Goal: Task Accomplishment & Management: Manage account settings

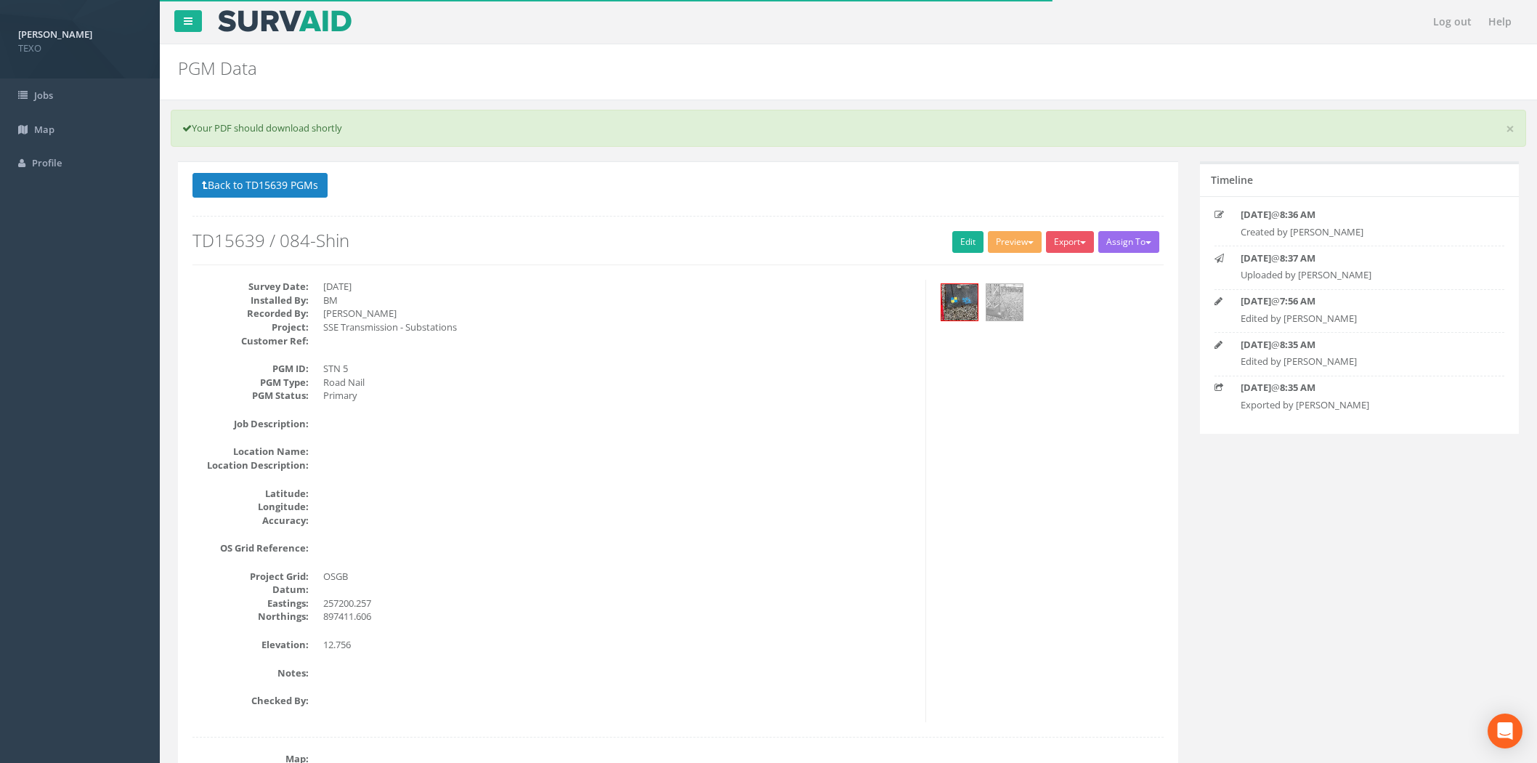
select select "100"
click at [243, 192] on button "Back to TD15639 PGMs" at bounding box center [259, 185] width 135 height 25
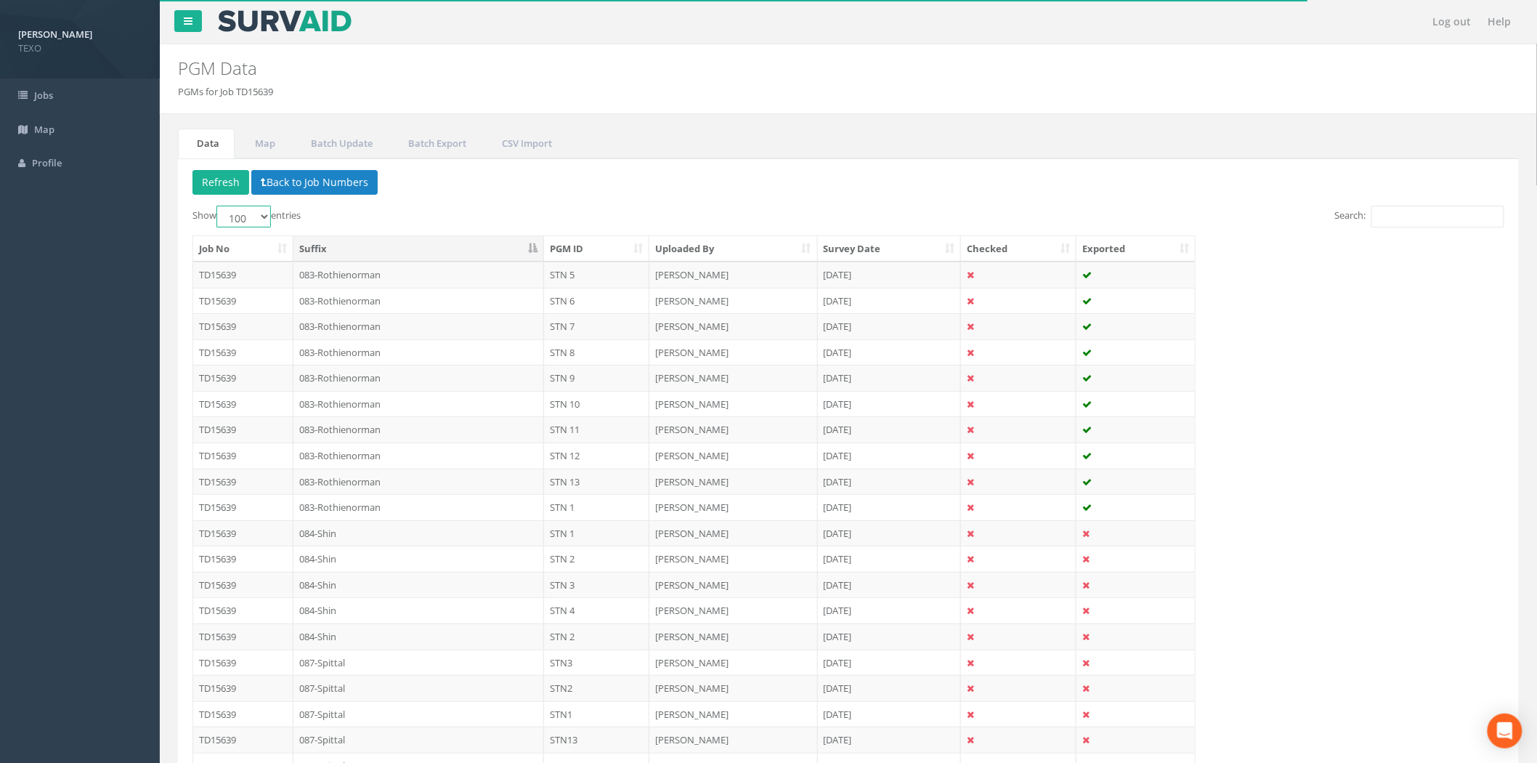
click at [235, 215] on select "10 25 50 100" at bounding box center [243, 217] width 54 height 22
click at [364, 227] on div "Show 10 25 50 100 entries" at bounding box center [514, 218] width 645 height 25
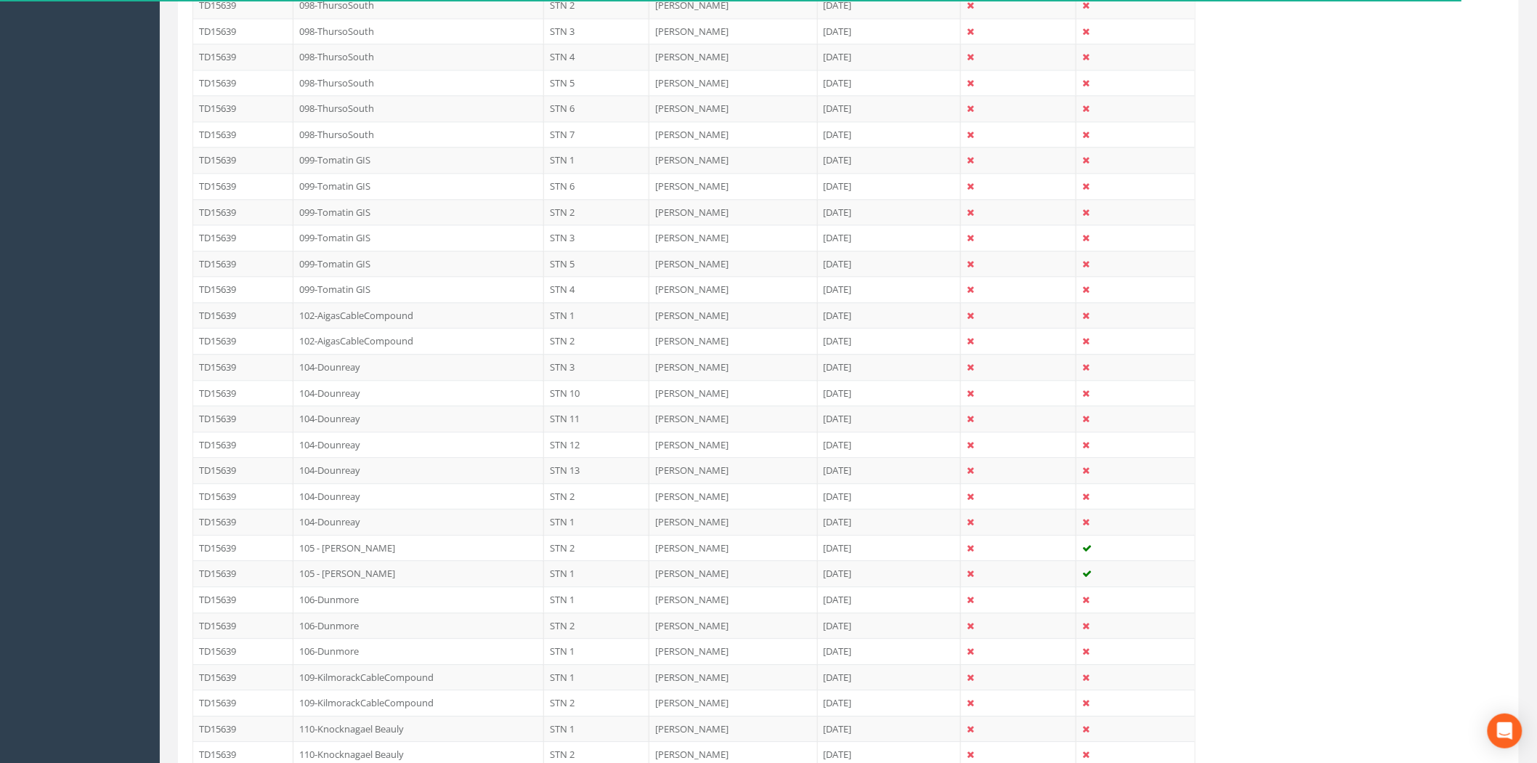
scroll to position [2022, 0]
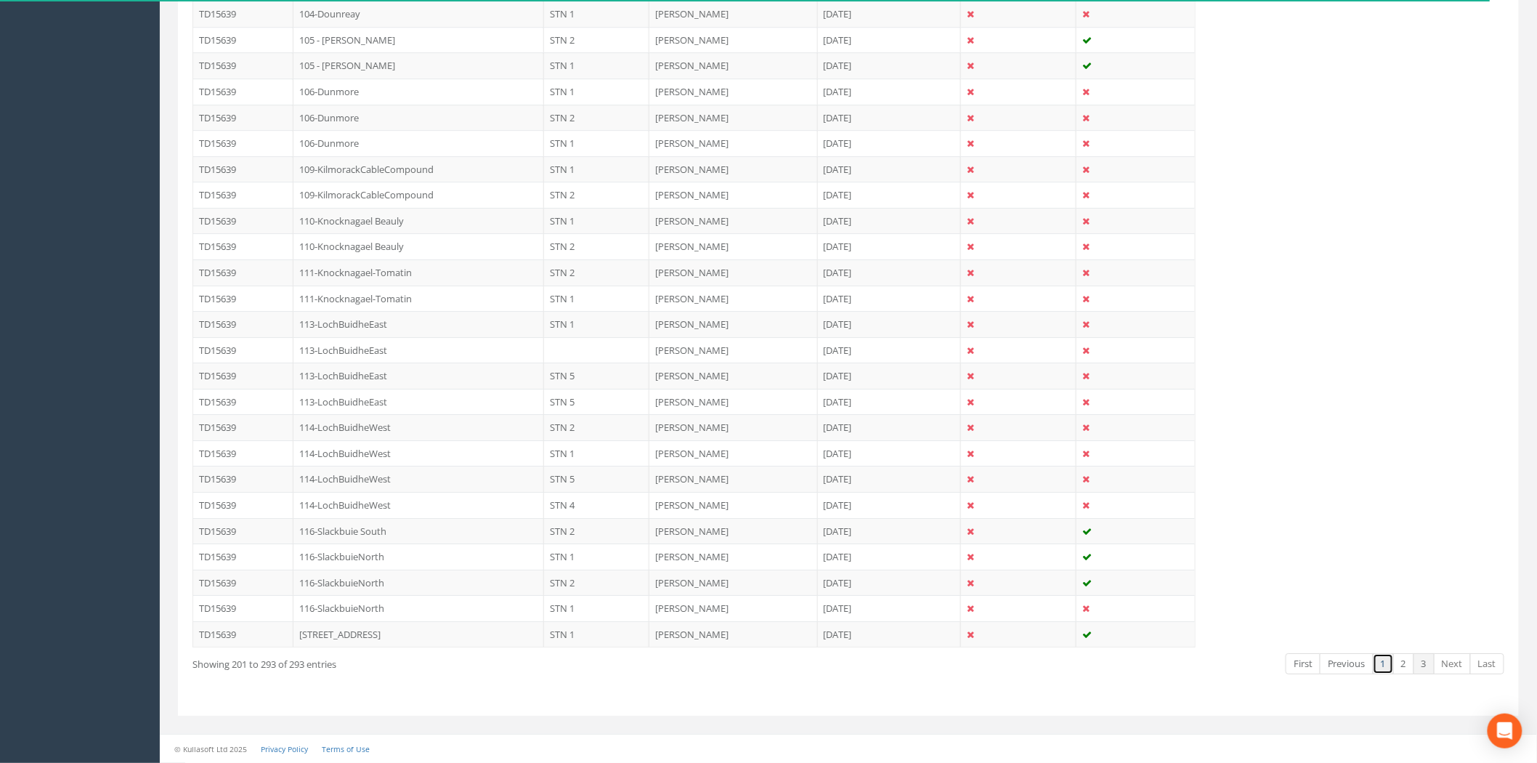
click at [1380, 665] on link "1" at bounding box center [1383, 663] width 21 height 21
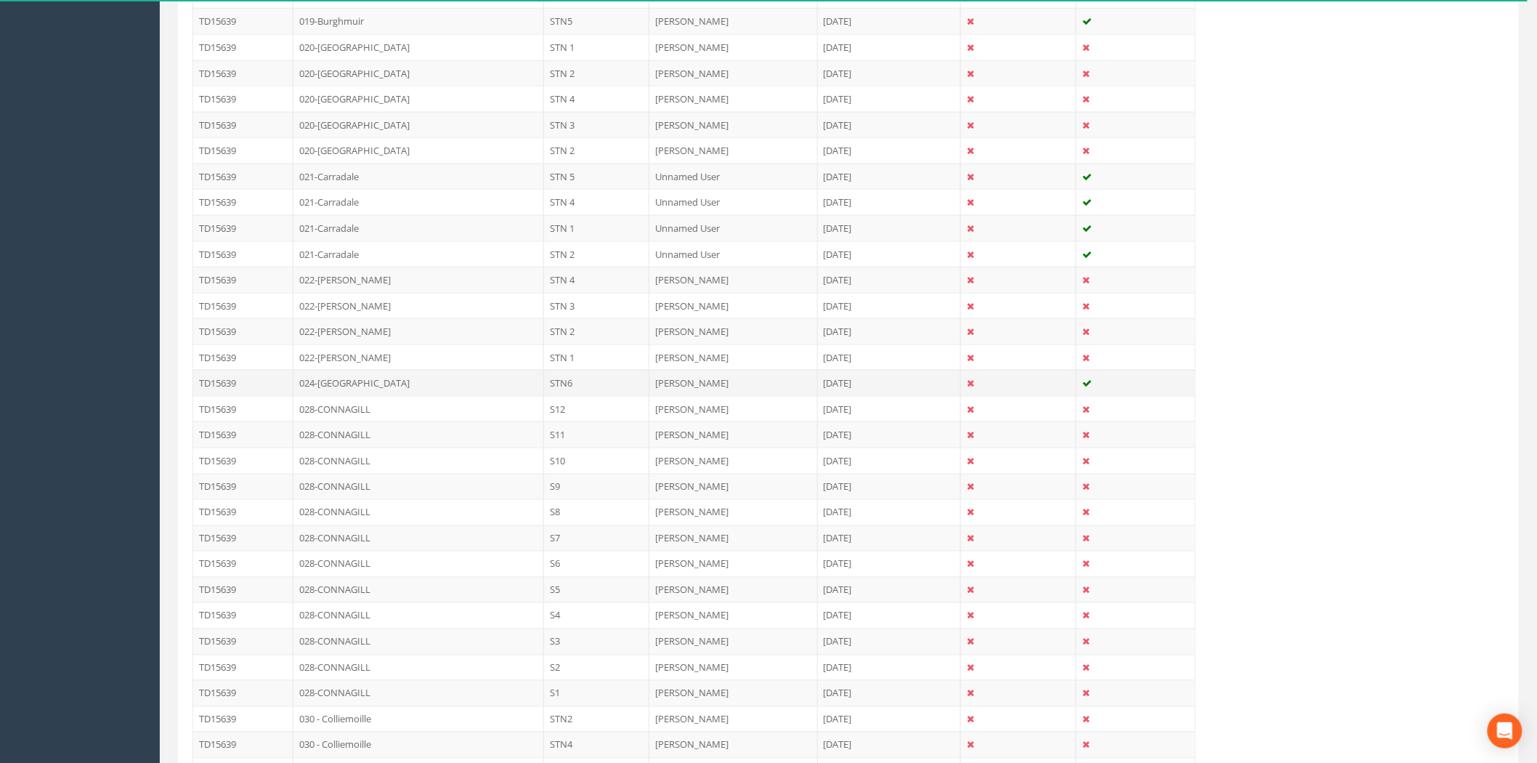
scroll to position [805, 0]
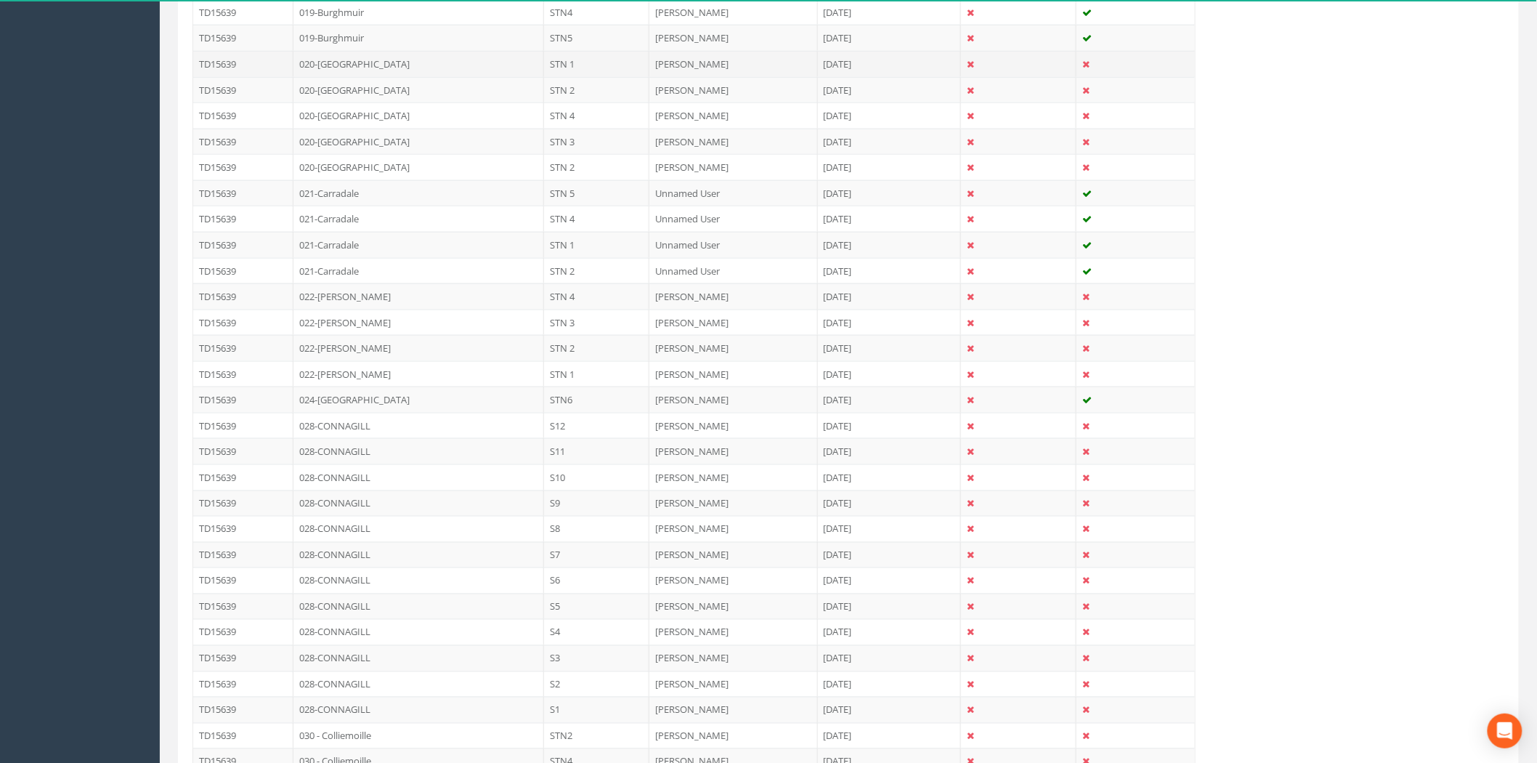
click at [451, 69] on td "020-[GEOGRAPHIC_DATA]" at bounding box center [418, 64] width 251 height 26
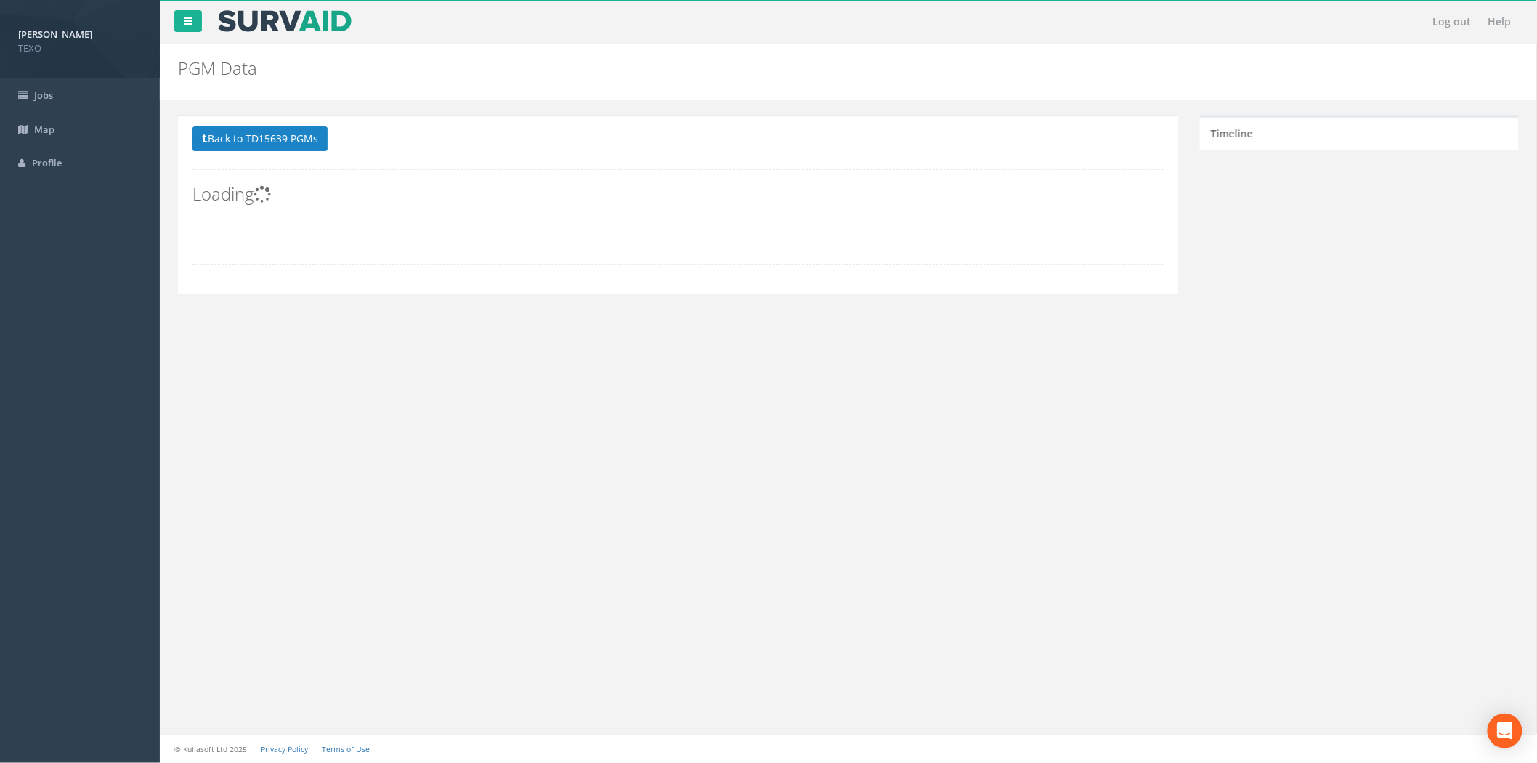
scroll to position [0, 0]
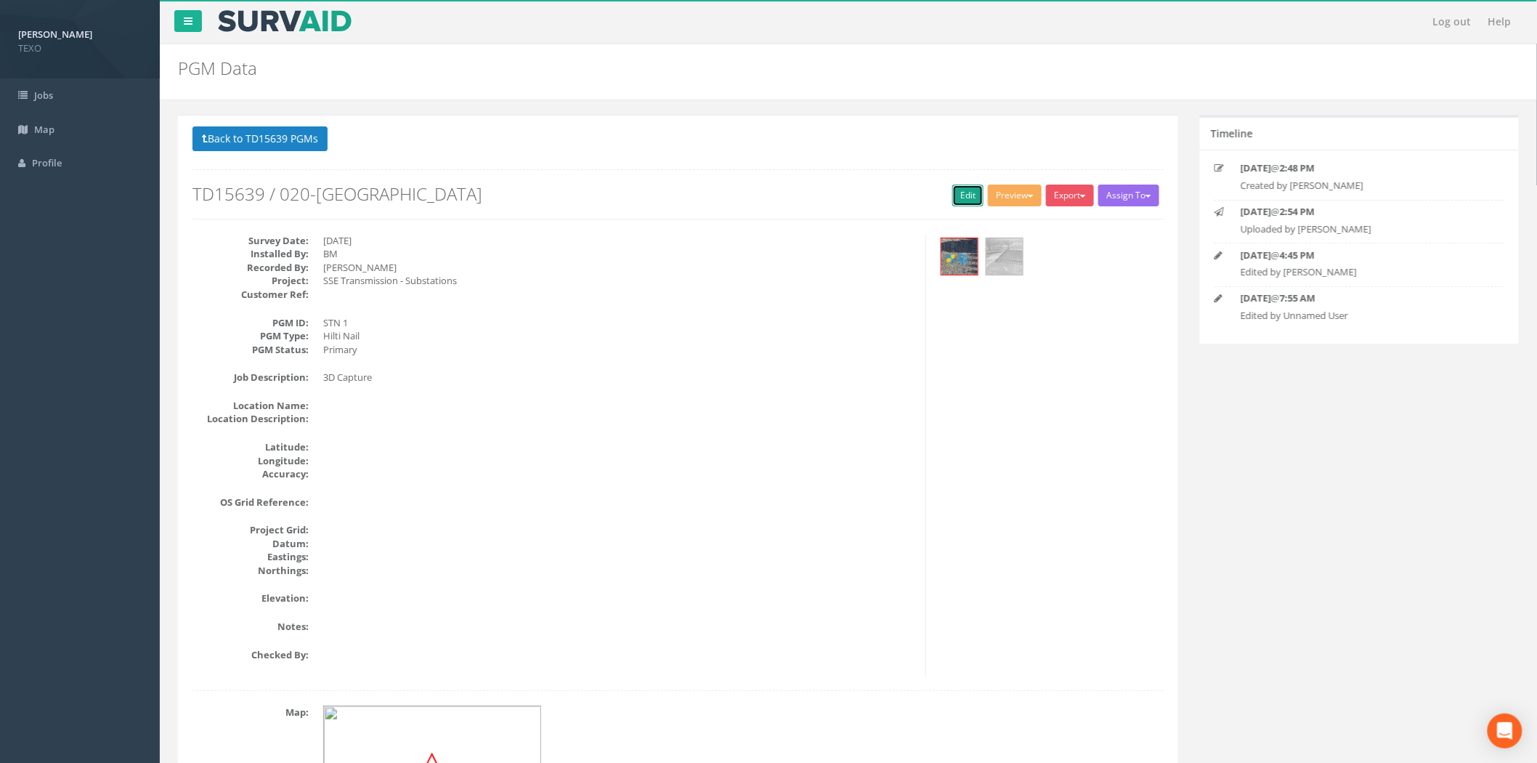
click at [960, 199] on link "Edit" at bounding box center [967, 195] width 31 height 22
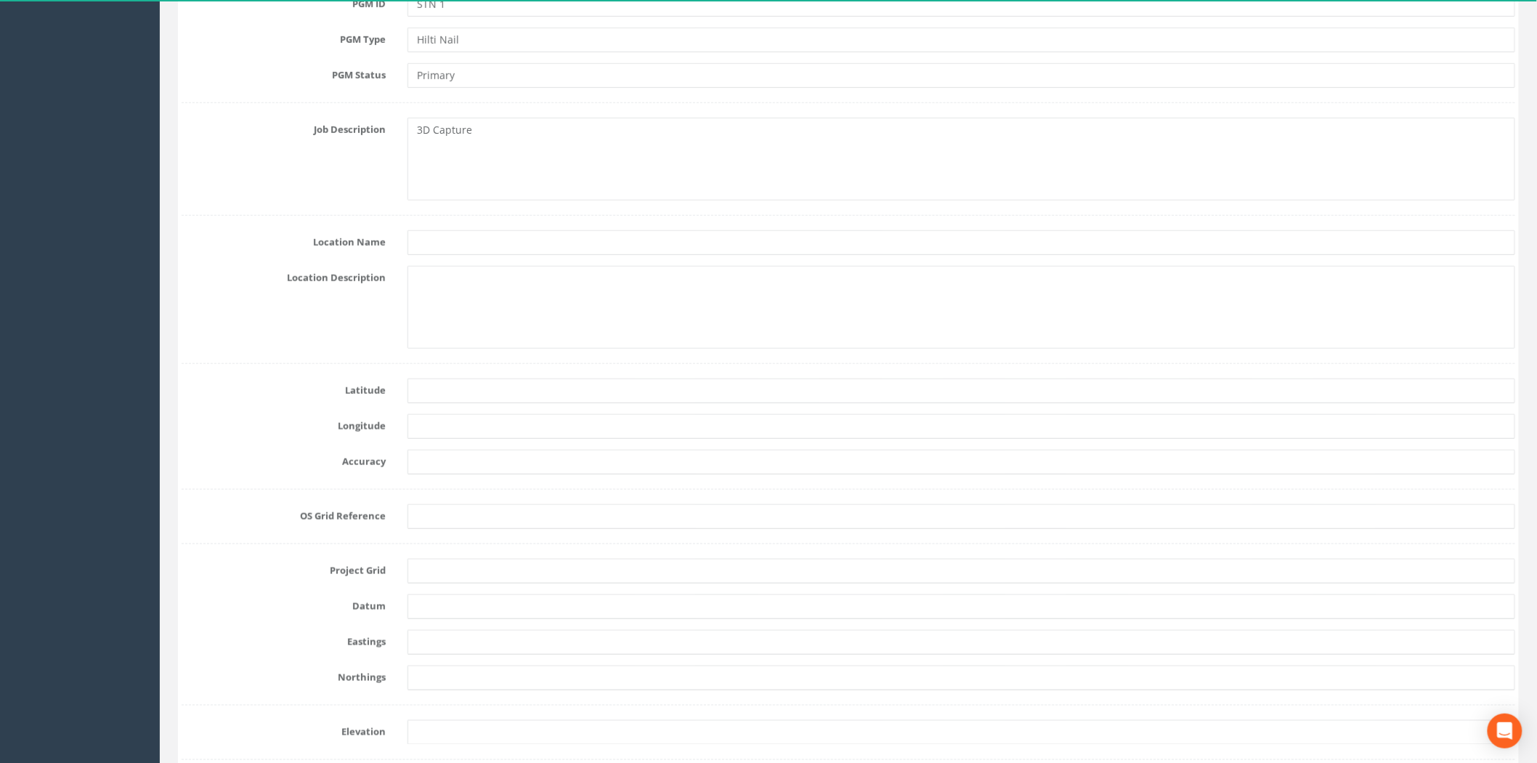
scroll to position [645, 0]
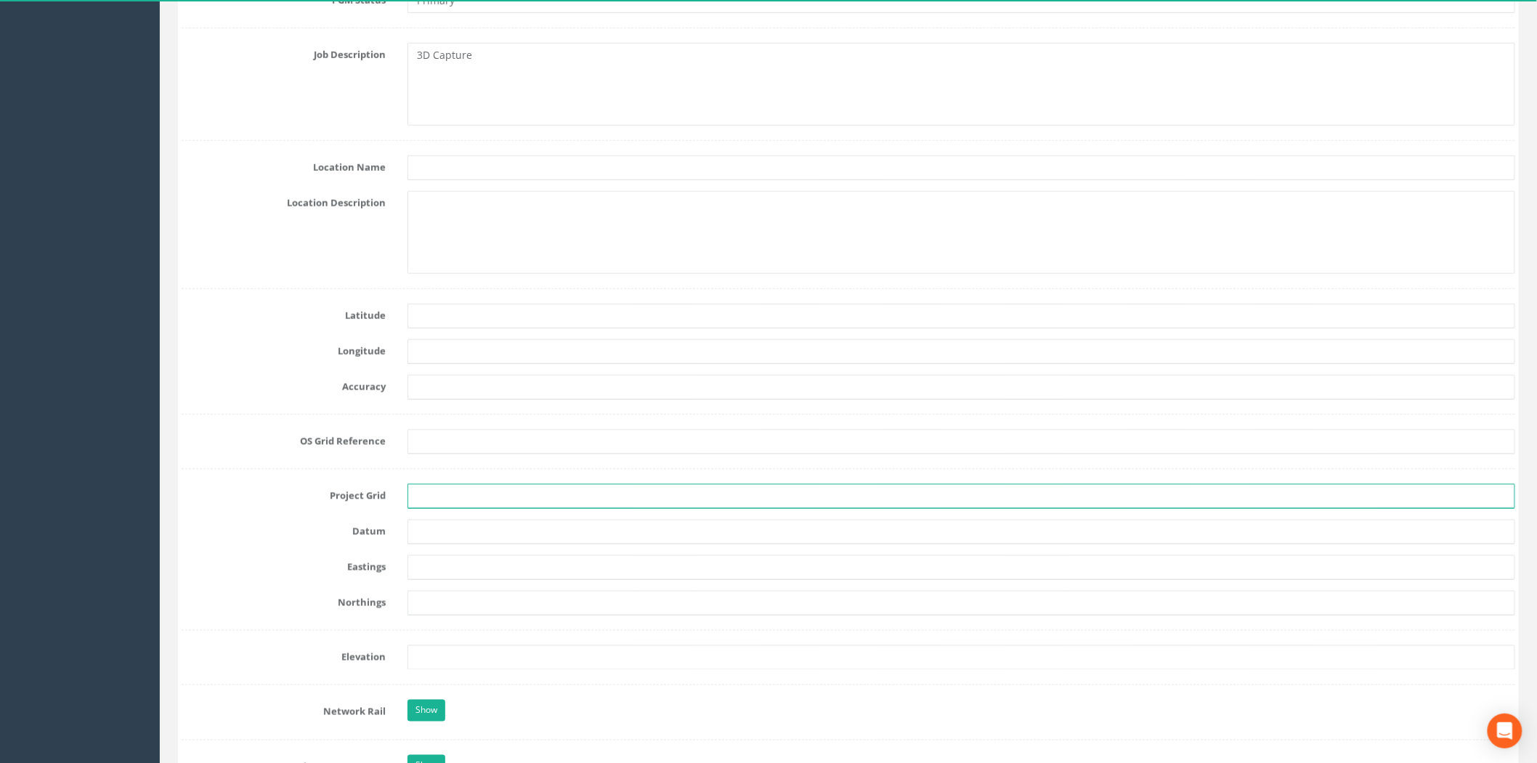
click at [424, 498] on input "text" at bounding box center [961, 496] width 1108 height 25
type input "OSGB"
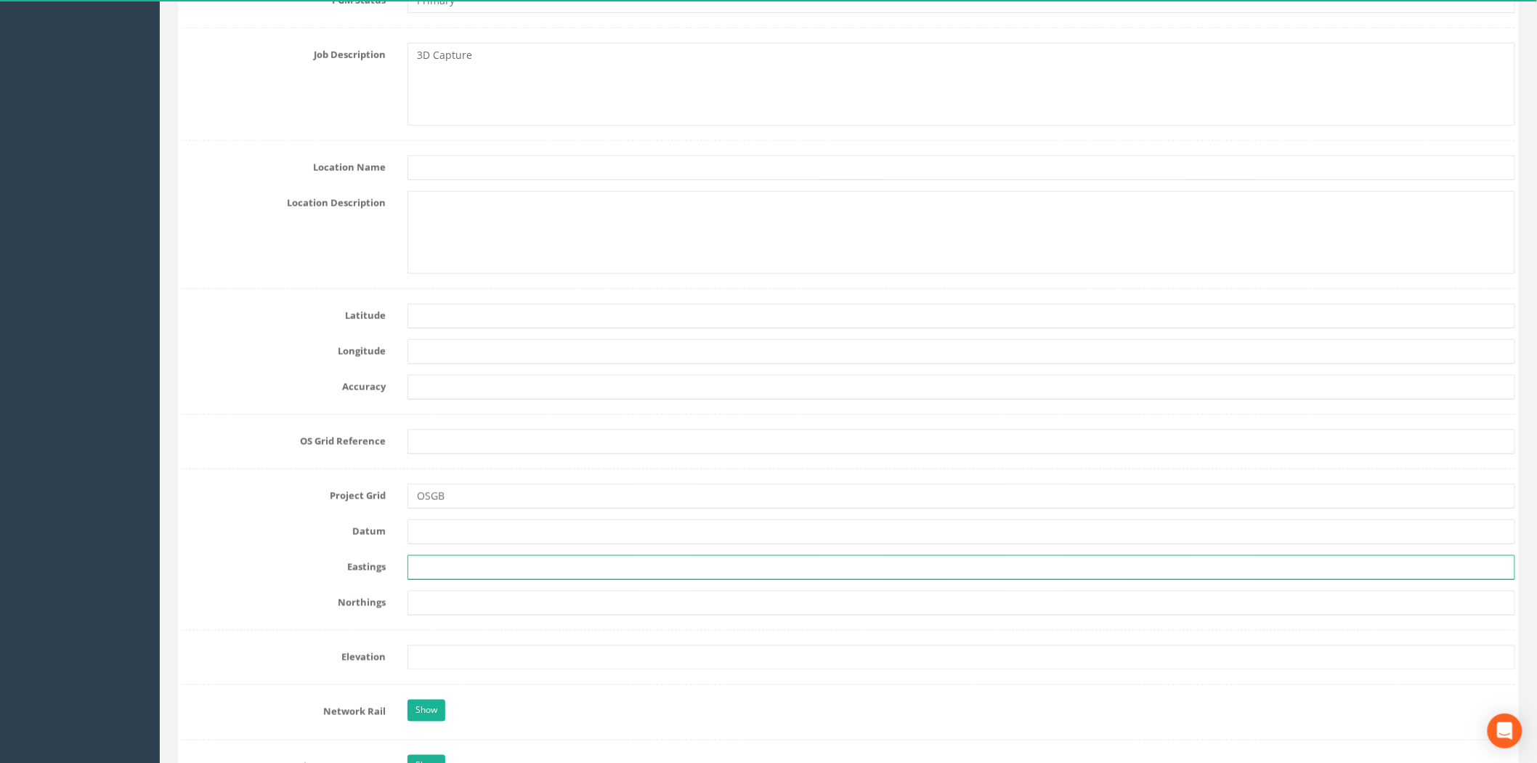
click at [431, 576] on input "text" at bounding box center [961, 567] width 1108 height 25
click at [417, 575] on input "text" at bounding box center [961, 567] width 1108 height 25
paste input "349069.944"
type input "349069.944"
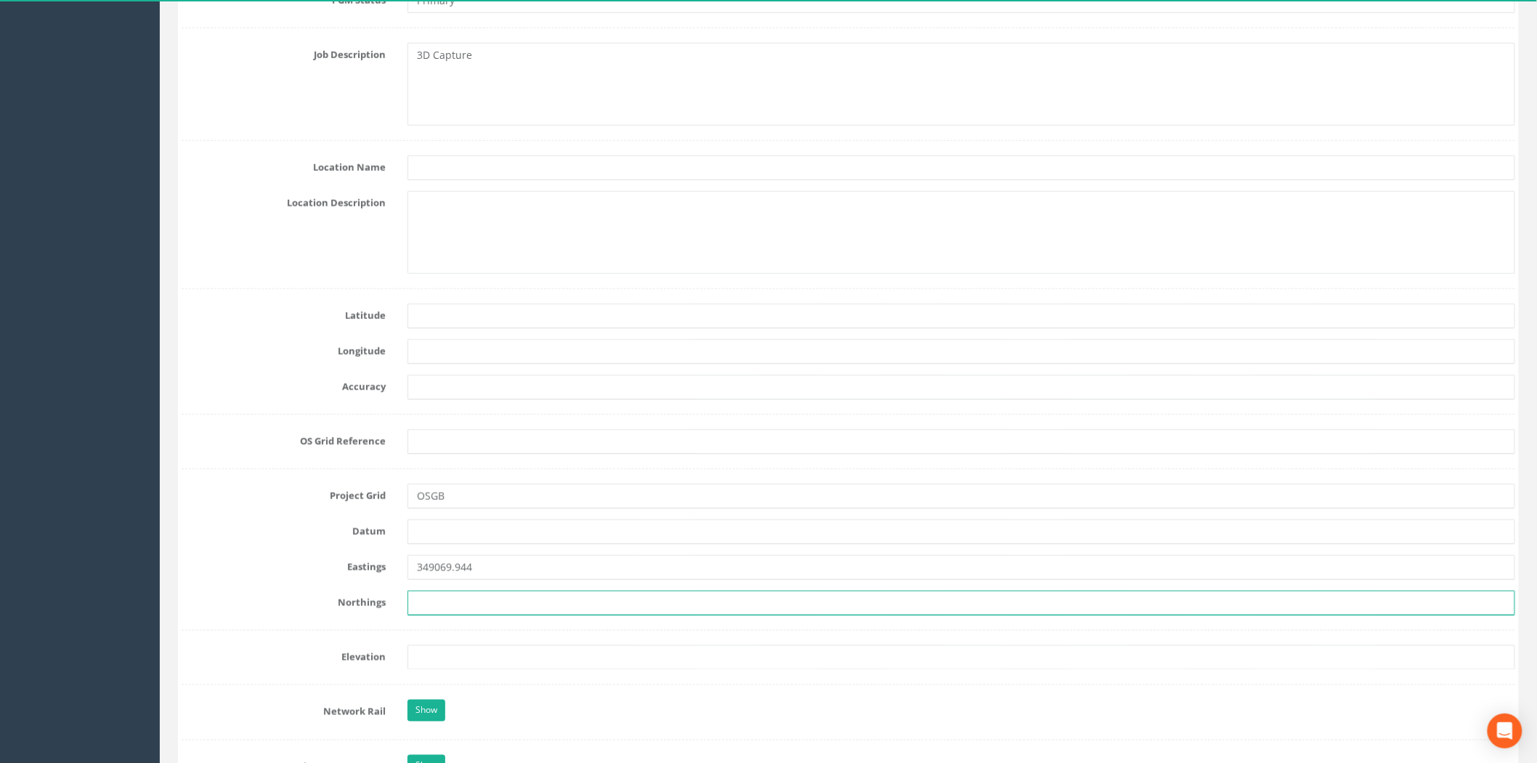
click at [423, 611] on input "text" at bounding box center [961, 602] width 1108 height 25
paste input "840512.784"
type input "840512.784"
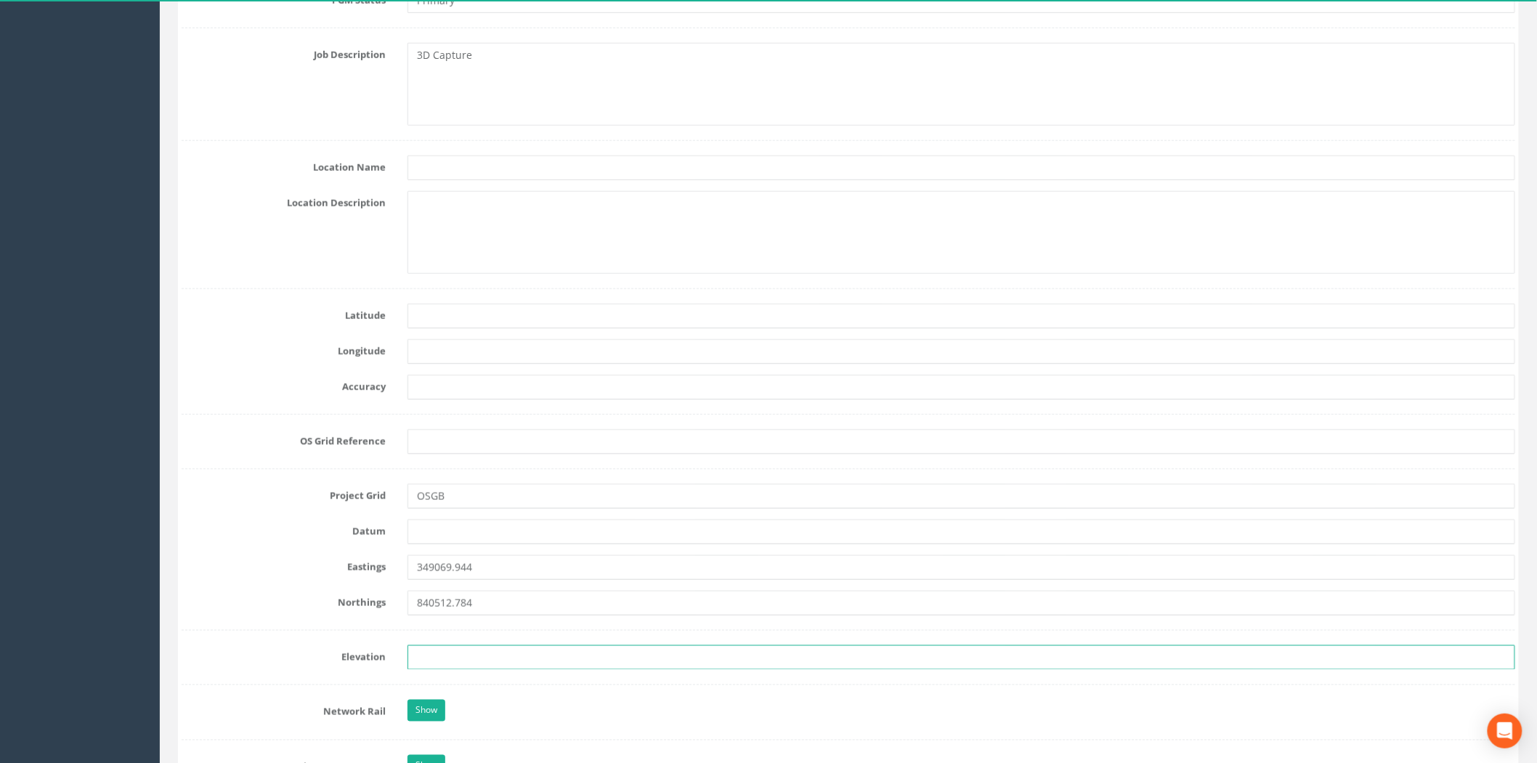
drag, startPoint x: 439, startPoint y: 649, endPoint x: 426, endPoint y: 651, distance: 13.4
click at [439, 649] on input "text" at bounding box center [961, 657] width 1108 height 25
click at [394, 659] on label "Elevation" at bounding box center [284, 654] width 226 height 19
click at [405, 657] on div at bounding box center [961, 657] width 1129 height 25
click at [478, 658] on input "text" at bounding box center [961, 657] width 1108 height 25
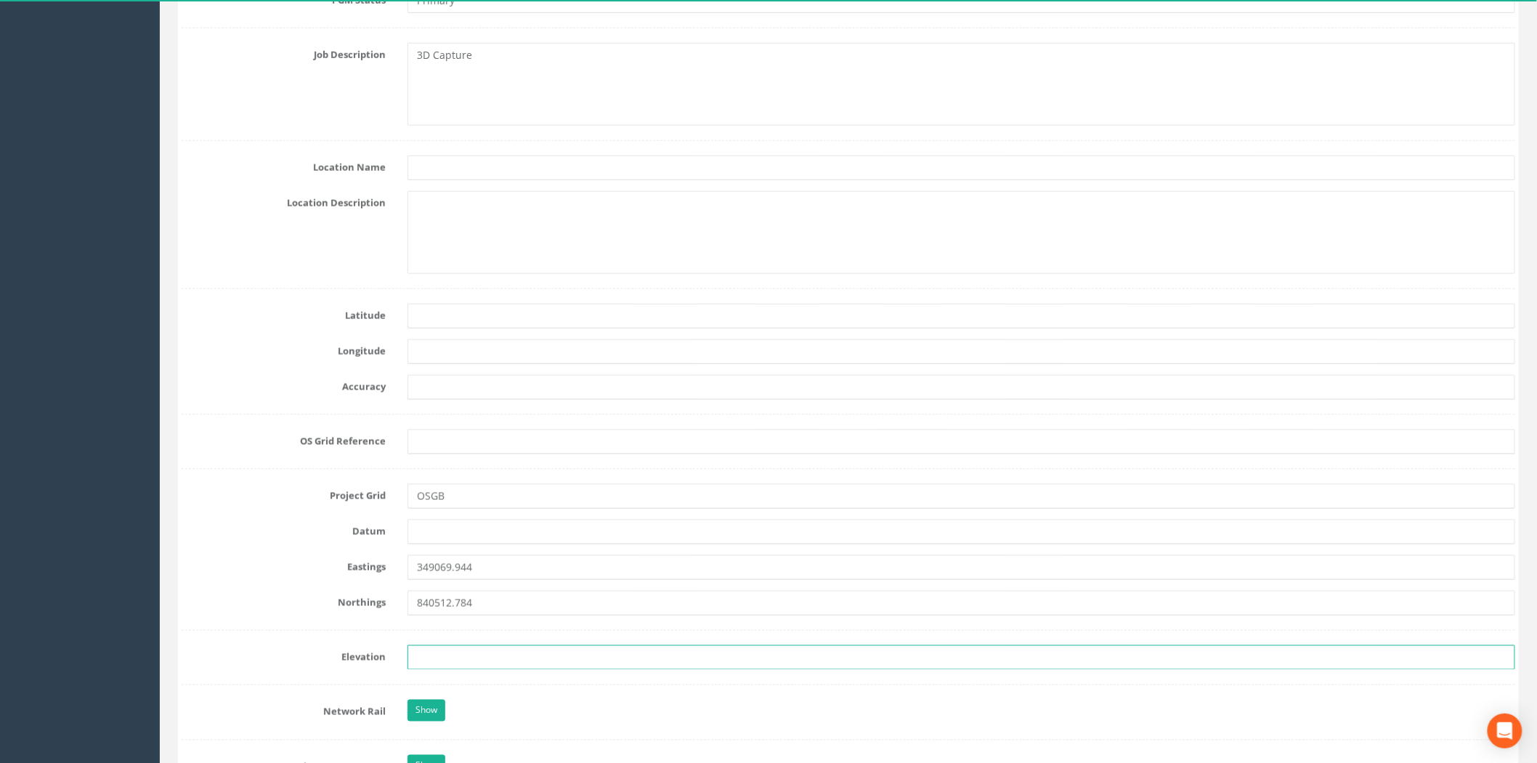
paste input "164.741"
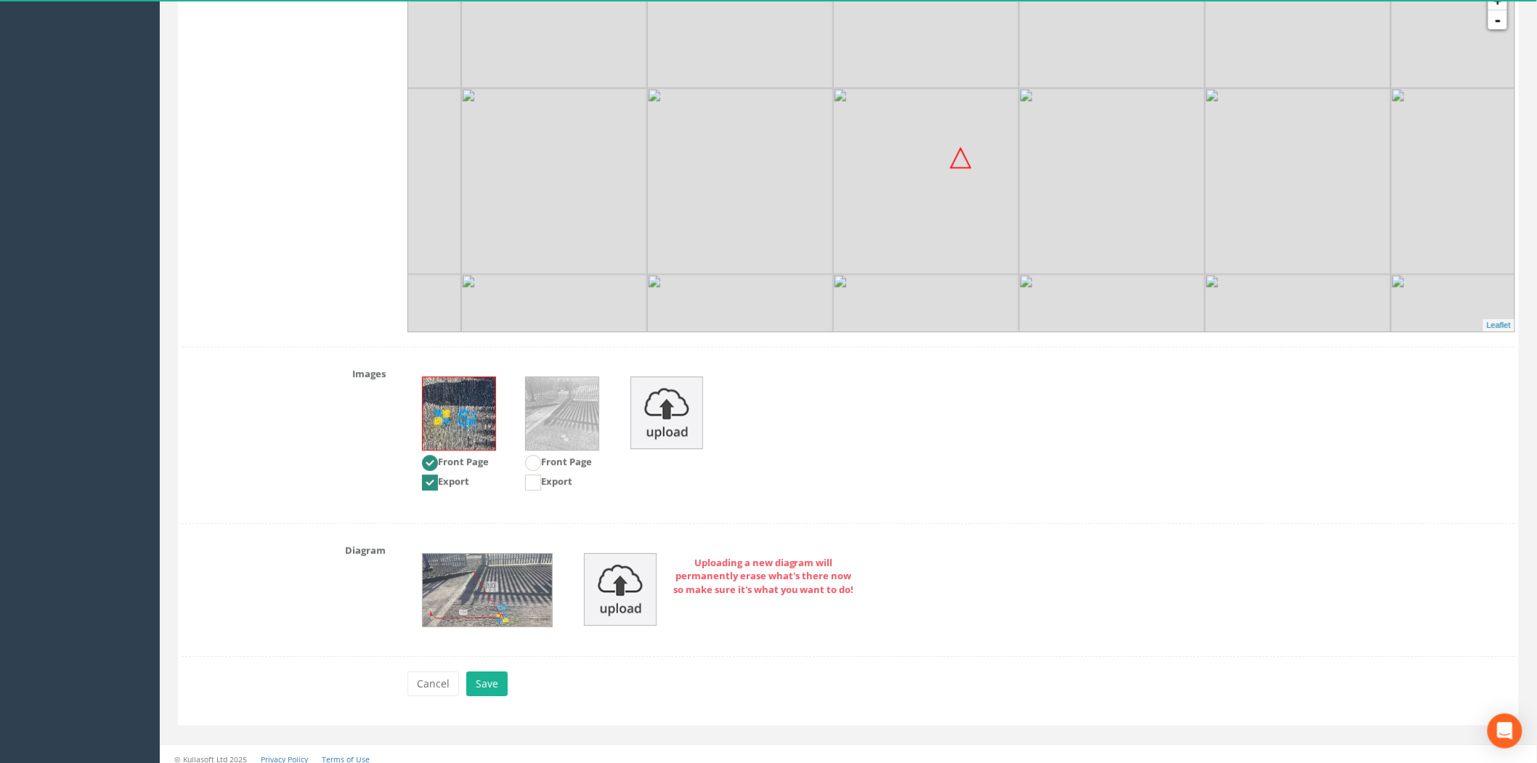
scroll to position [1707, 0]
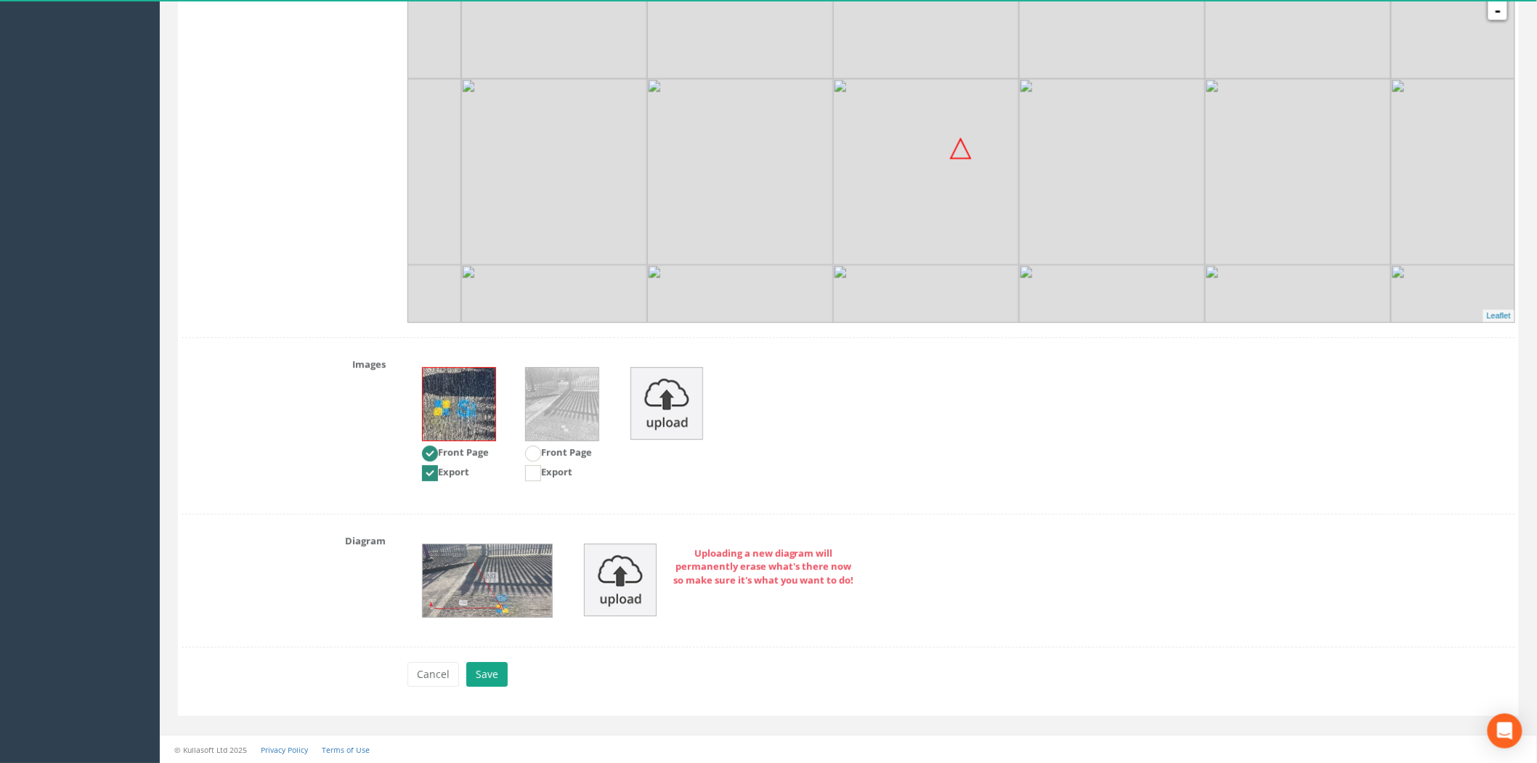
type input "164.741"
click at [487, 673] on button "Save" at bounding box center [486, 674] width 41 height 25
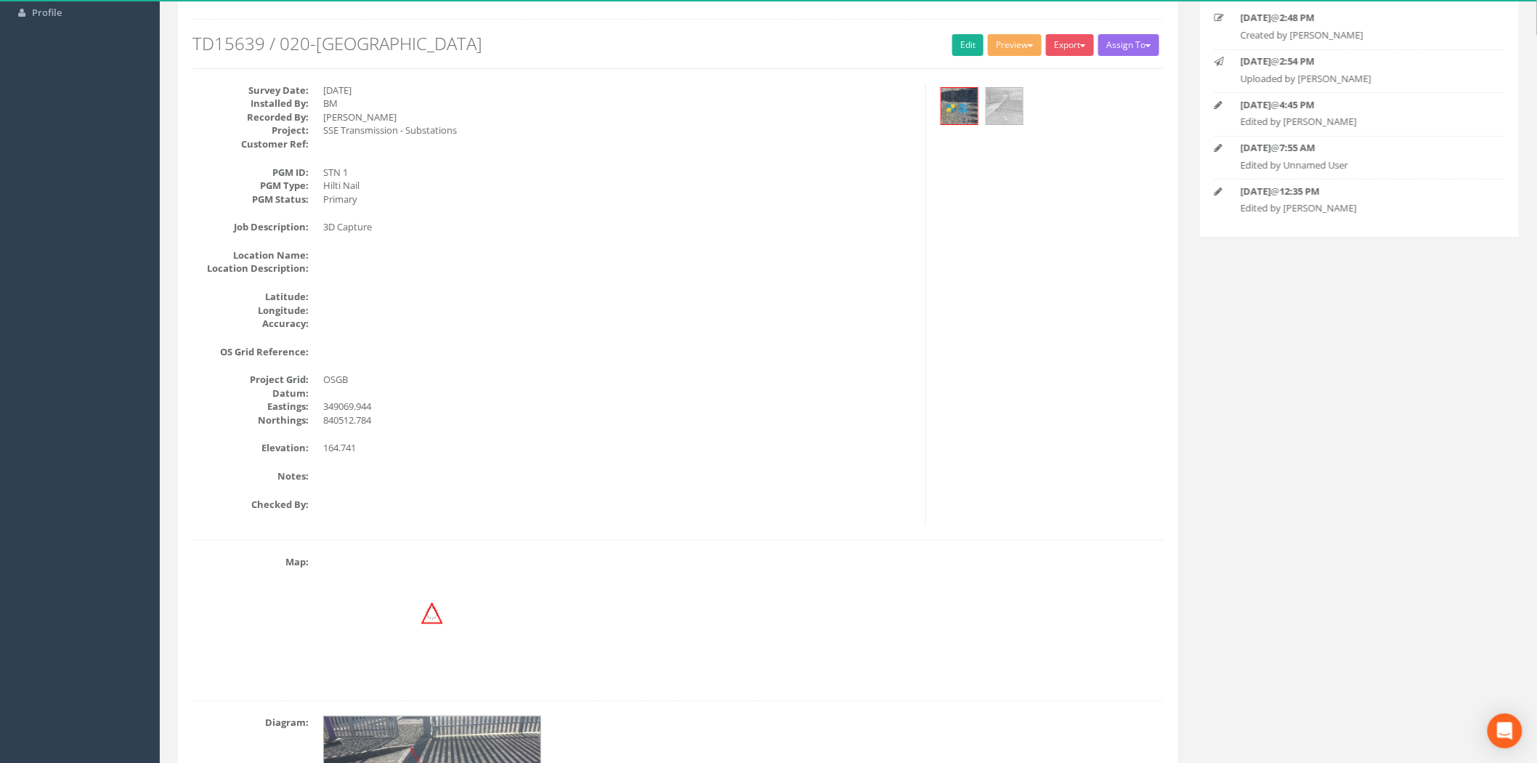
scroll to position [0, 0]
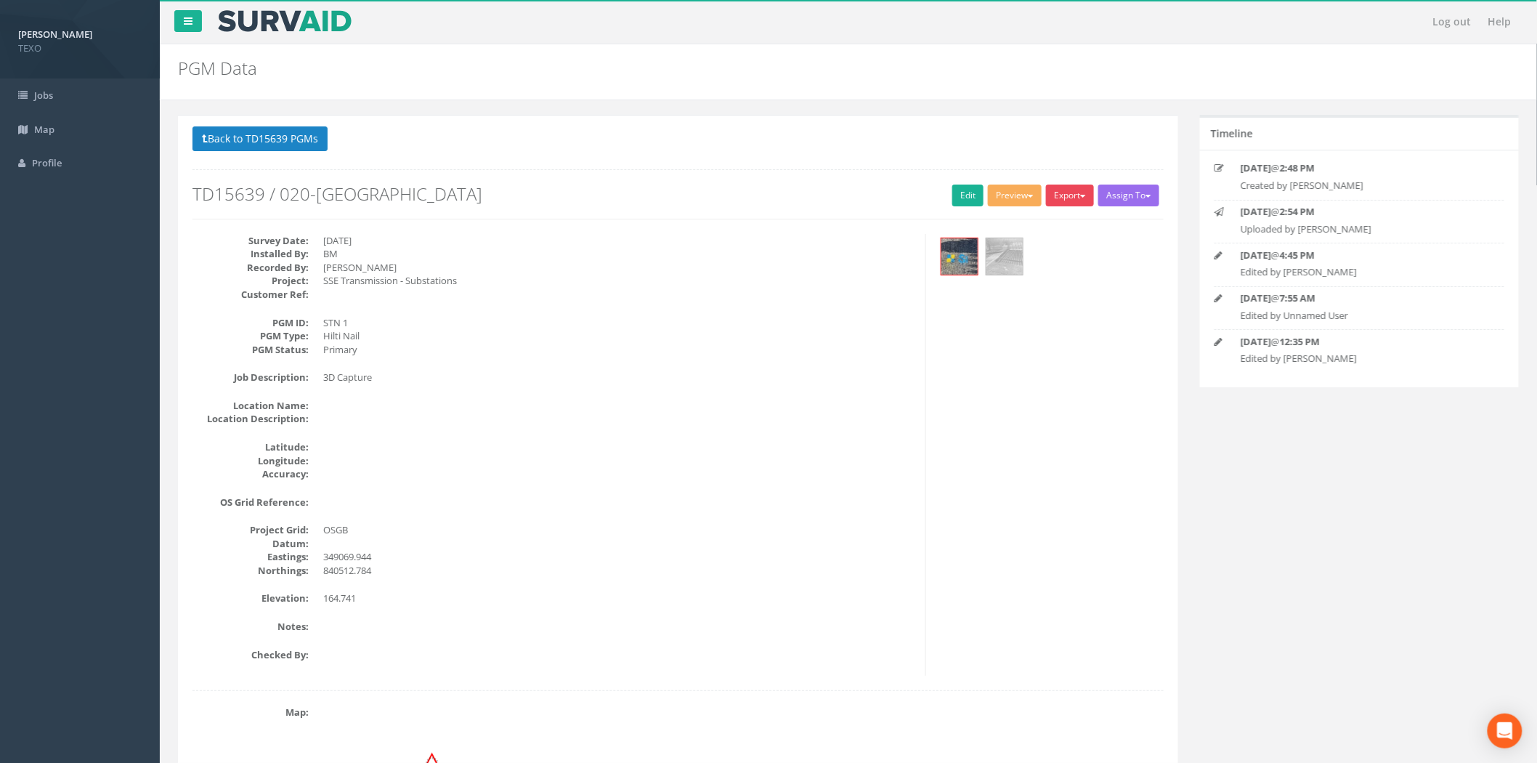
click at [1069, 199] on button "Export" at bounding box center [1070, 195] width 48 height 22
click at [1044, 461] on link "SurvAid Generic Grid" at bounding box center [1038, 465] width 114 height 23
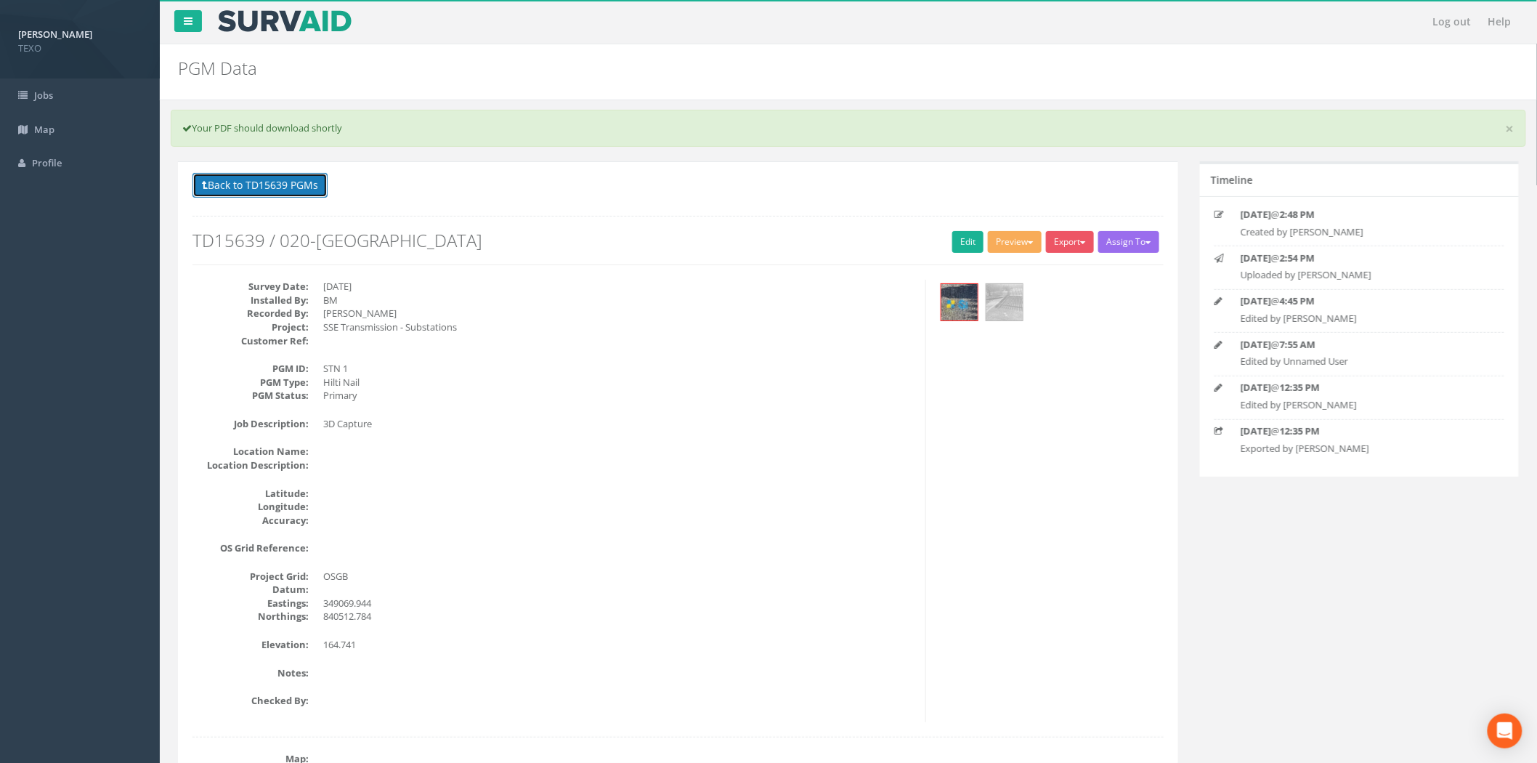
click at [296, 179] on button "Back to TD15639 PGMs" at bounding box center [259, 185] width 135 height 25
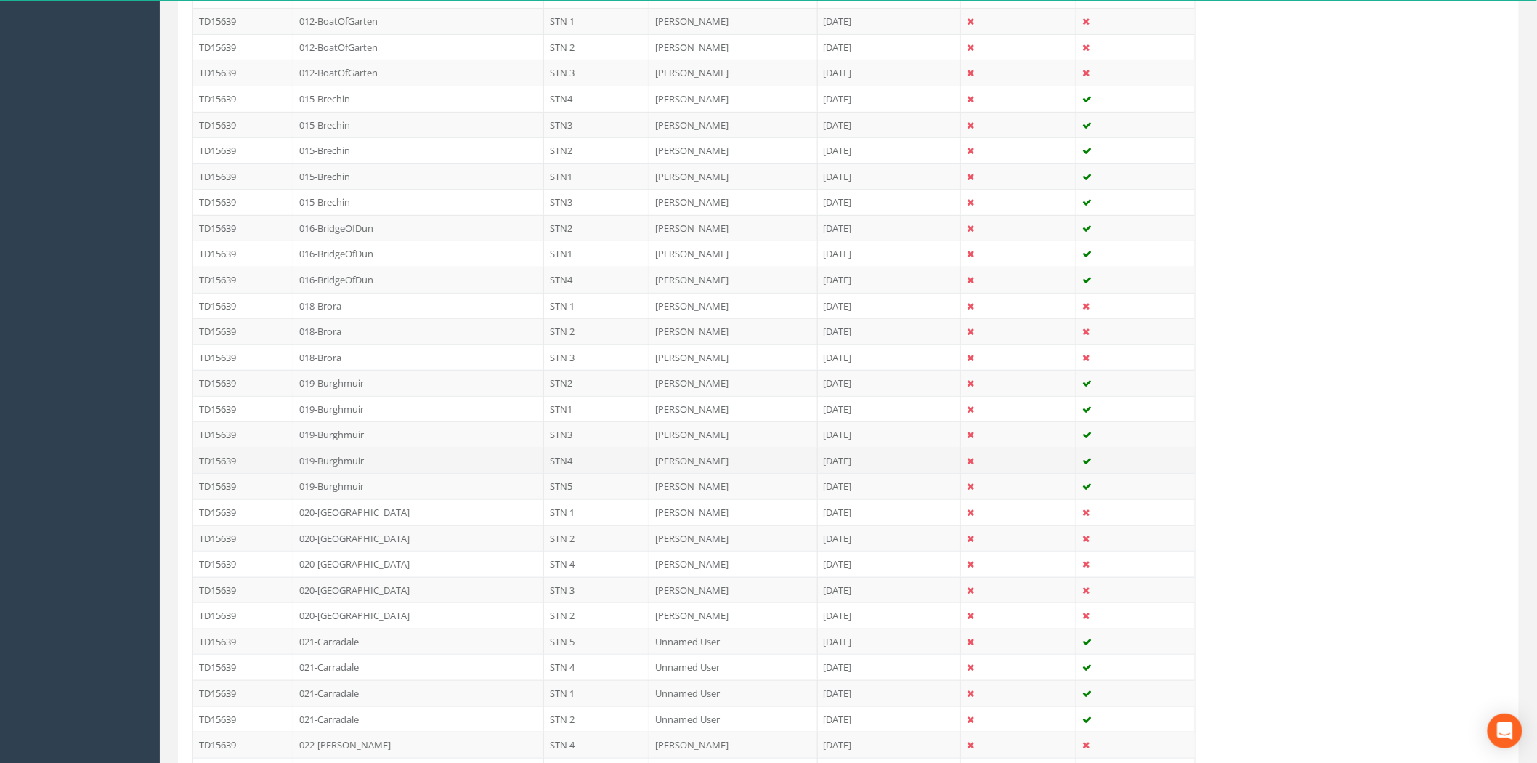
scroll to position [430, 0]
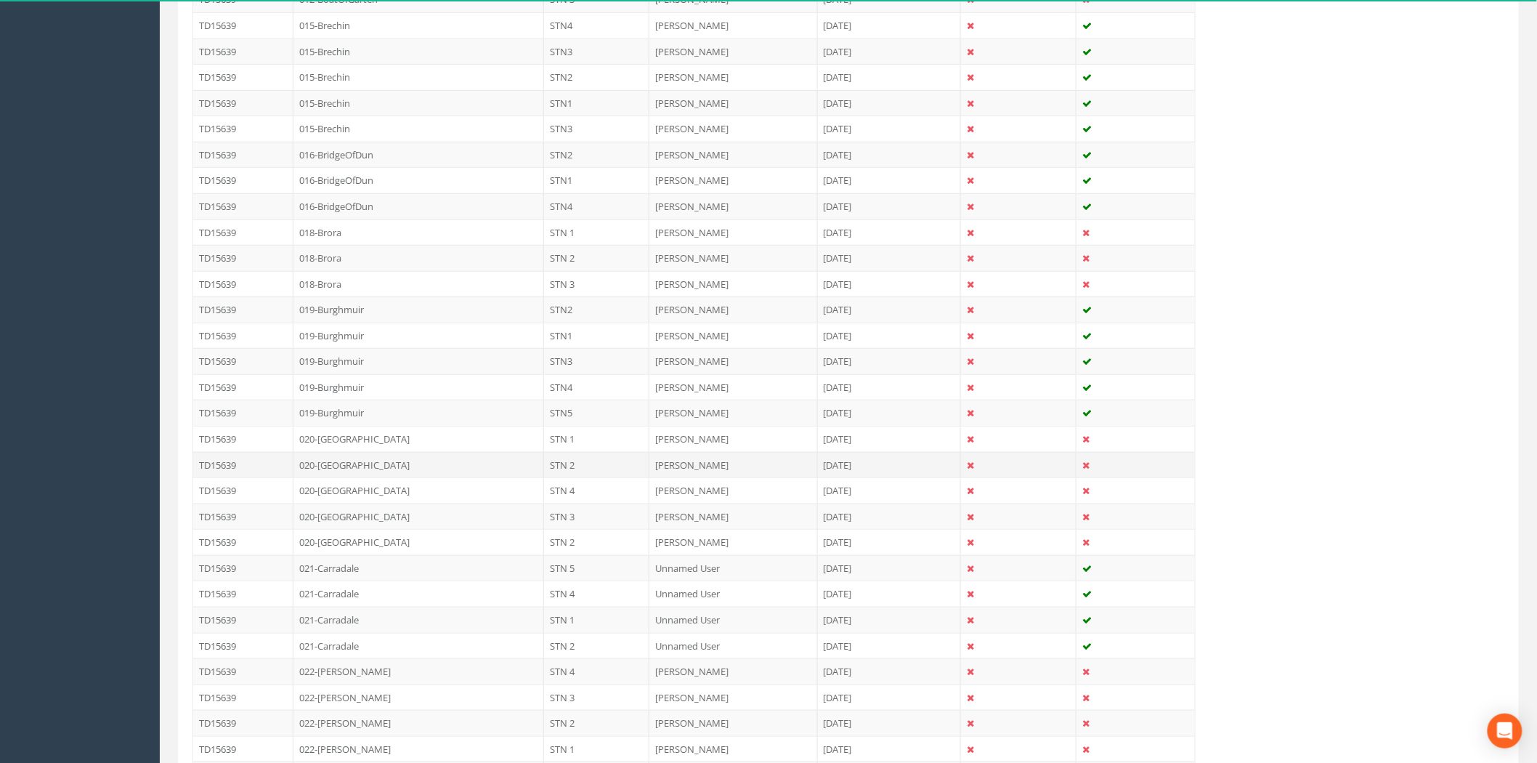
click at [524, 469] on td "020-[GEOGRAPHIC_DATA]" at bounding box center [418, 465] width 251 height 26
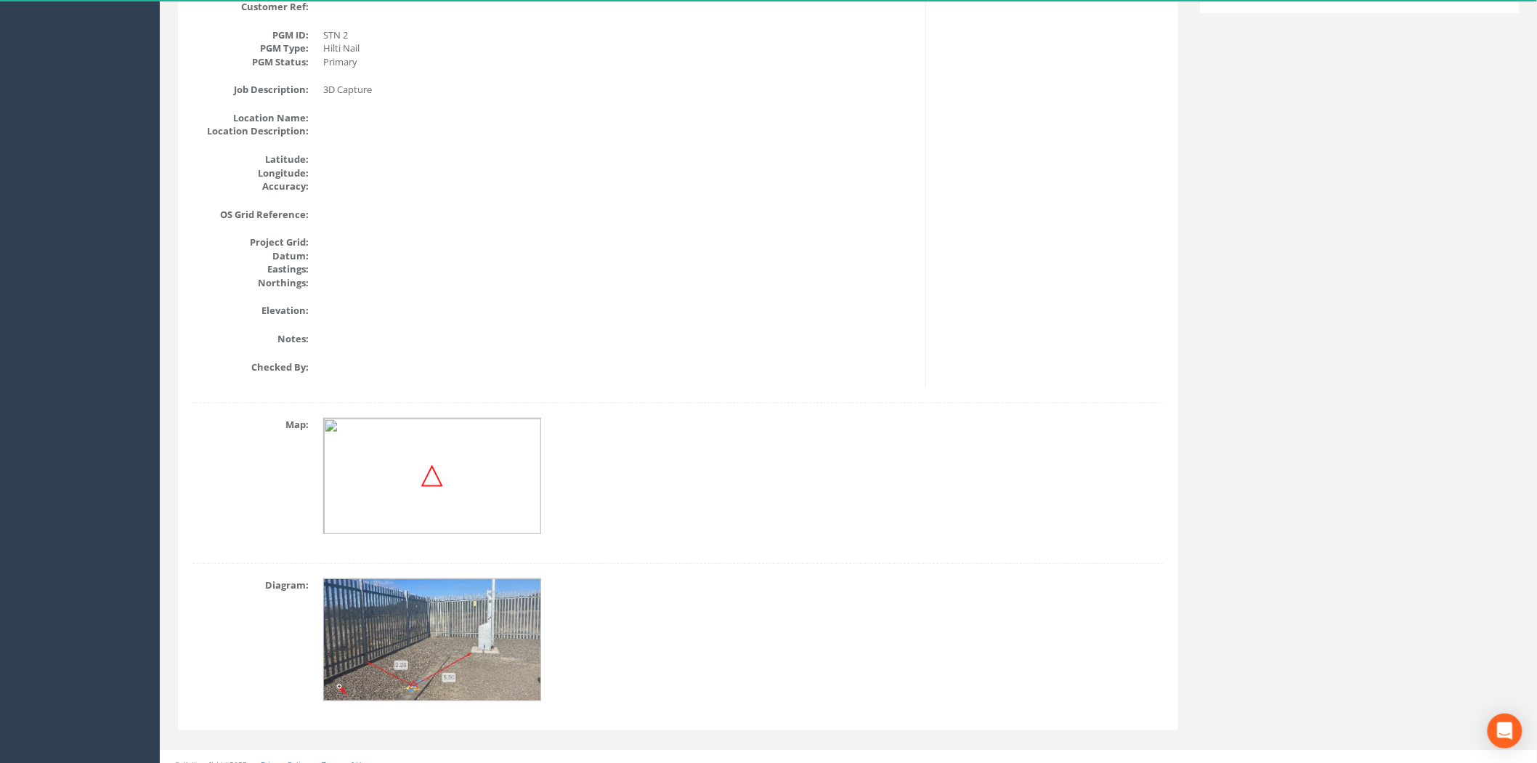
scroll to position [303, 0]
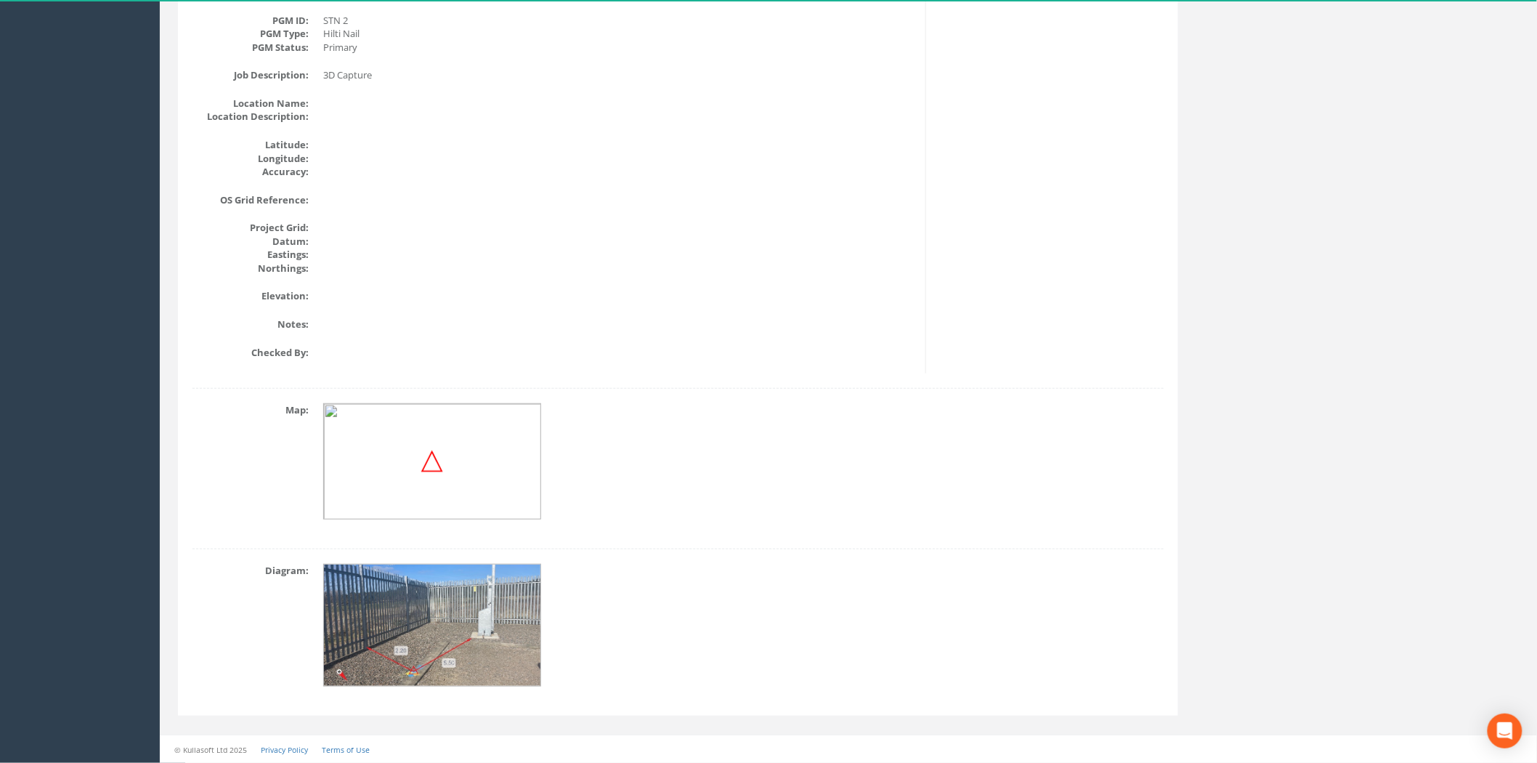
click at [462, 610] on img at bounding box center [433, 625] width 218 height 123
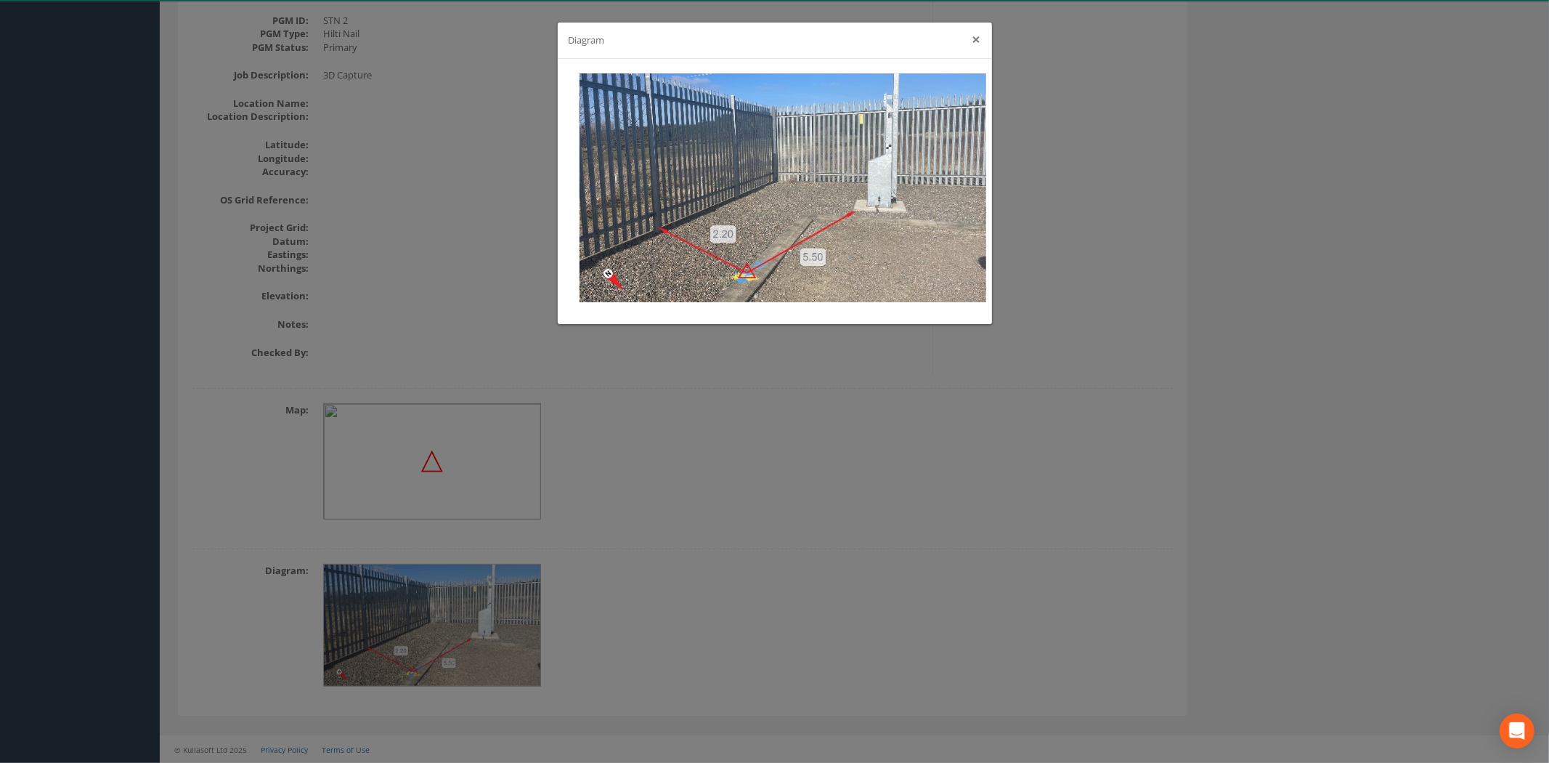
click at [978, 34] on button "×" at bounding box center [977, 39] width 9 height 15
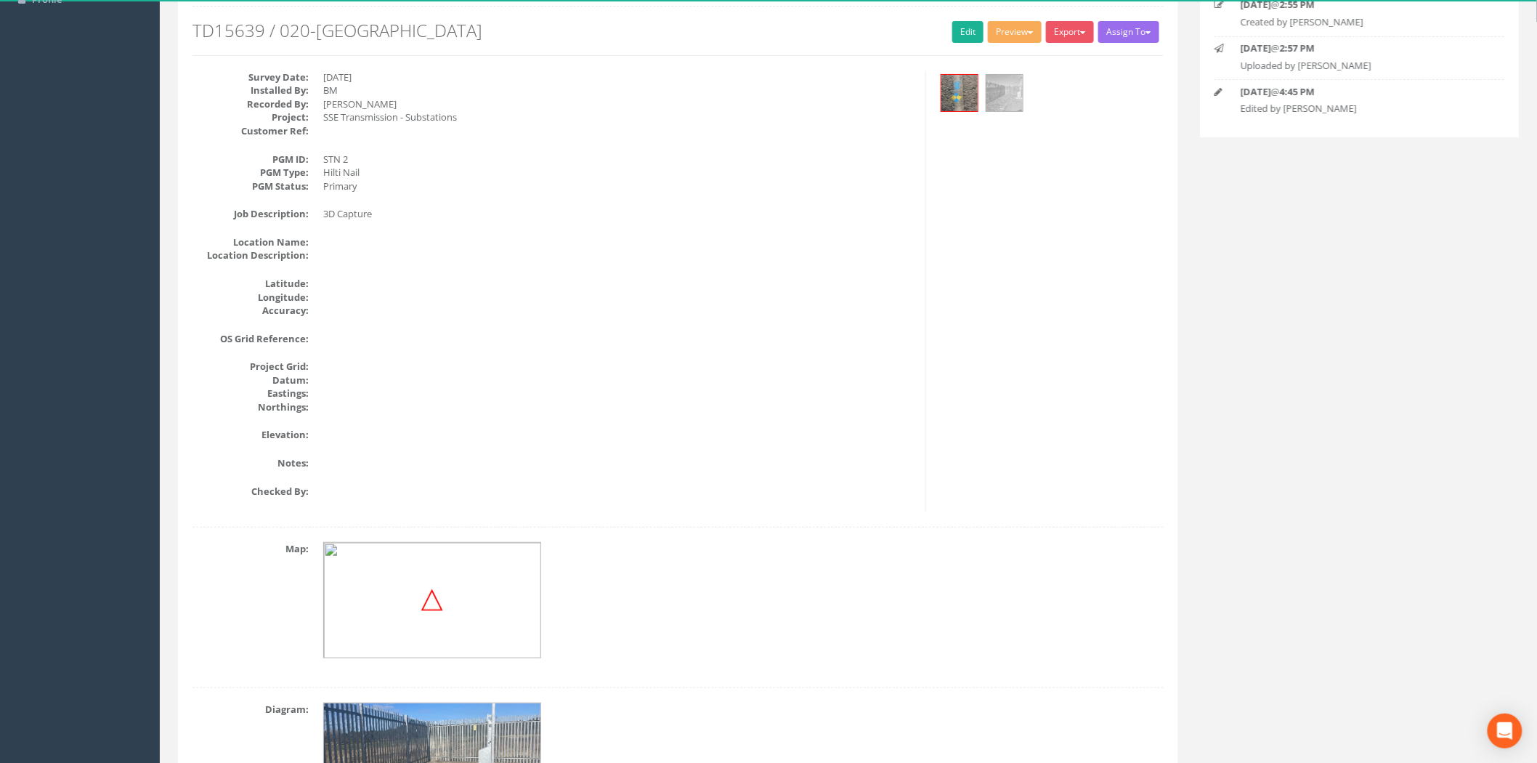
scroll to position [0, 0]
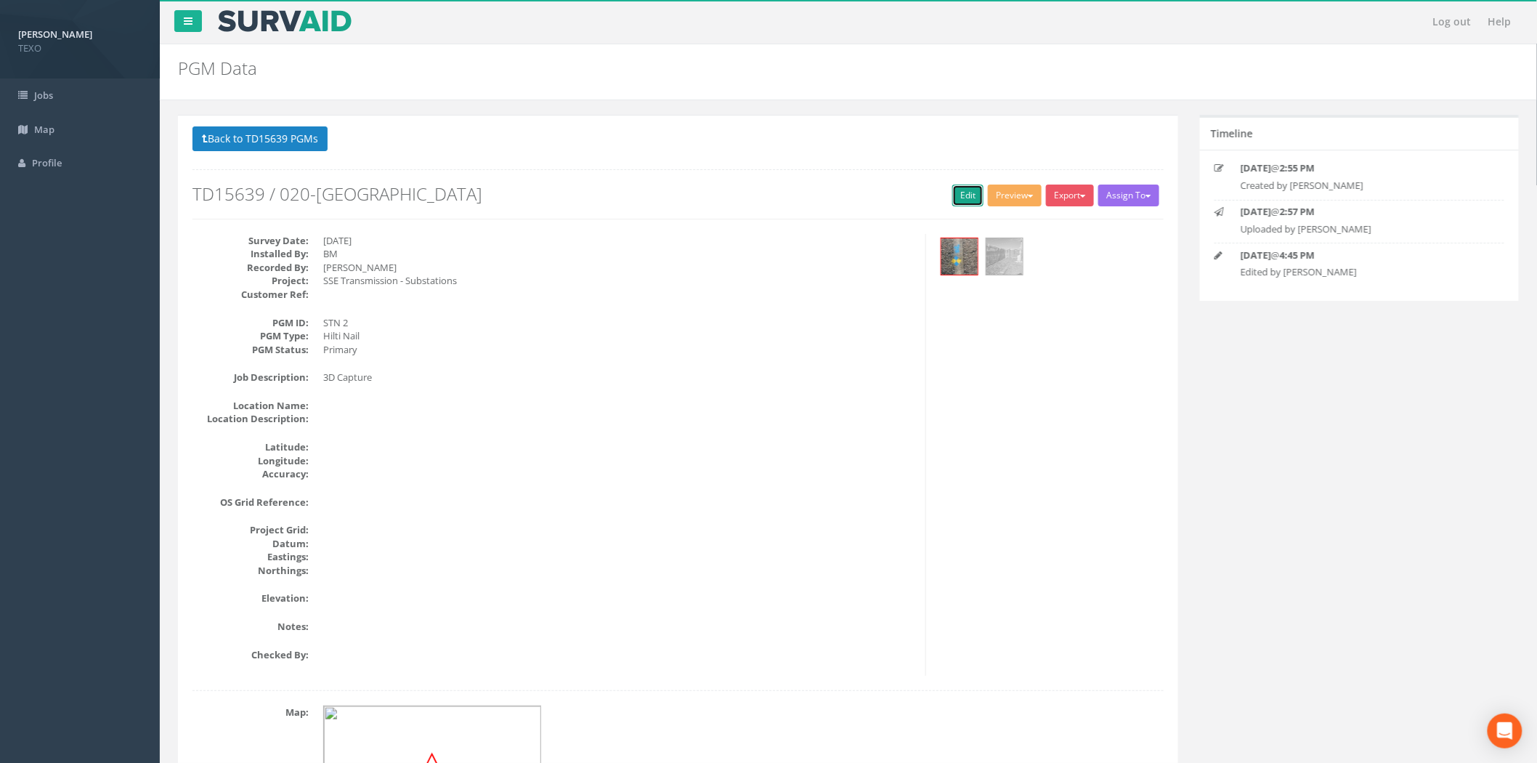
click at [968, 197] on link "Edit" at bounding box center [967, 195] width 31 height 22
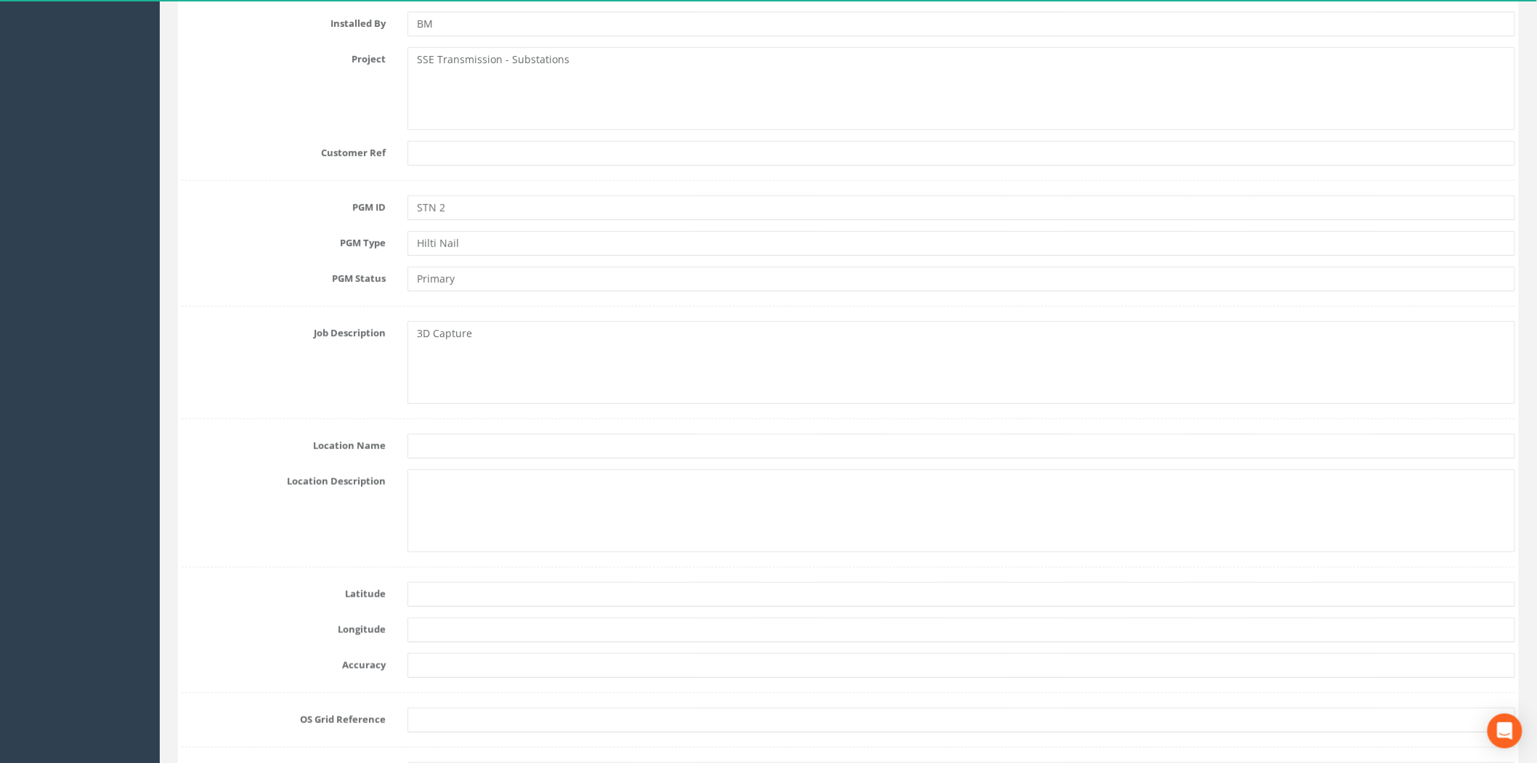
scroll to position [430, 0]
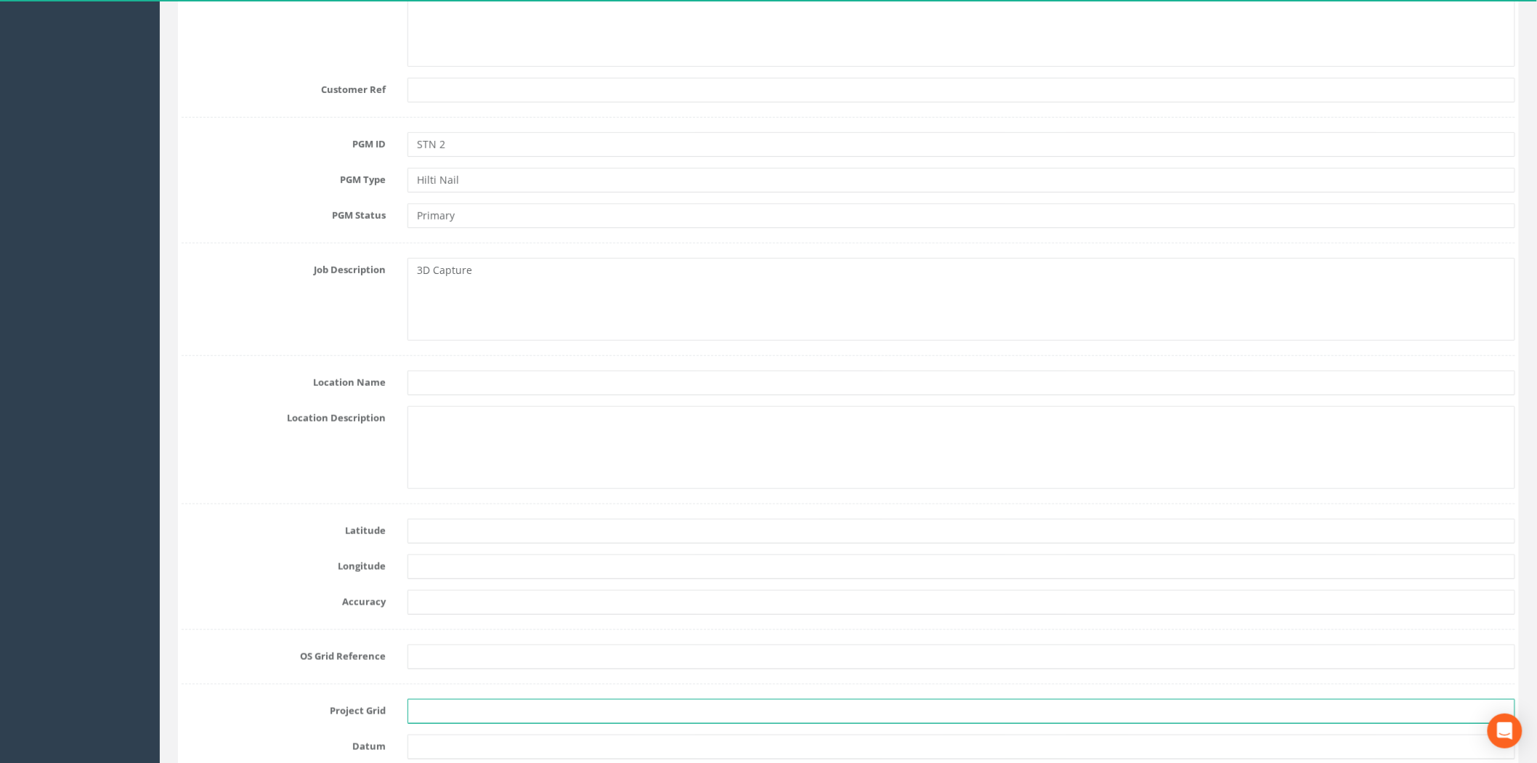
click at [420, 715] on input "text" at bounding box center [961, 711] width 1108 height 25
type input "OSGB"
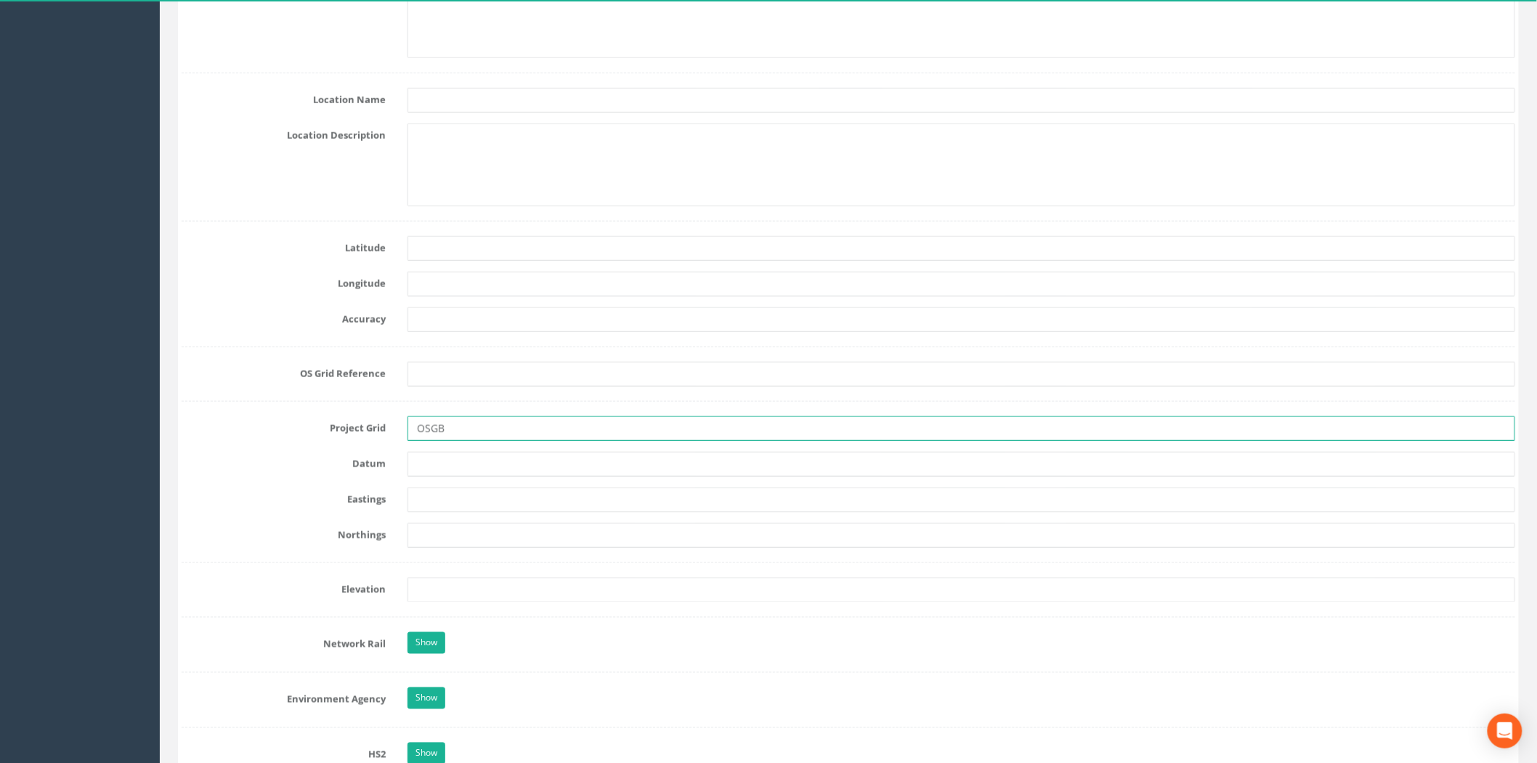
scroll to position [752, 0]
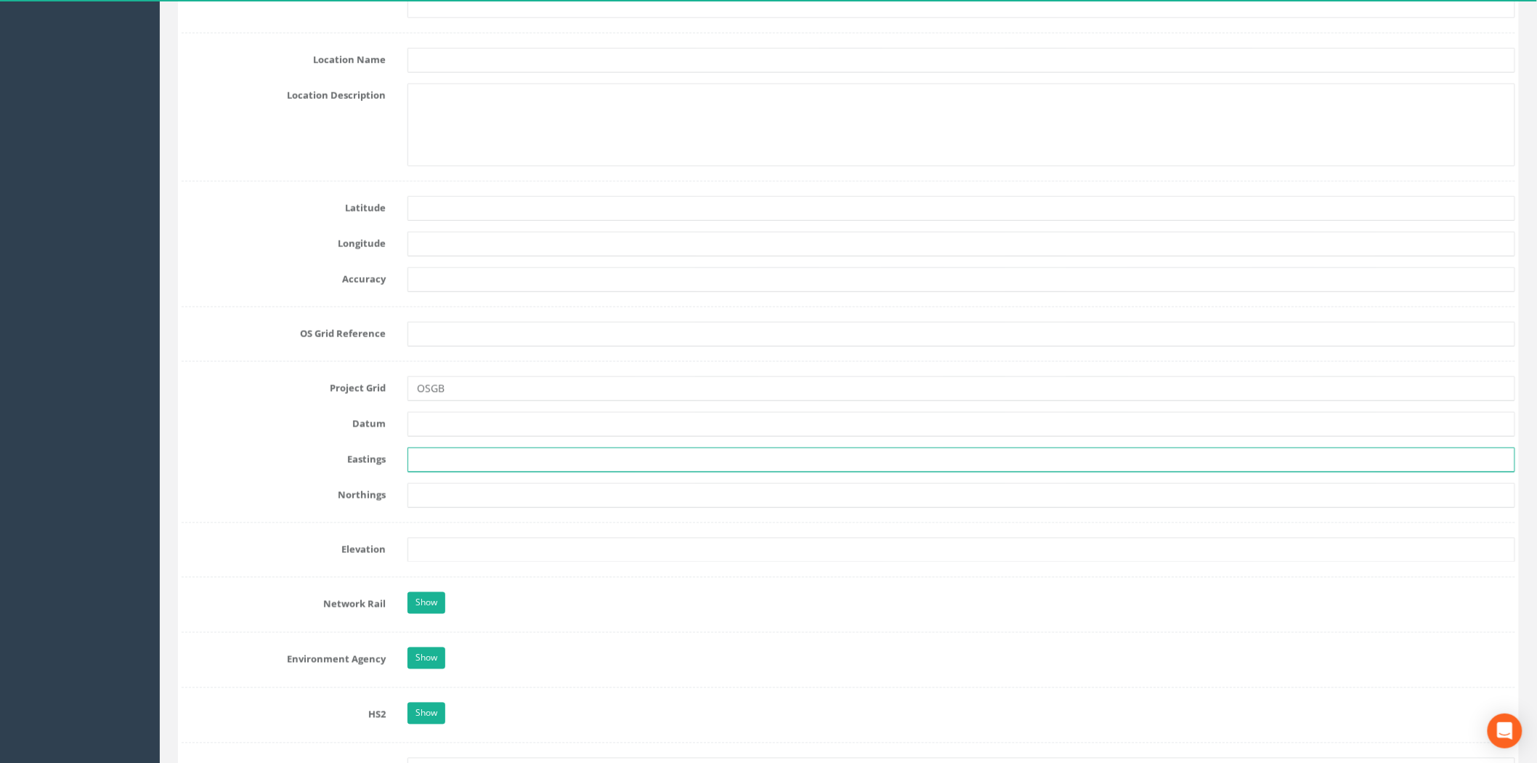
click at [442, 449] on input "text" at bounding box center [961, 459] width 1108 height 25
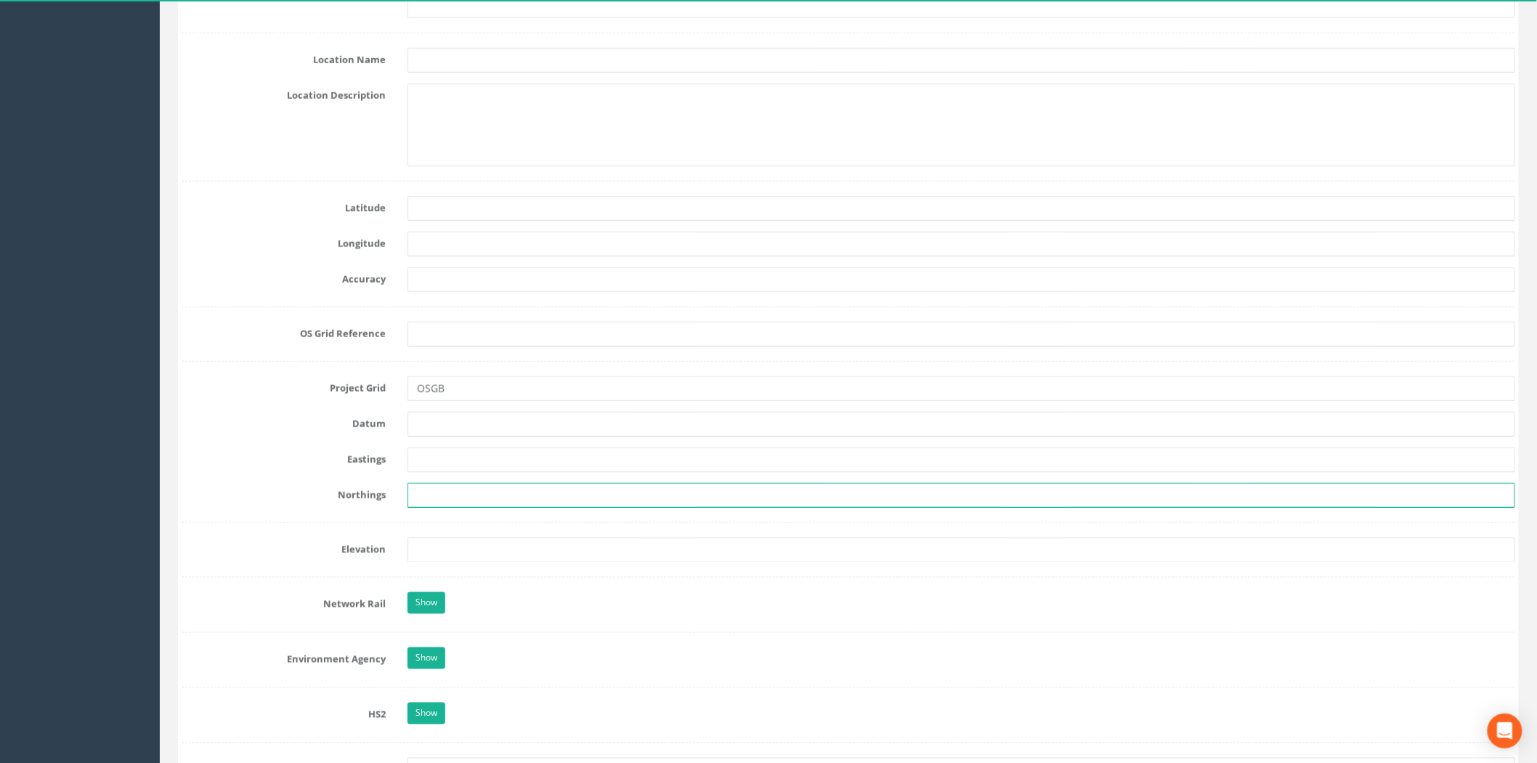
click at [418, 496] on input "text" at bounding box center [961, 495] width 1108 height 25
paste input "840552.837"
type input "840552.837"
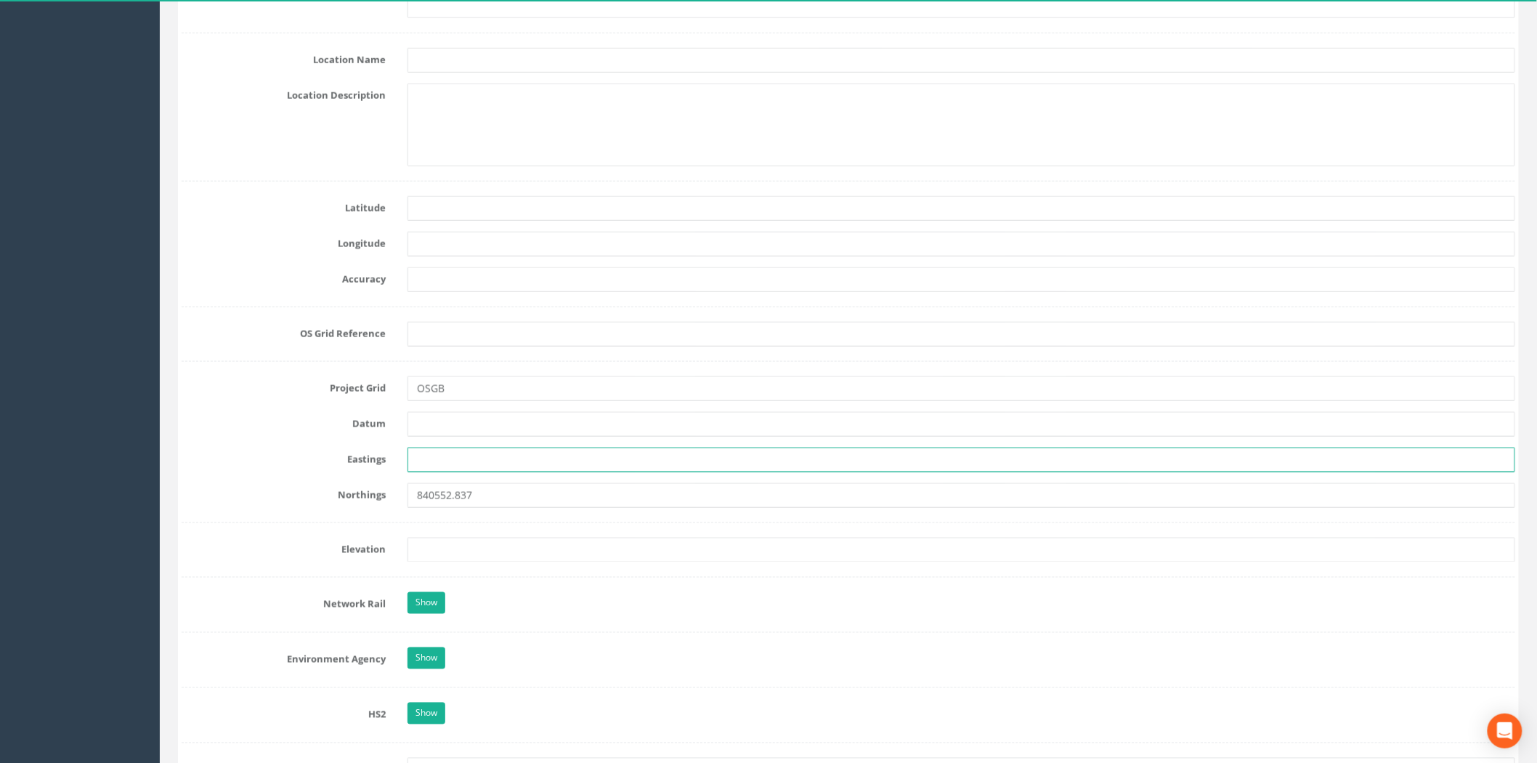
click at [421, 460] on input "text" at bounding box center [961, 459] width 1108 height 25
paste input "349104.585"
type input "349104.585"
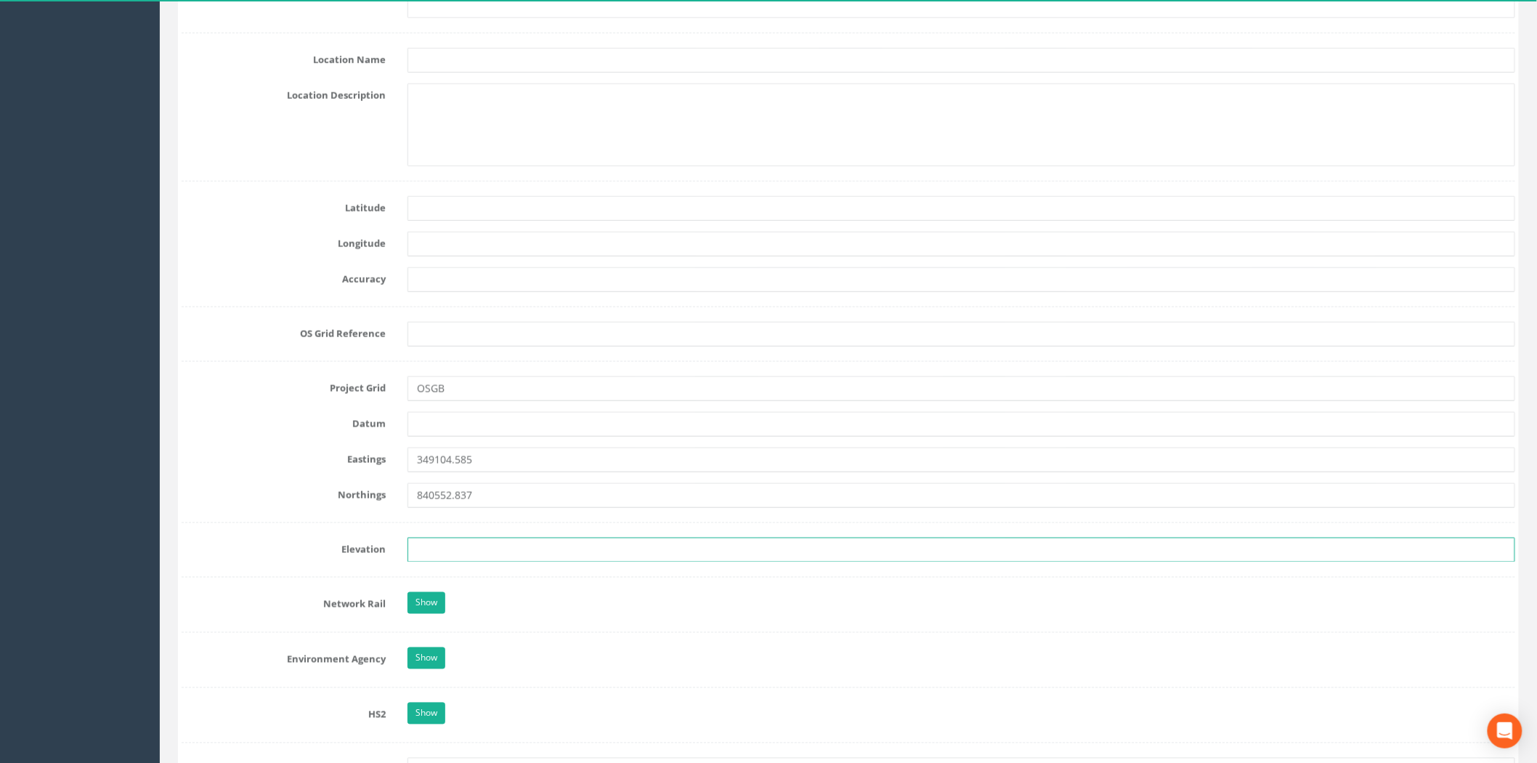
drag, startPoint x: 409, startPoint y: 561, endPoint x: 418, endPoint y: 557, distance: 10.1
click at [410, 560] on input "text" at bounding box center [961, 549] width 1108 height 25
click at [418, 557] on input "text" at bounding box center [961, 549] width 1108 height 25
paste input "164.746"
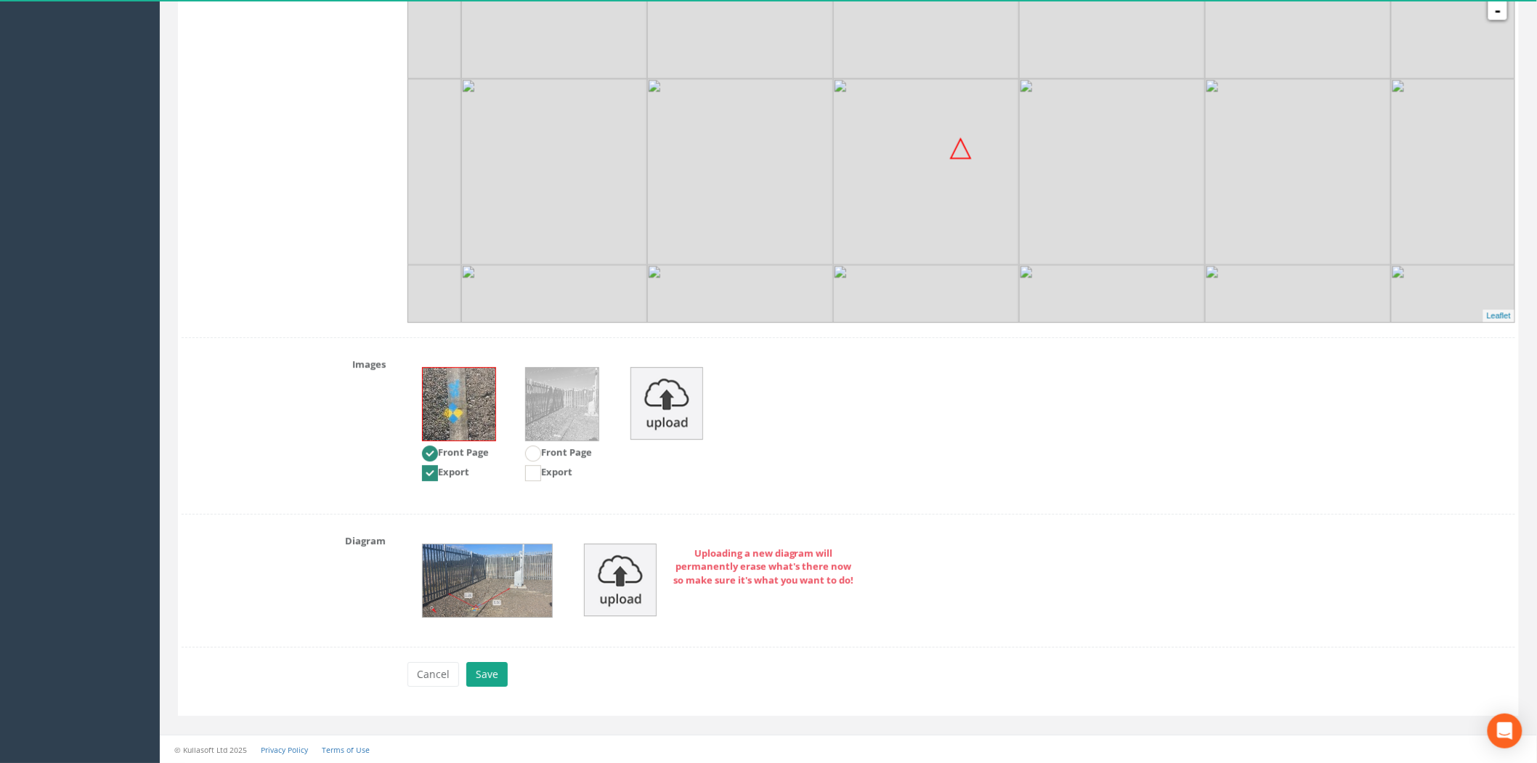
type input "164.746"
click at [490, 678] on button "Save" at bounding box center [486, 674] width 41 height 25
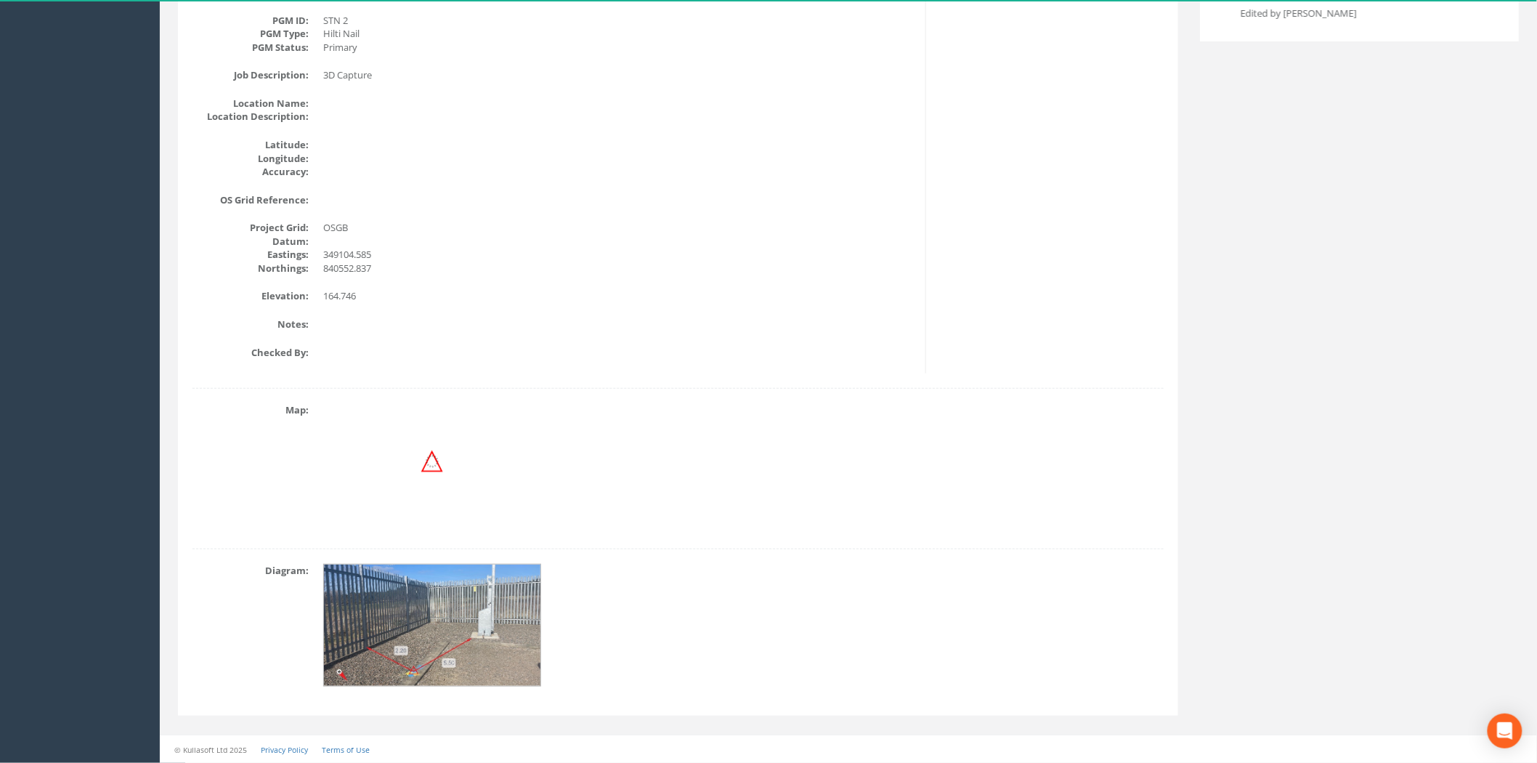
scroll to position [0, 0]
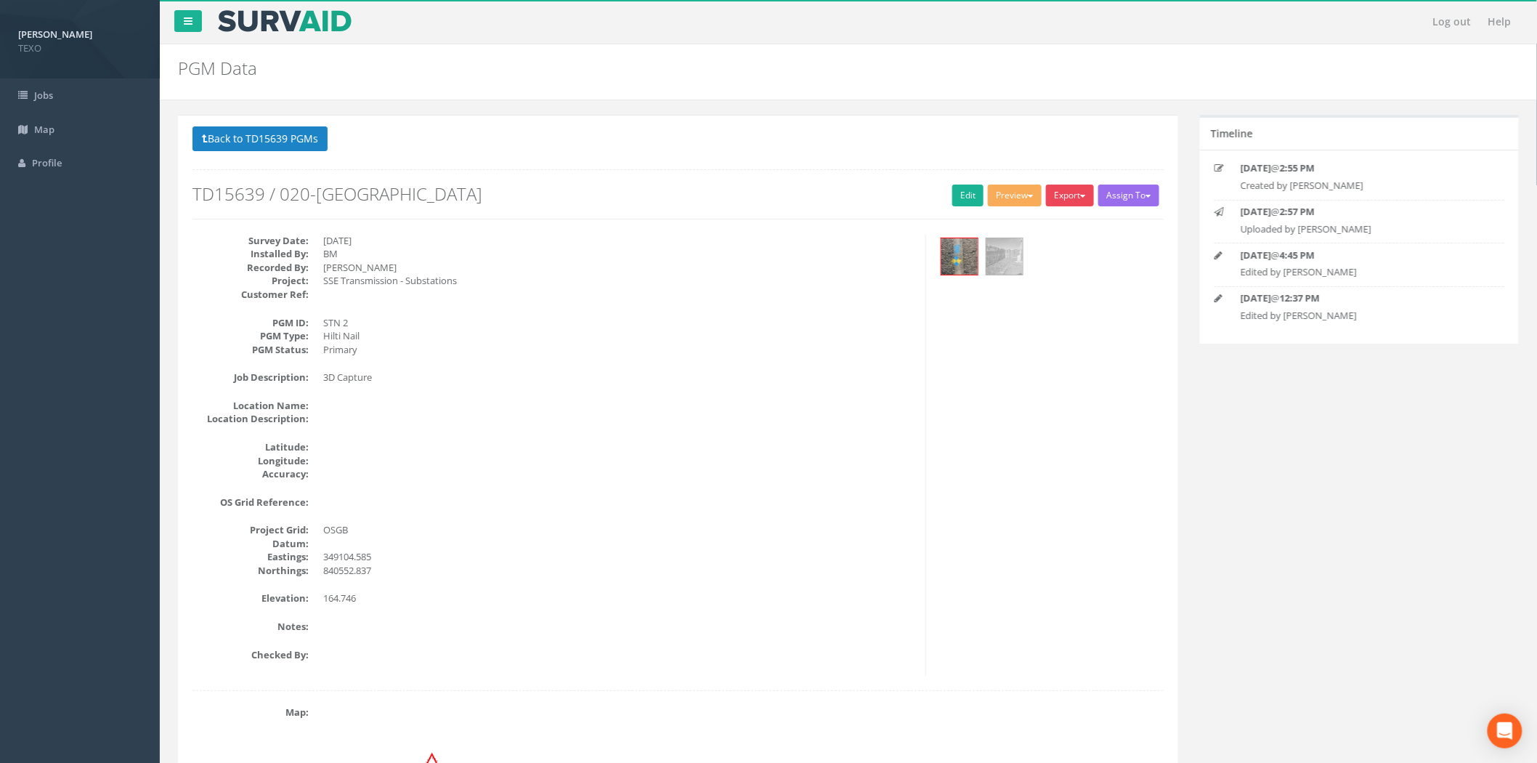
click at [1071, 200] on button "Export" at bounding box center [1070, 195] width 48 height 22
click at [1018, 472] on link "SurvAid Generic Grid" at bounding box center [1038, 465] width 114 height 23
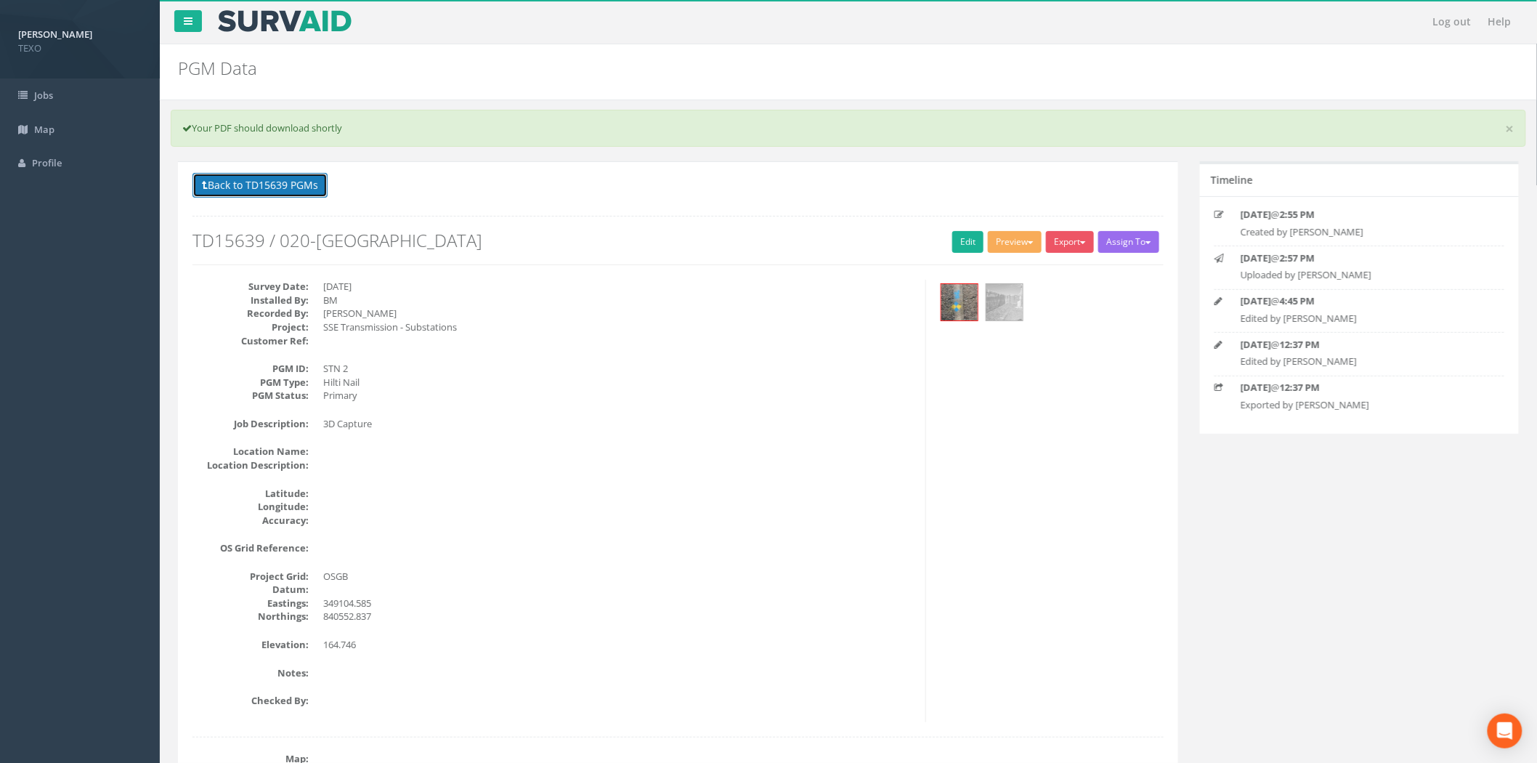
click at [248, 191] on button "Back to TD15639 PGMs" at bounding box center [259, 185] width 135 height 25
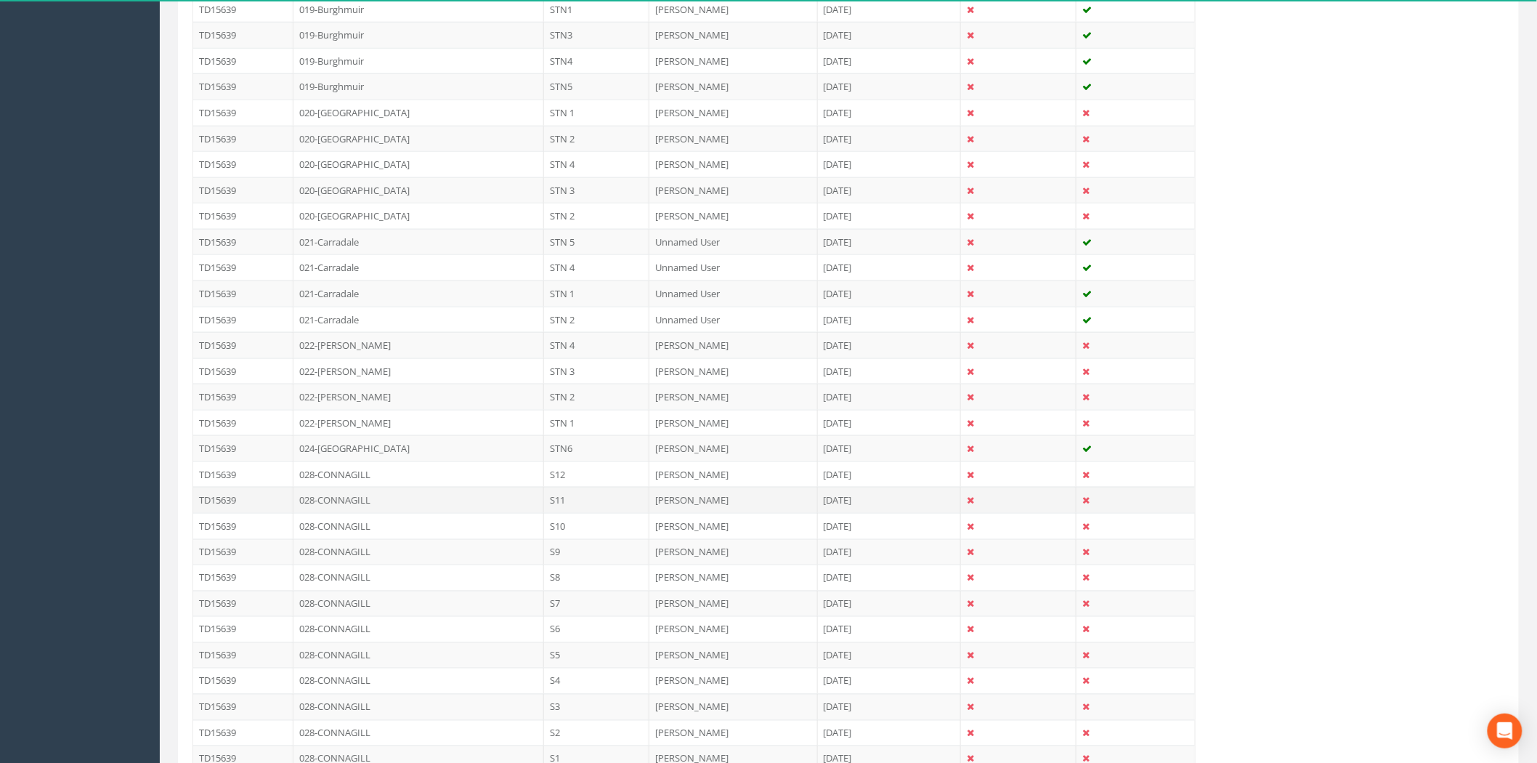
scroll to position [752, 0]
click at [503, 198] on td "020-[GEOGRAPHIC_DATA]" at bounding box center [418, 194] width 251 height 26
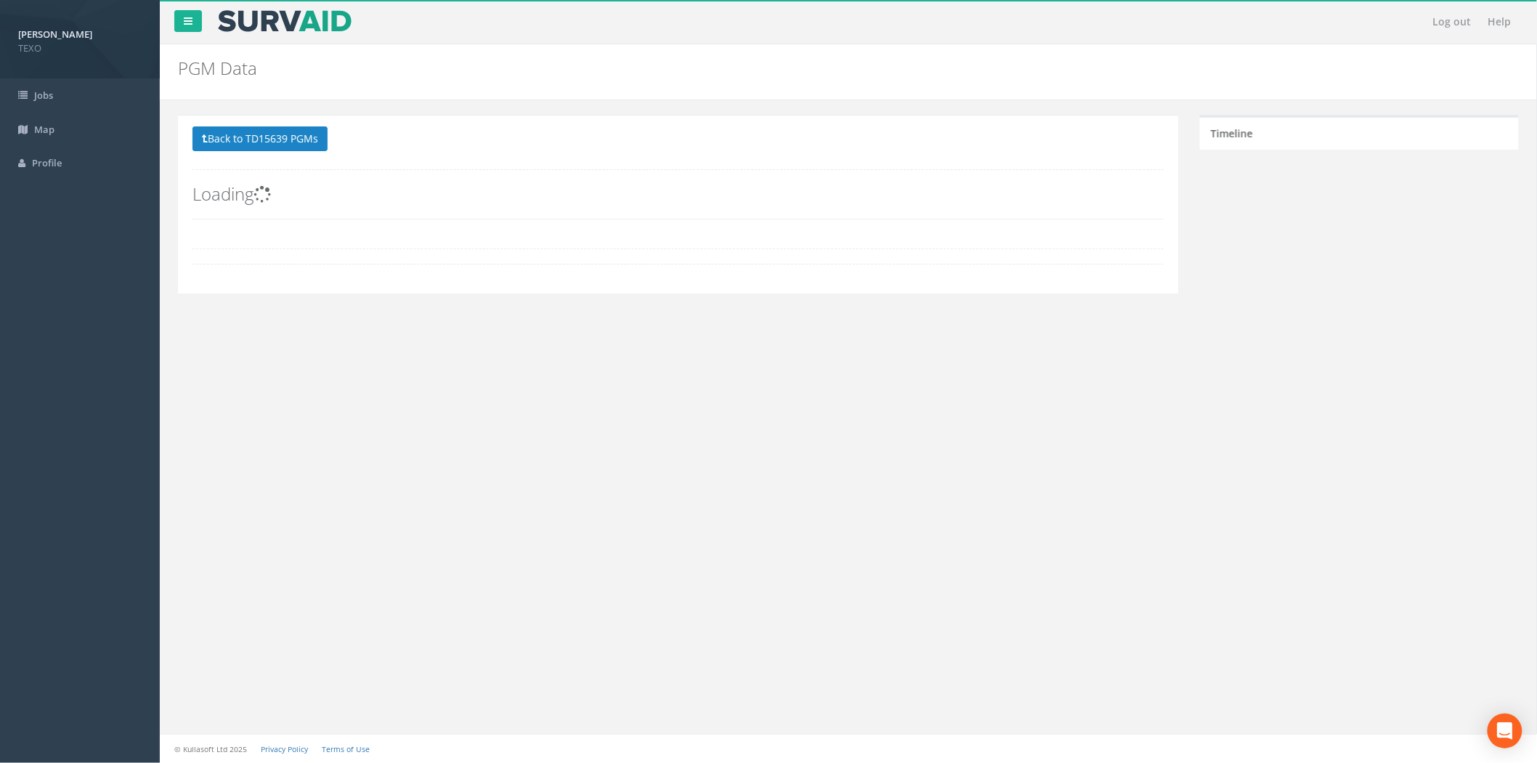
scroll to position [0, 0]
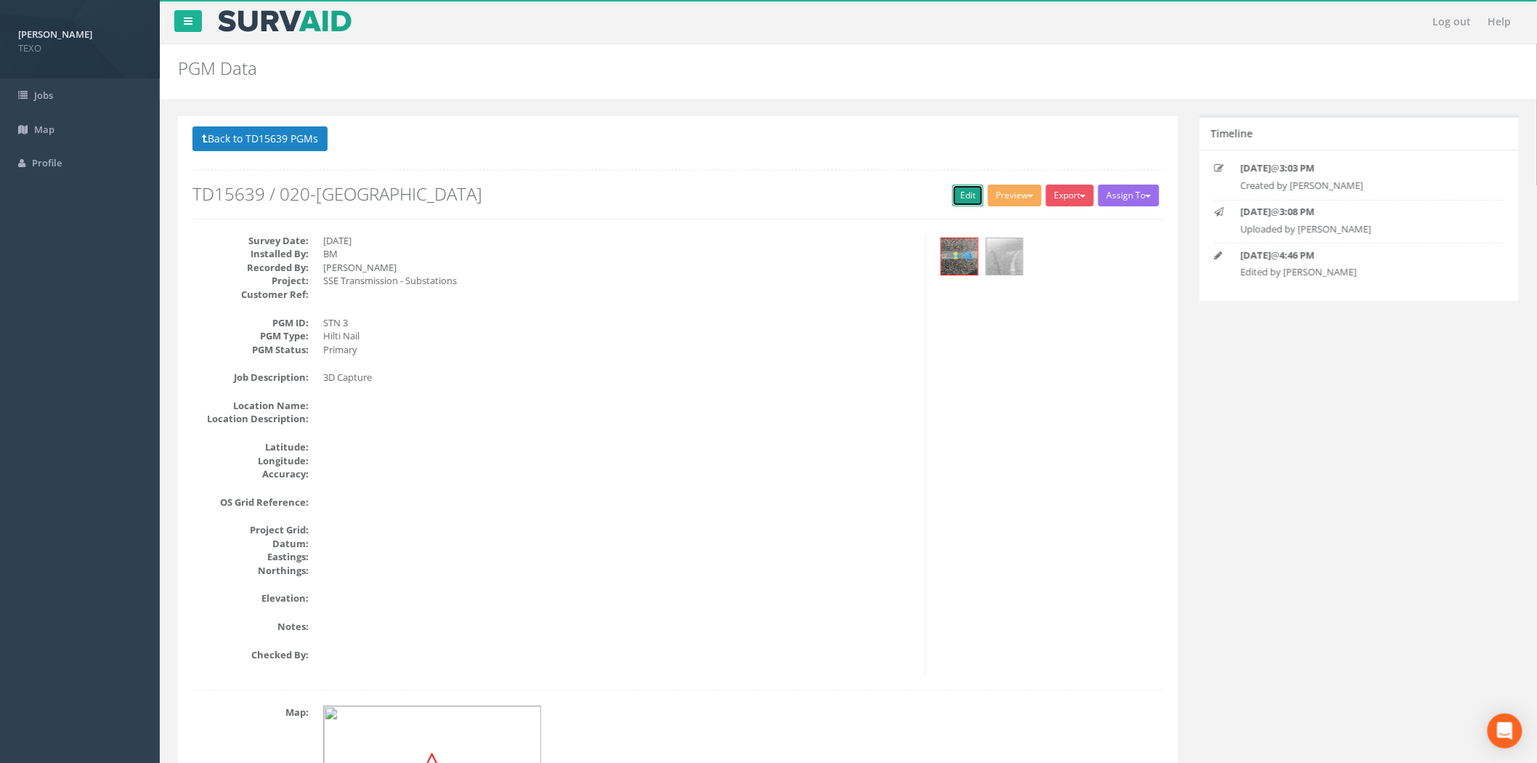
click at [975, 200] on link "Edit" at bounding box center [967, 195] width 31 height 22
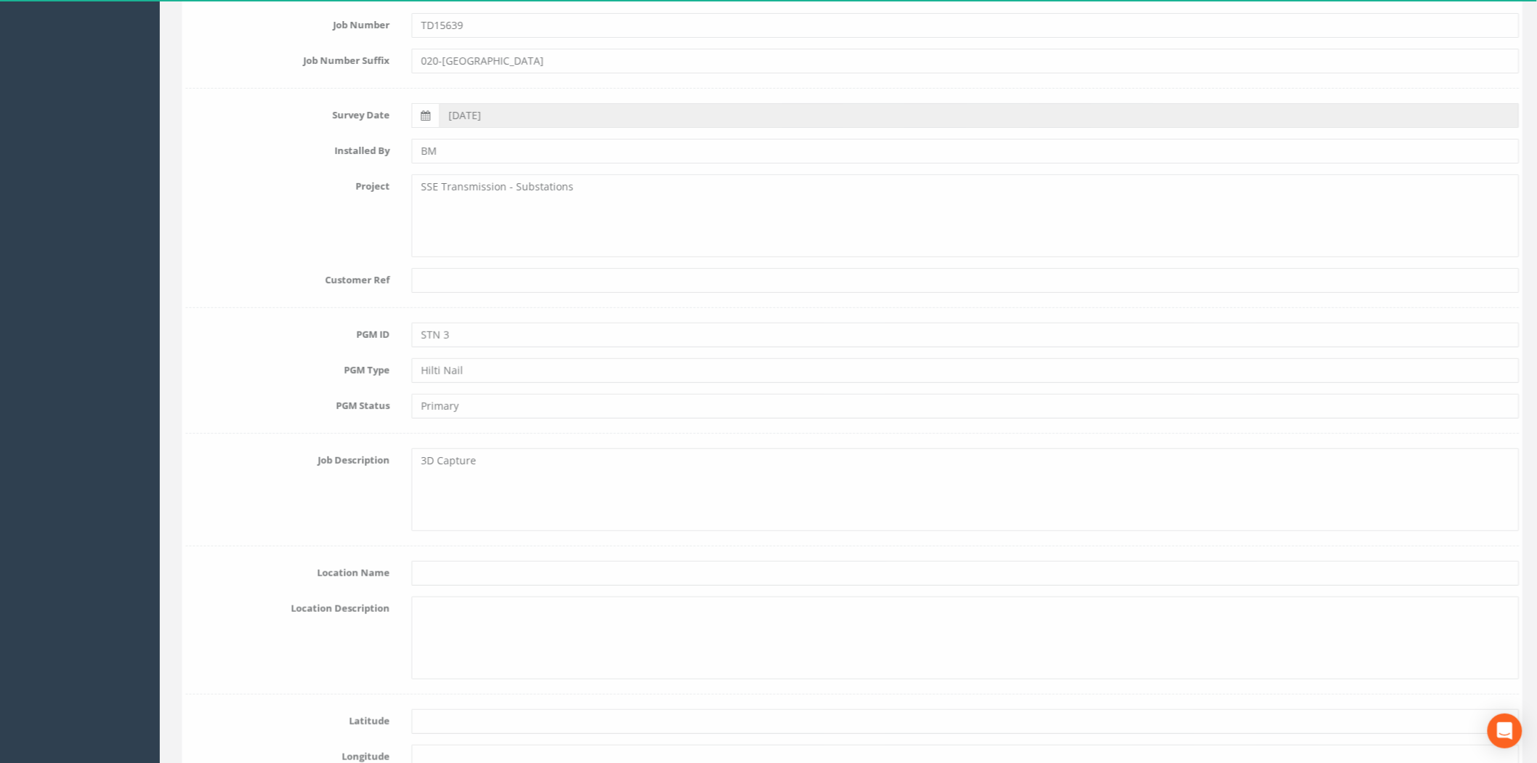
scroll to position [645, 0]
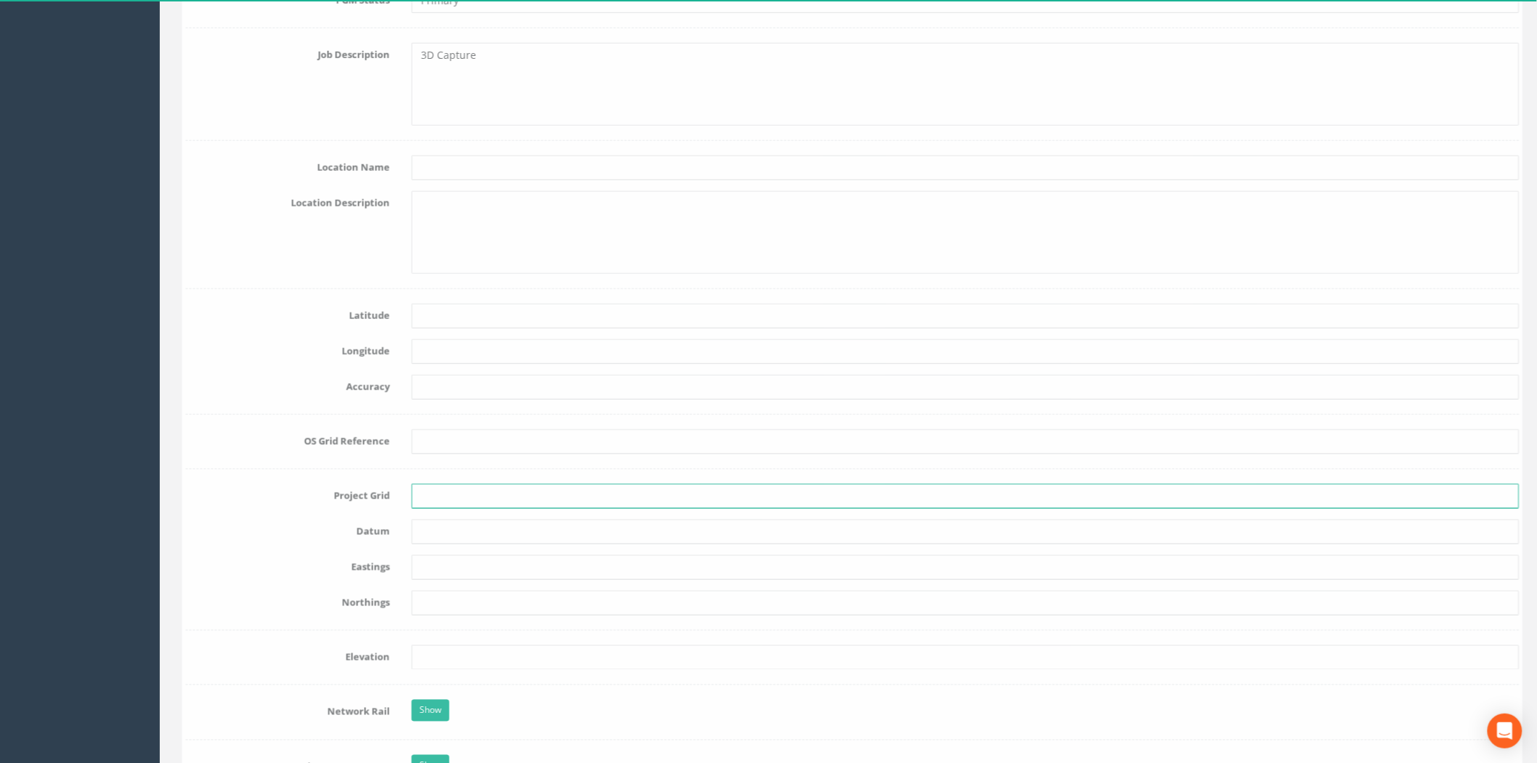
click at [437, 505] on input "text" at bounding box center [961, 496] width 1108 height 25
type input "OSGB"
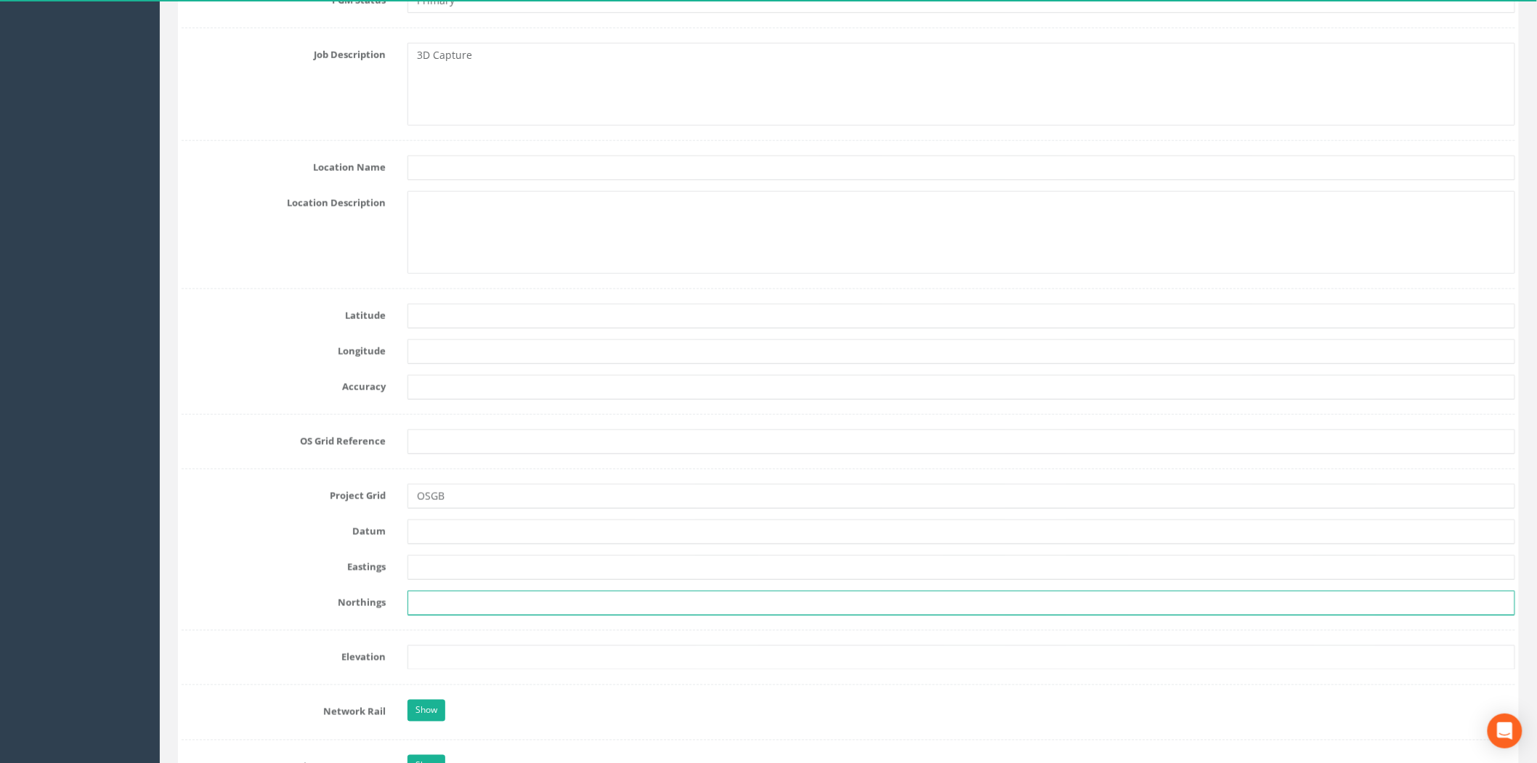
click at [423, 592] on input "text" at bounding box center [961, 602] width 1108 height 25
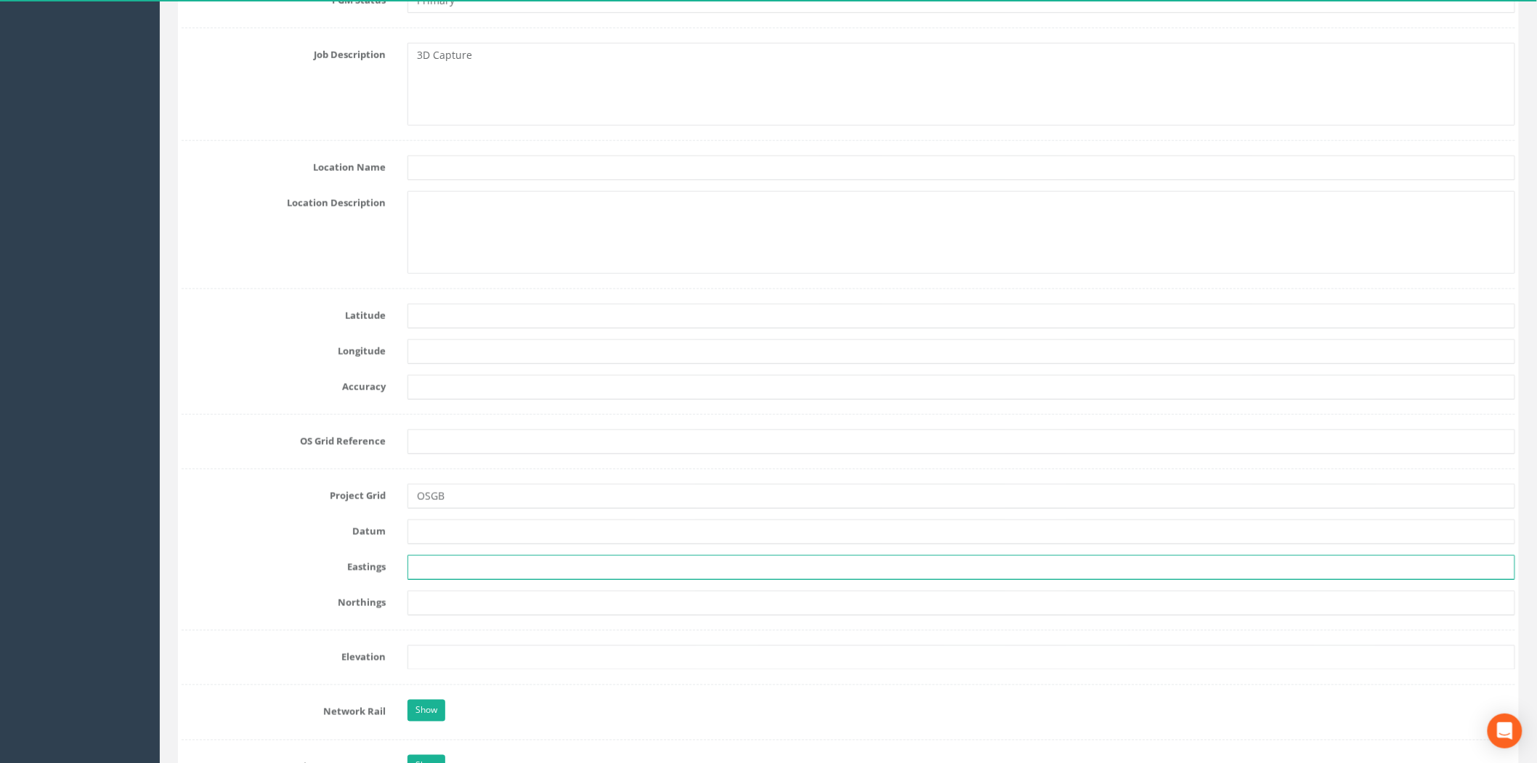
click at [427, 572] on input "text" at bounding box center [961, 567] width 1108 height 25
click at [441, 564] on input "text" at bounding box center [961, 567] width 1108 height 25
paste input "349120.022"
type input "349120.022"
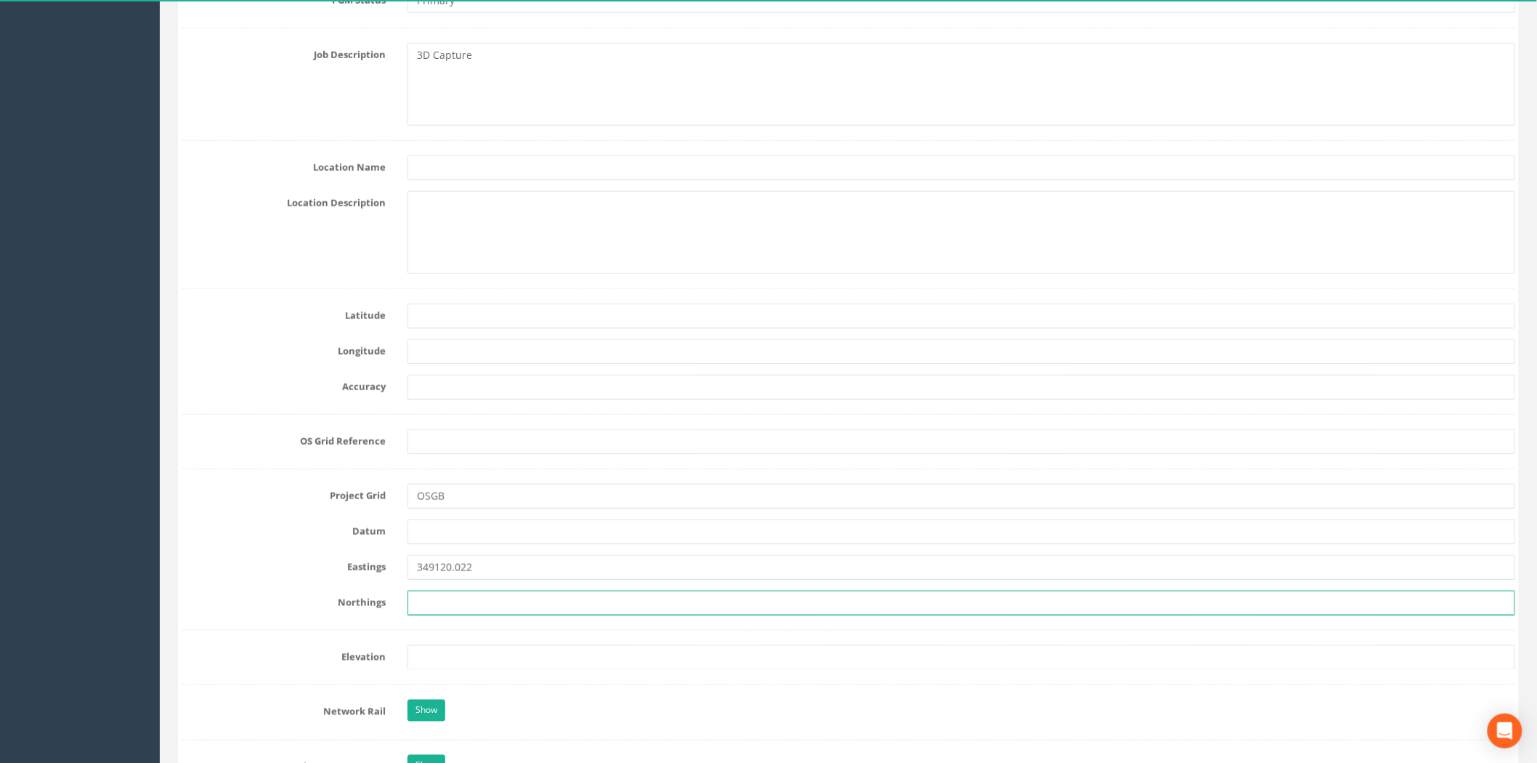
click at [441, 597] on input "text" at bounding box center [961, 602] width 1108 height 25
paste input "840464.064"
type input "840464.064"
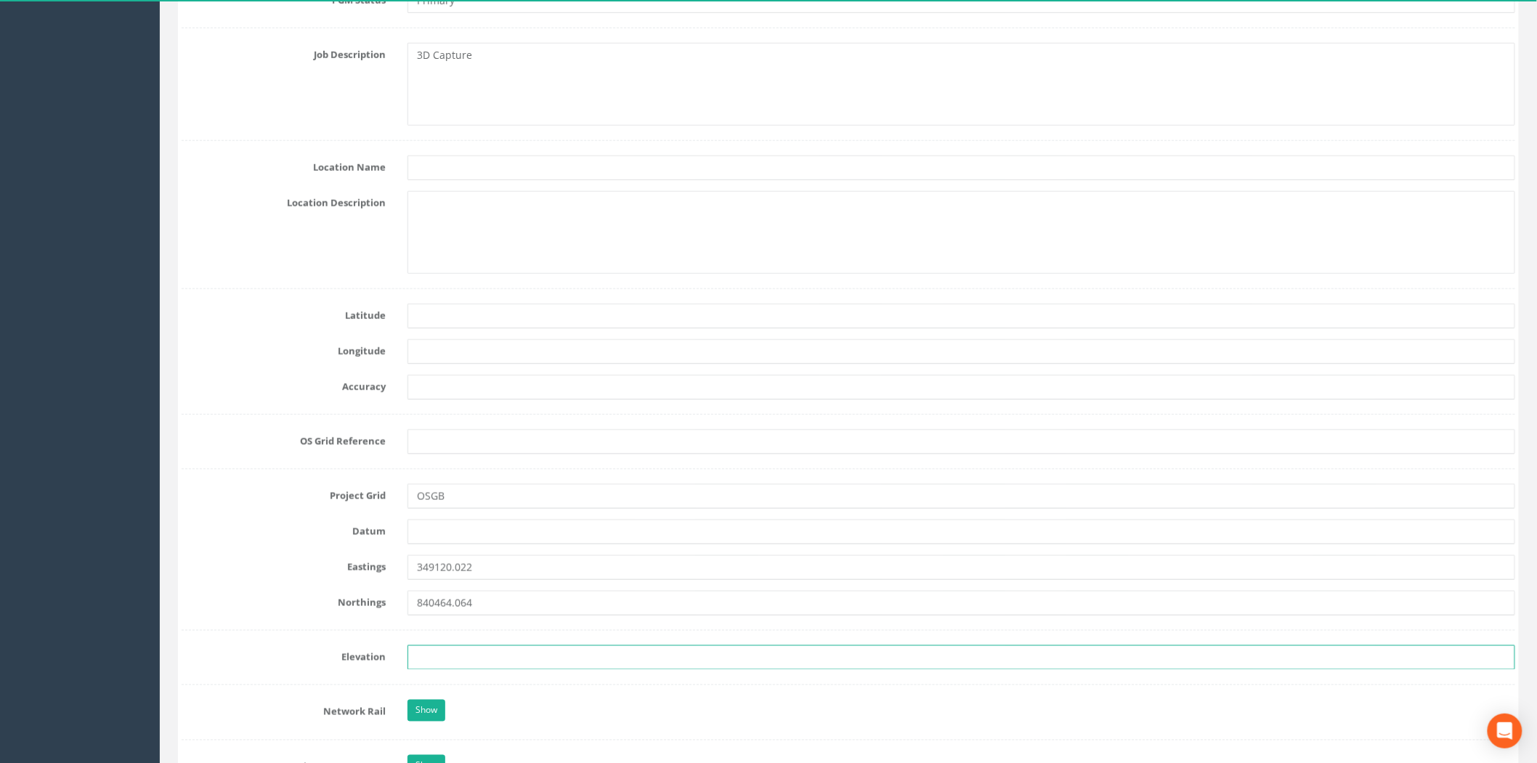
drag, startPoint x: 421, startPoint y: 664, endPoint x: 405, endPoint y: 671, distance: 17.6
click at [421, 664] on input "text" at bounding box center [961, 657] width 1108 height 25
click at [473, 665] on input "text" at bounding box center [961, 657] width 1108 height 25
paste input "164.751"
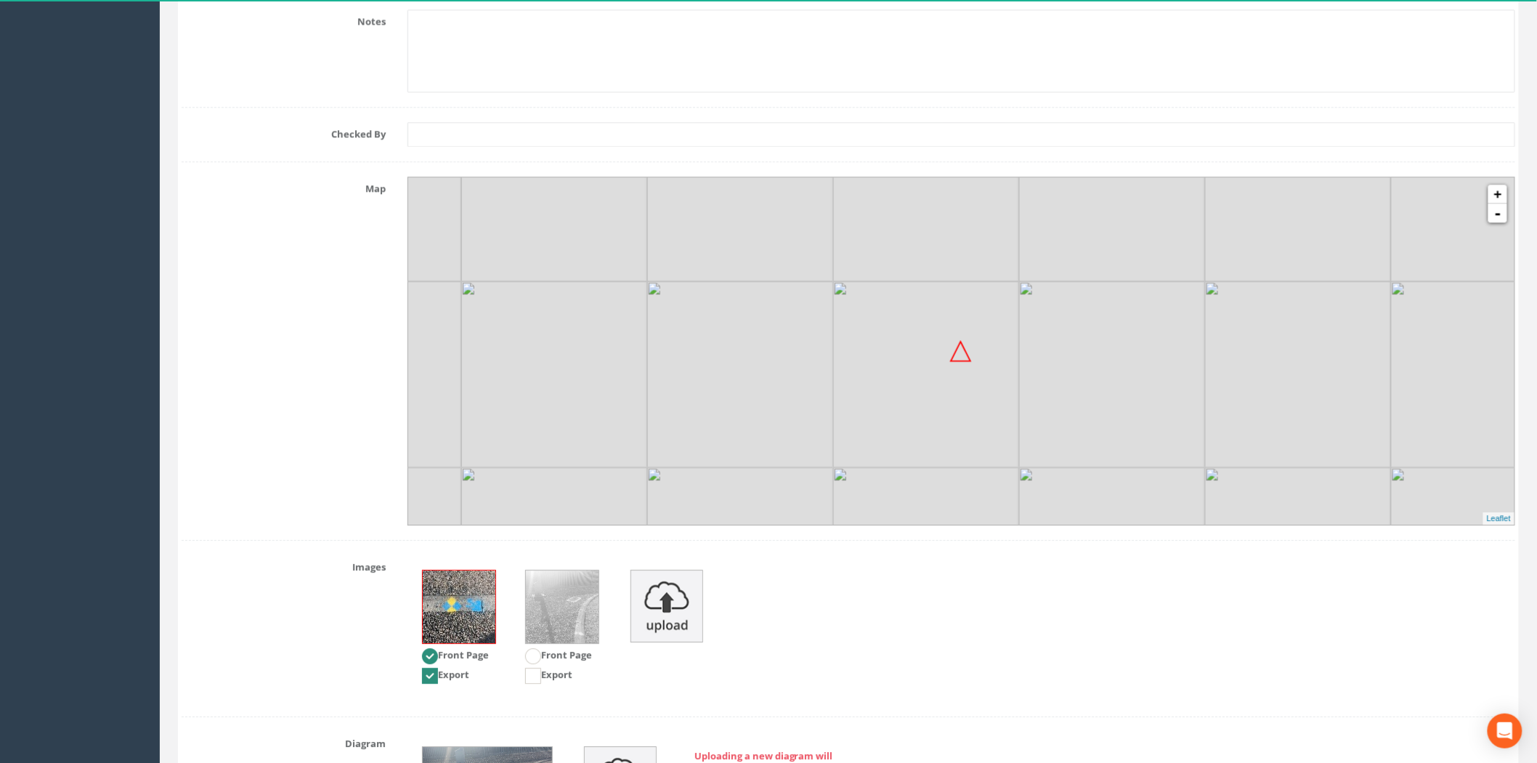
scroll to position [1707, 0]
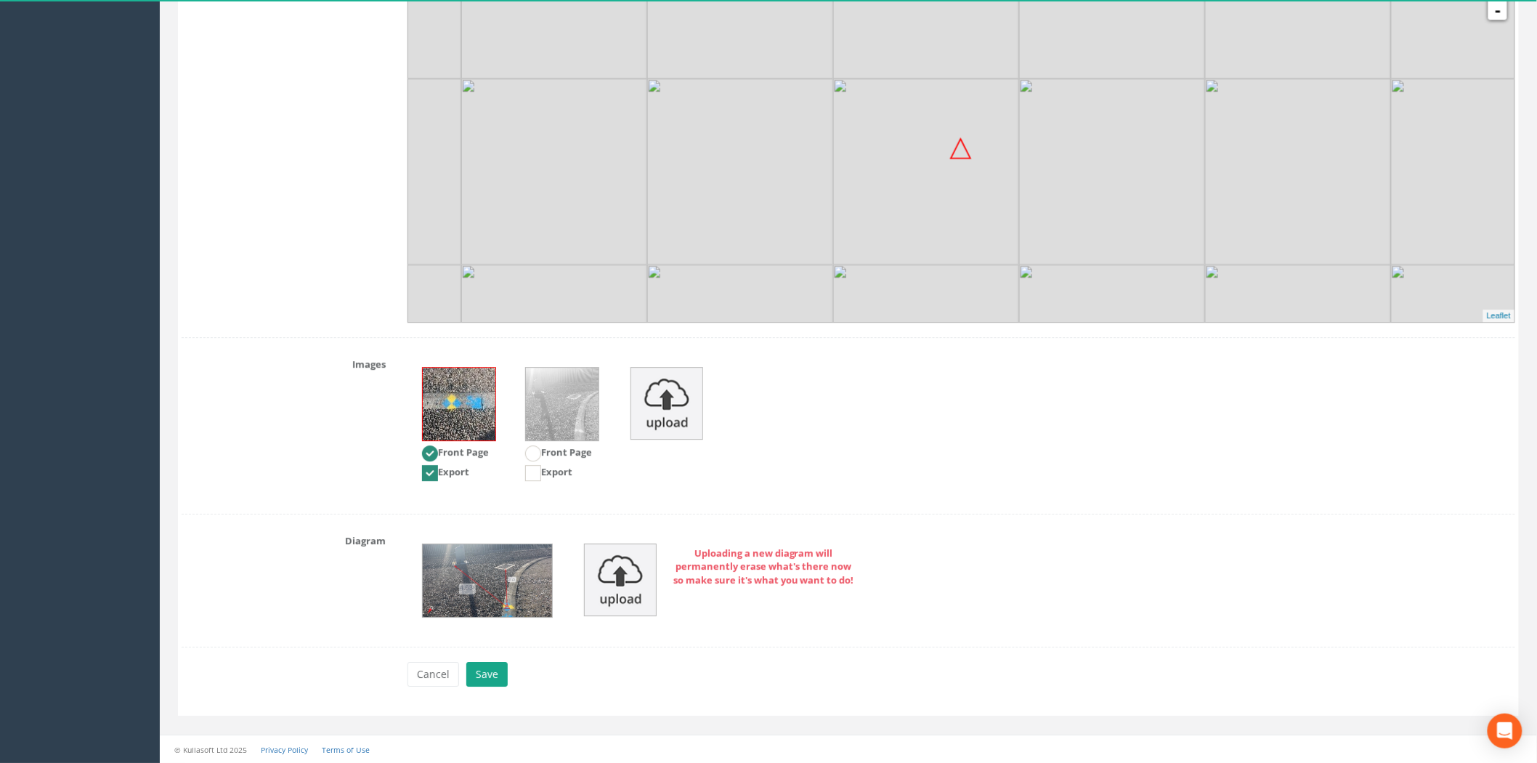
type input "164.751"
click at [491, 679] on button "Save" at bounding box center [486, 674] width 41 height 25
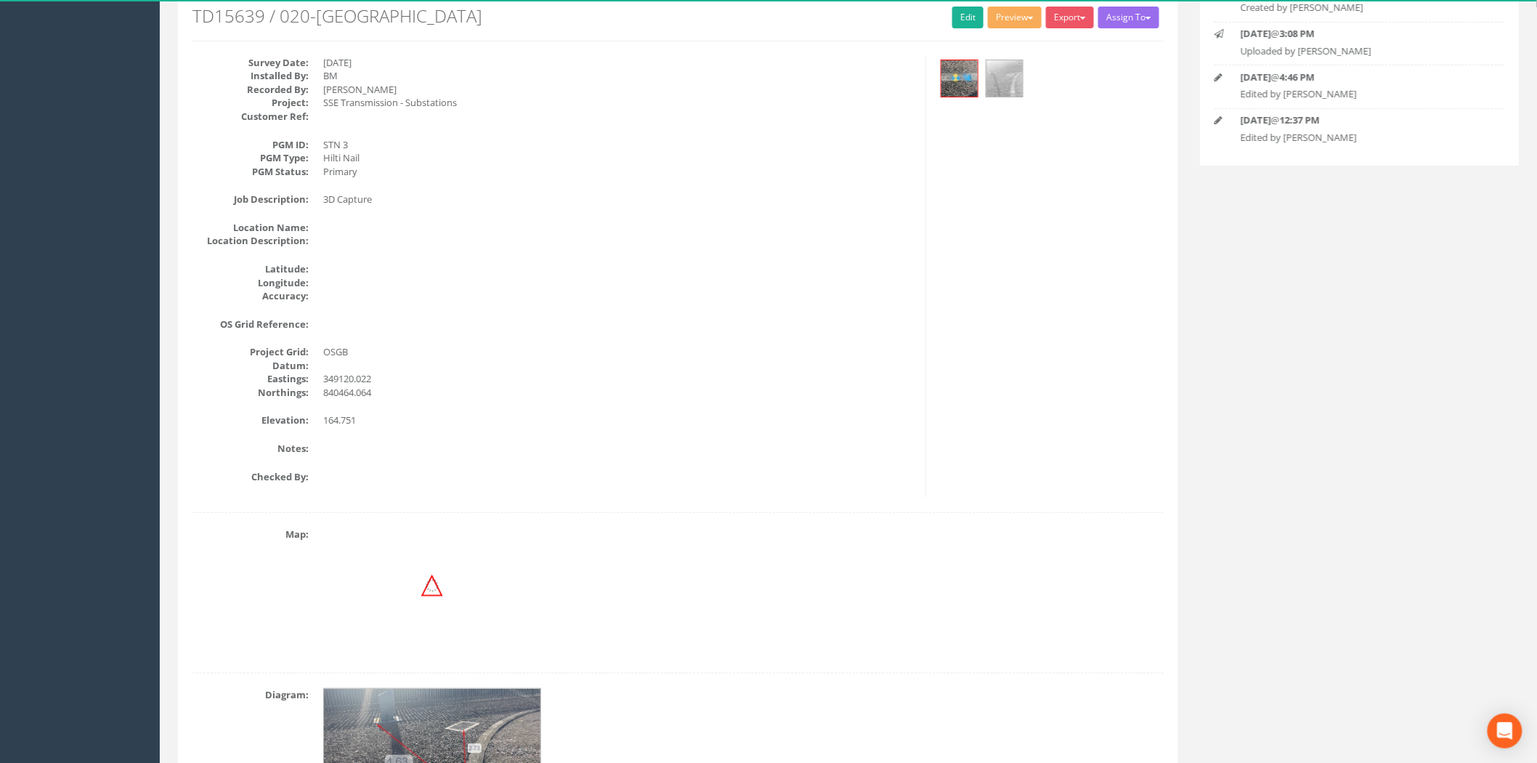
scroll to position [0, 0]
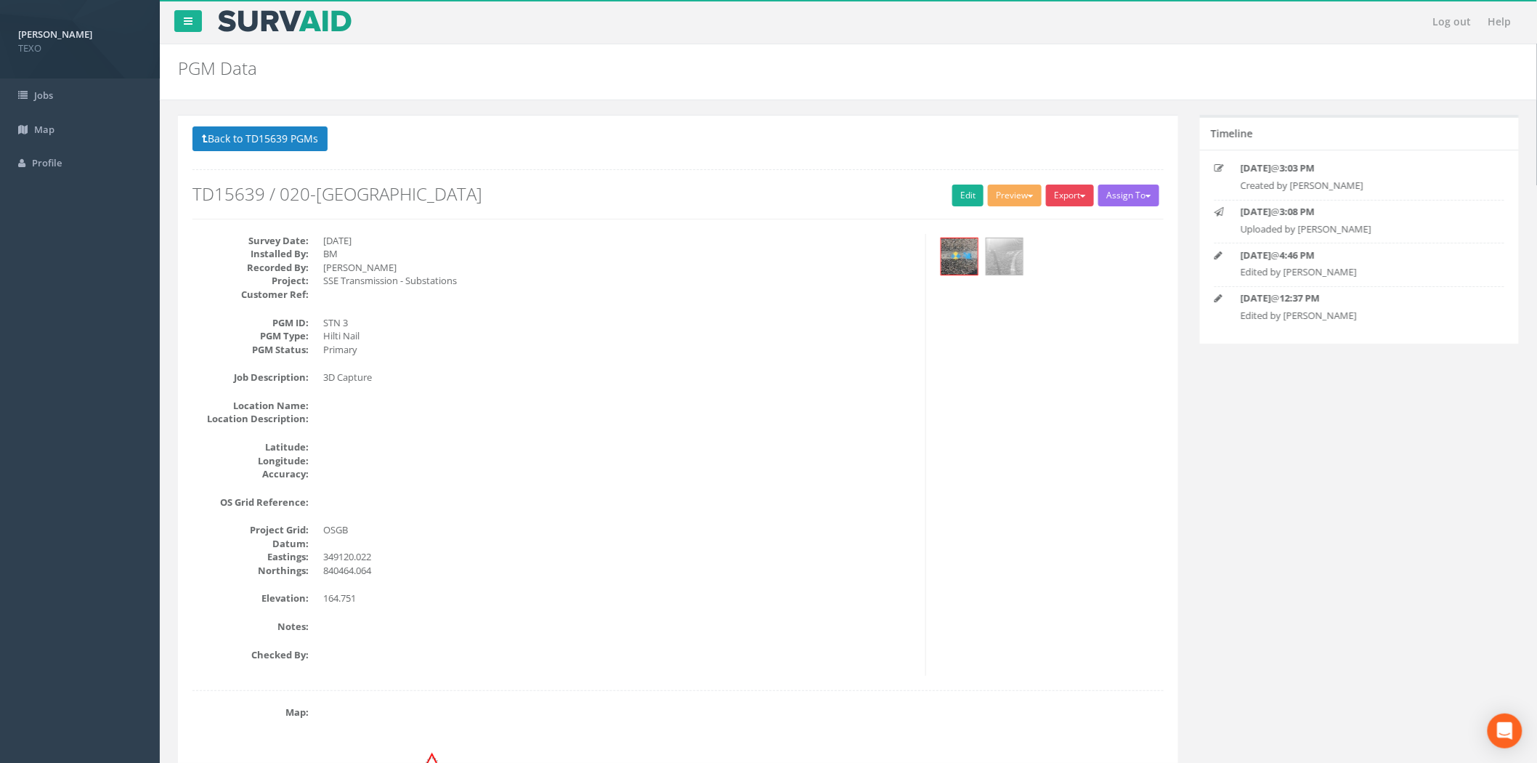
click at [1082, 200] on button "Export" at bounding box center [1070, 195] width 48 height 22
click at [1032, 471] on link "SurvAid Generic Grid" at bounding box center [1038, 465] width 114 height 23
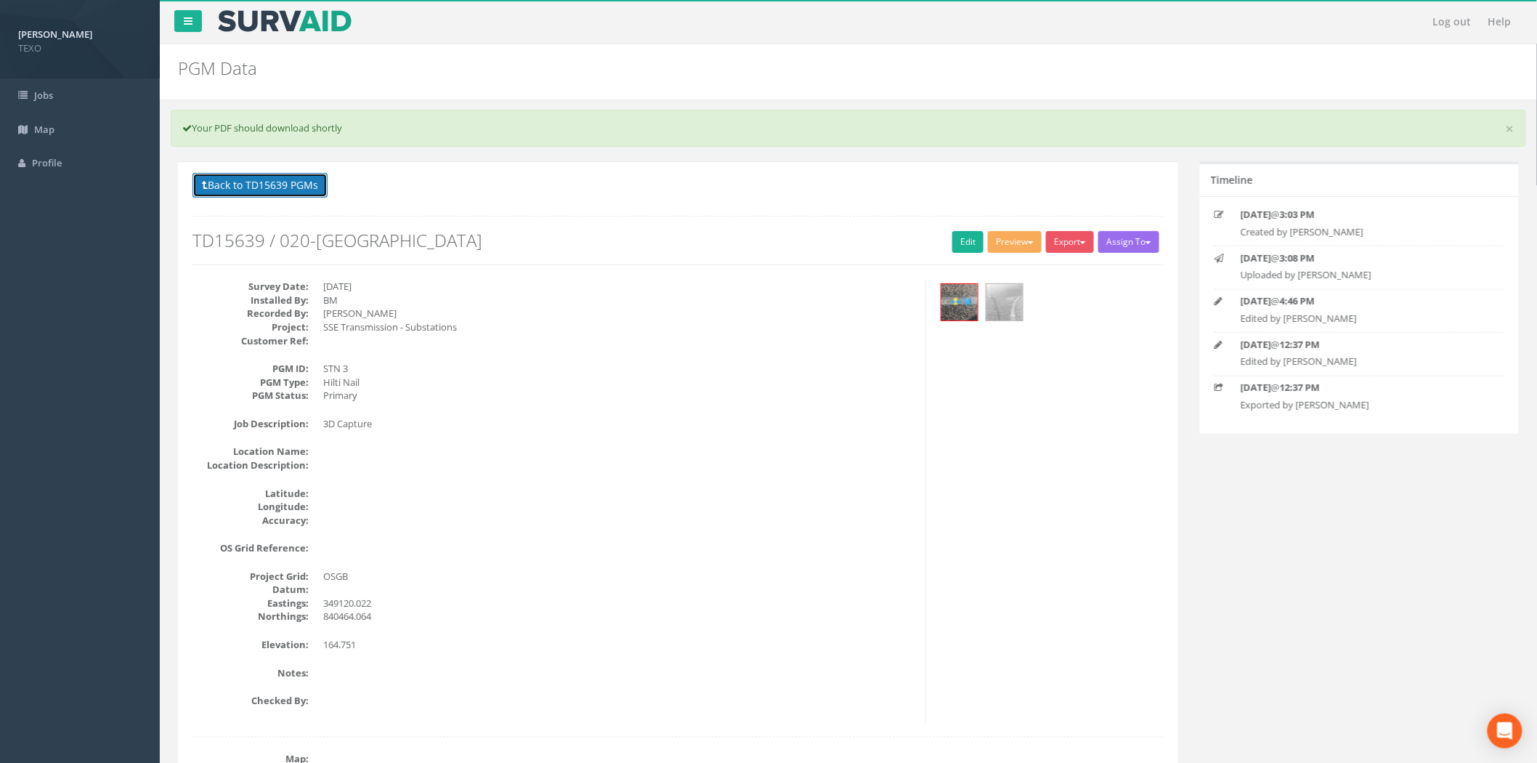
click at [309, 195] on button "Back to TD15639 PGMs" at bounding box center [259, 185] width 135 height 25
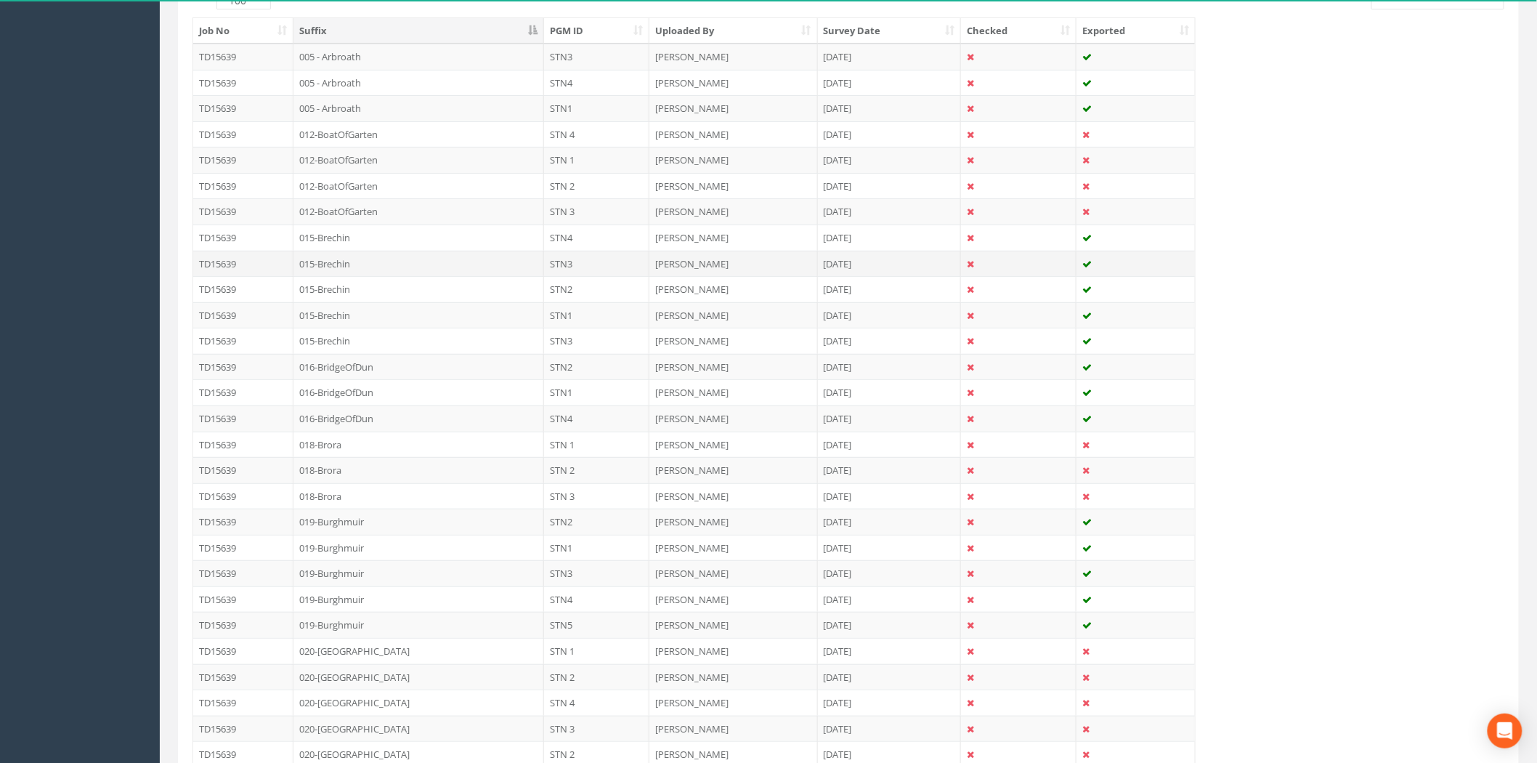
scroll to position [322, 0]
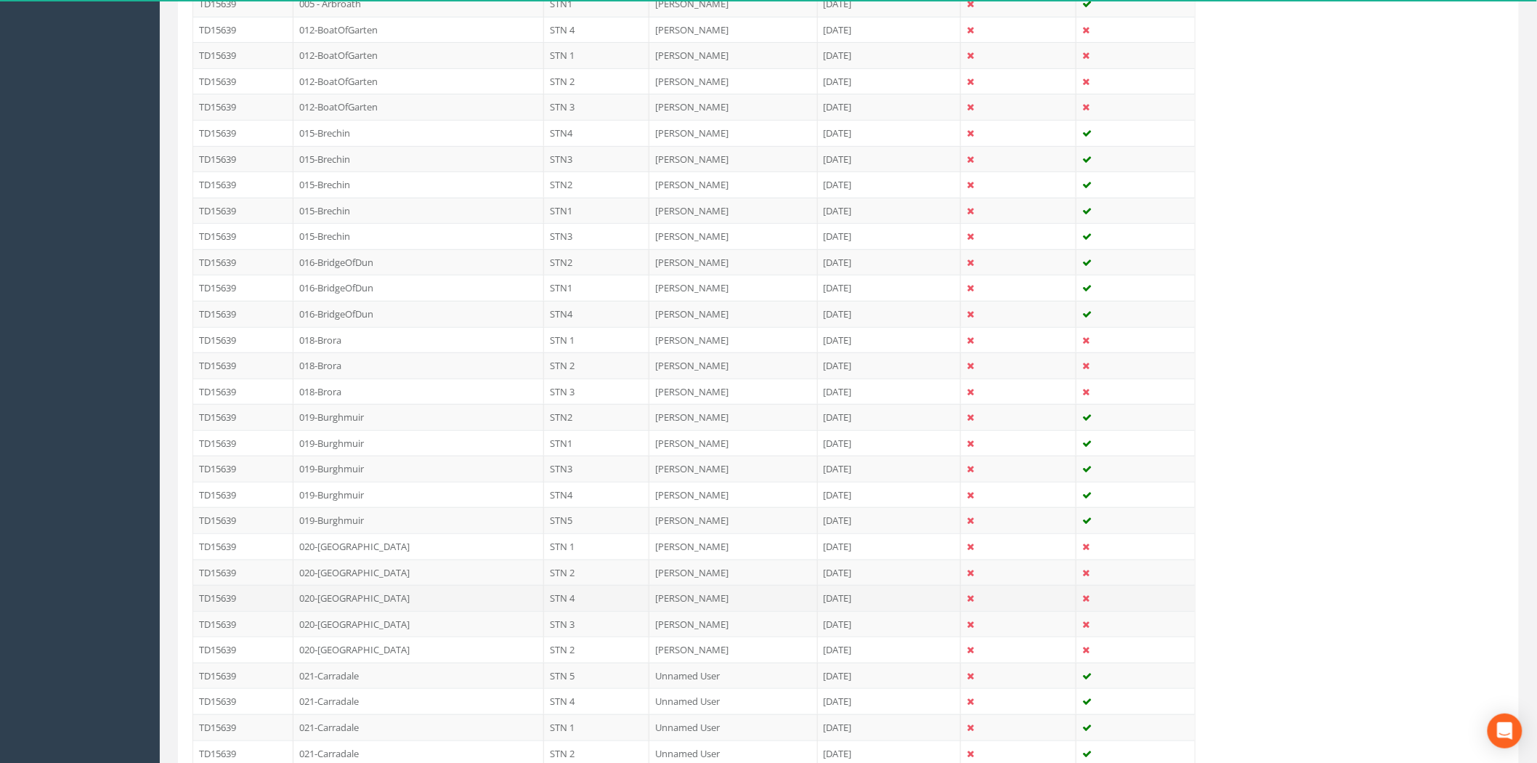
click at [431, 594] on td "020-[GEOGRAPHIC_DATA]" at bounding box center [418, 598] width 251 height 26
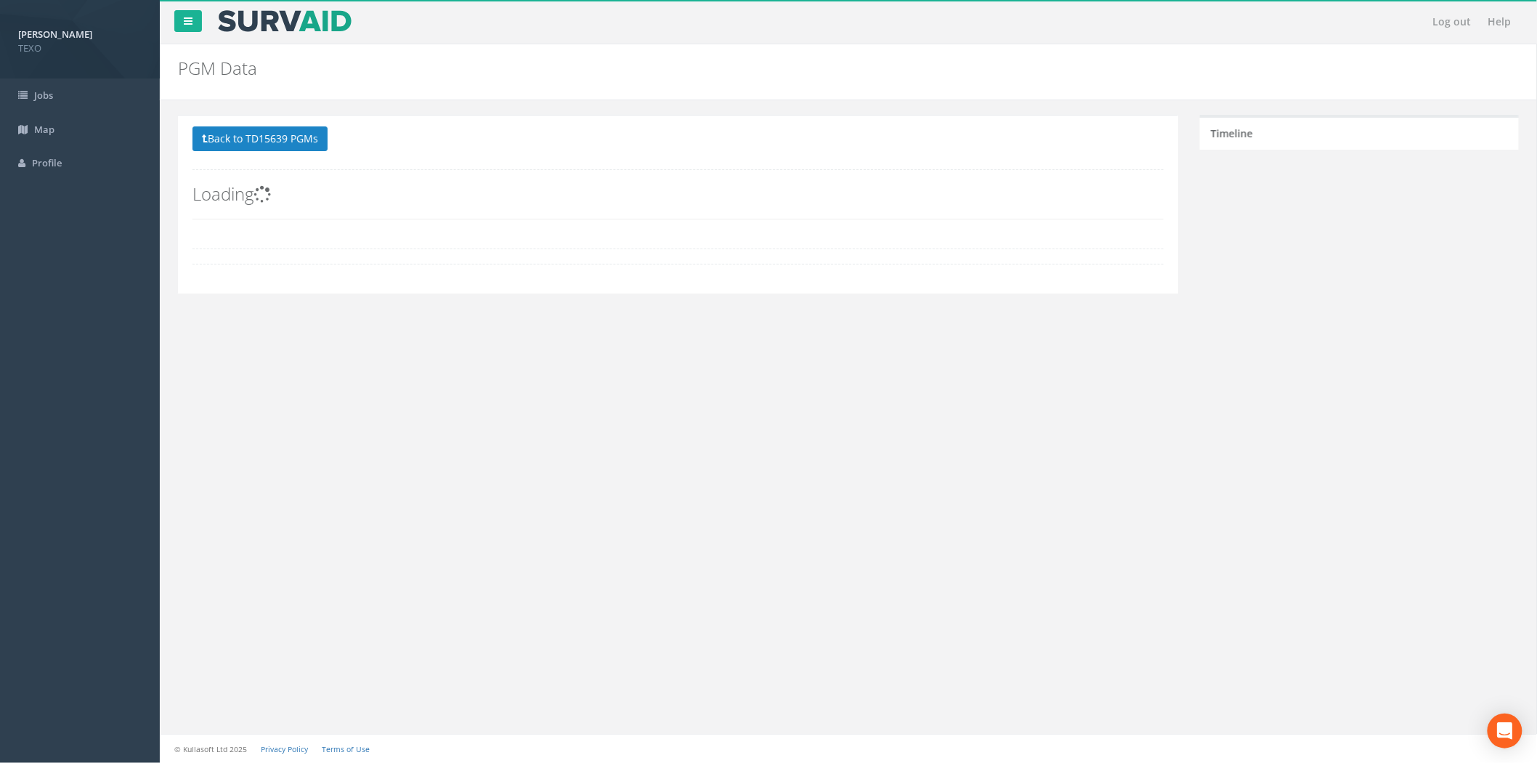
scroll to position [0, 0]
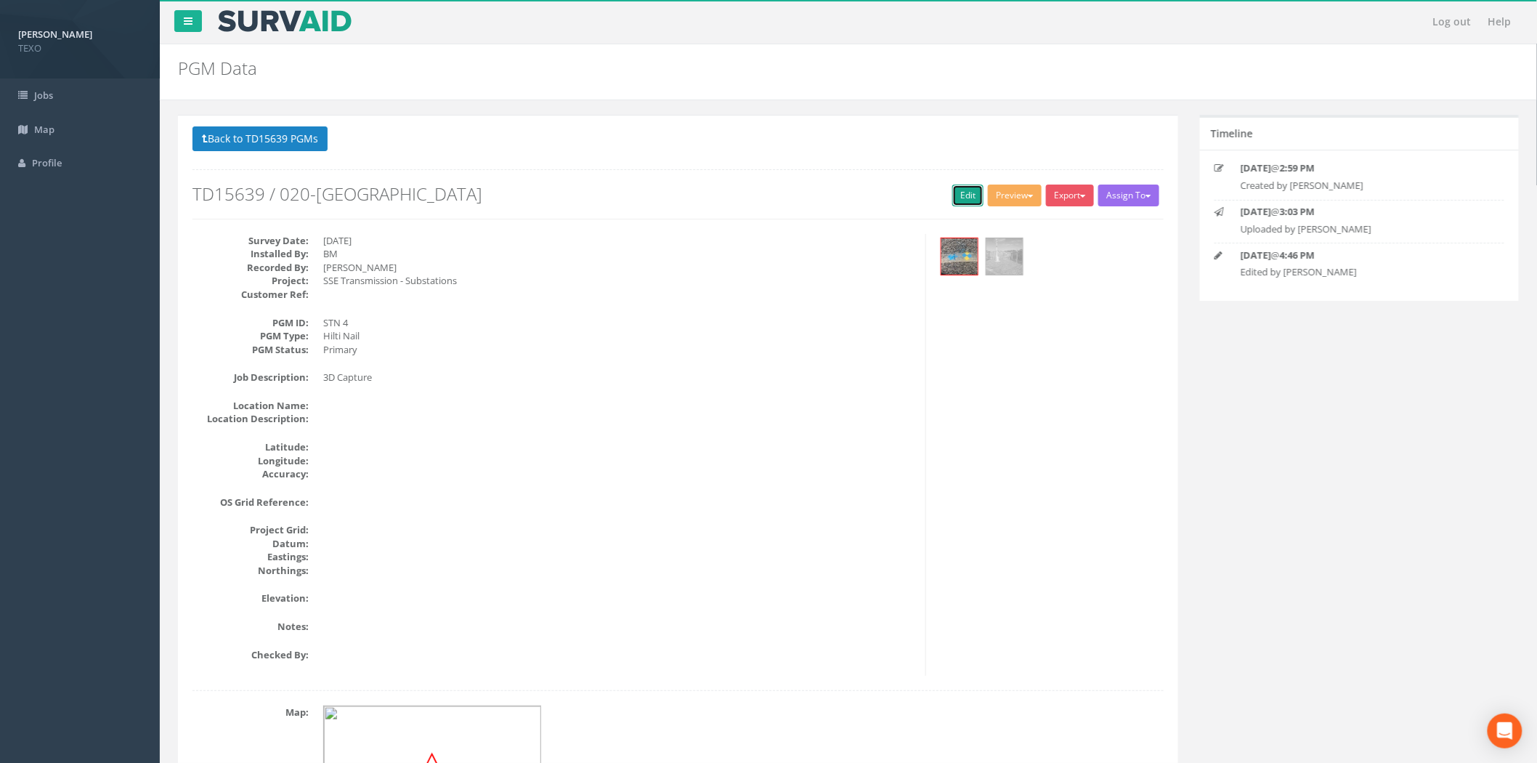
click at [955, 197] on link "Edit" at bounding box center [967, 195] width 31 height 22
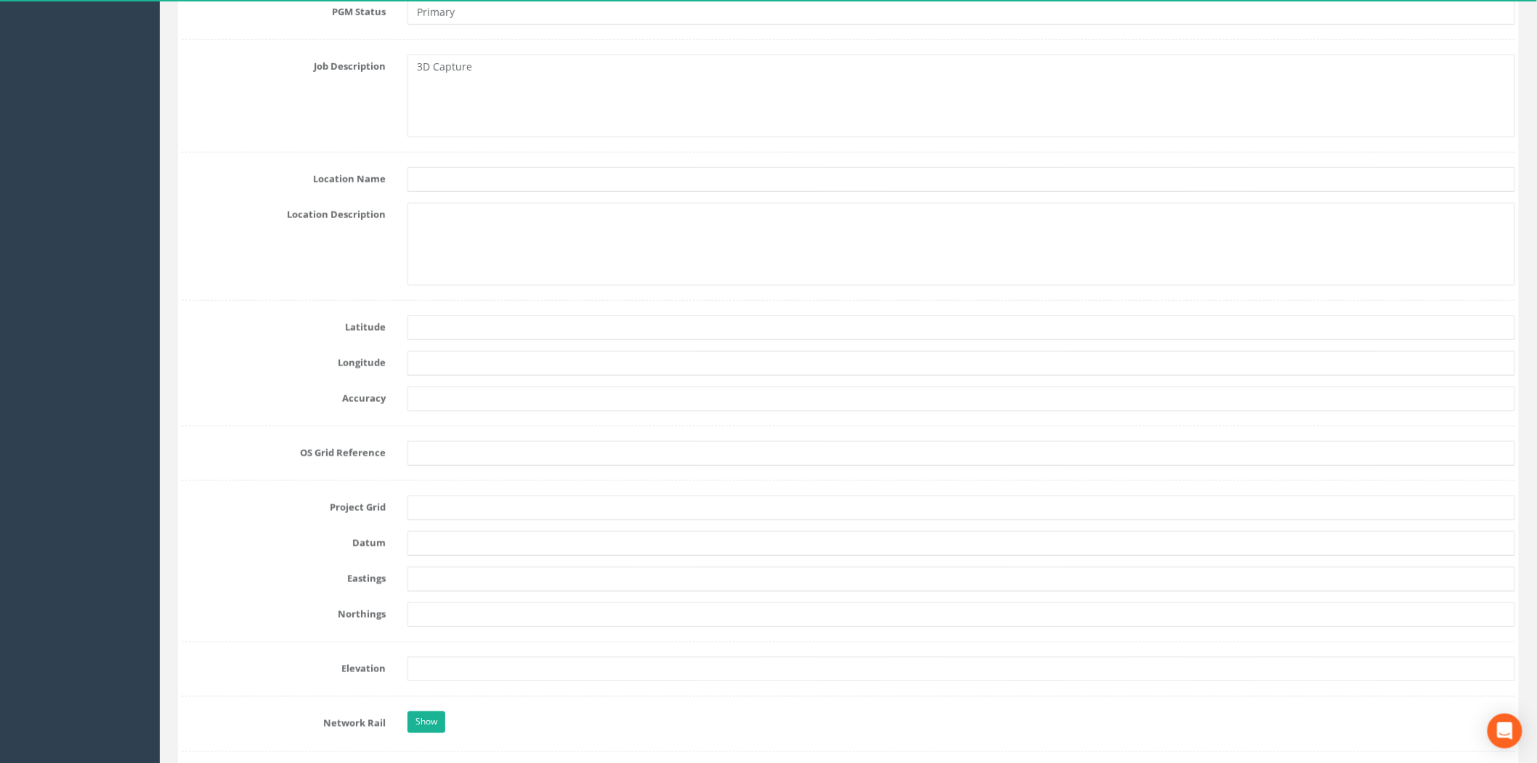
scroll to position [645, 0]
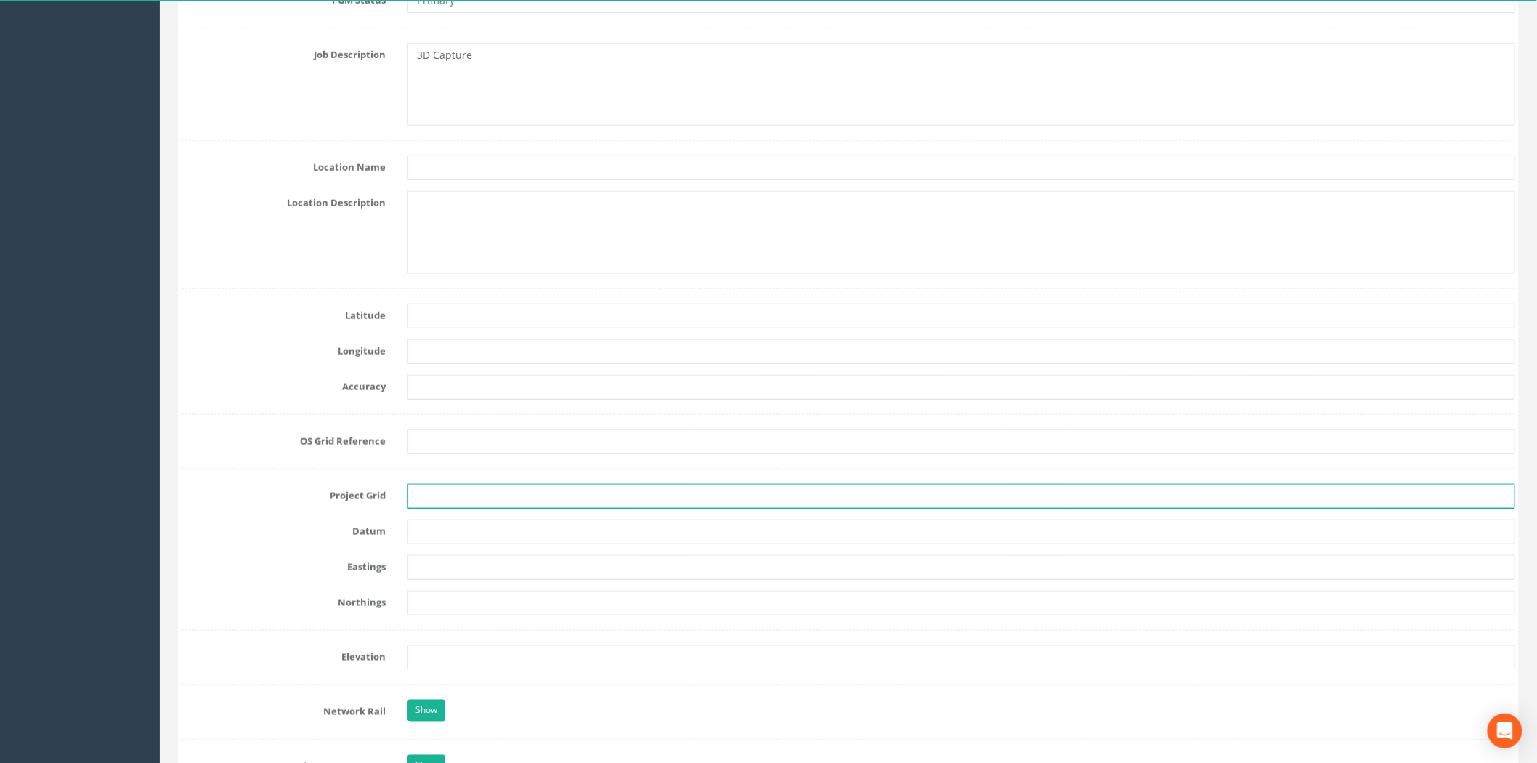
click at [451, 494] on input "text" at bounding box center [961, 496] width 1108 height 25
type input "OSGB"
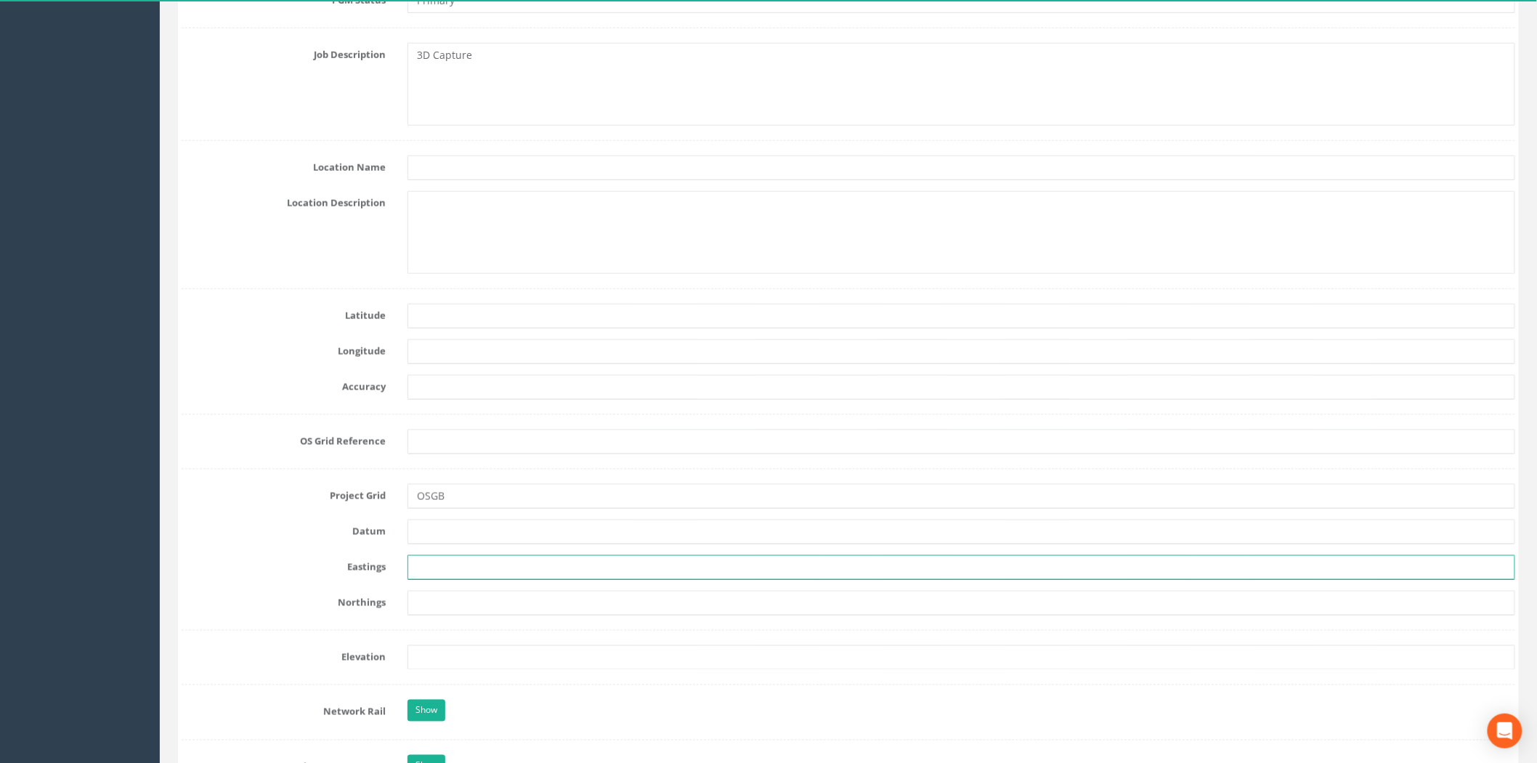
click at [441, 572] on input "text" at bounding box center [961, 567] width 1108 height 25
click at [407, 569] on input "text" at bounding box center [961, 567] width 1108 height 25
paste input "349155.131"
type input "349155.131"
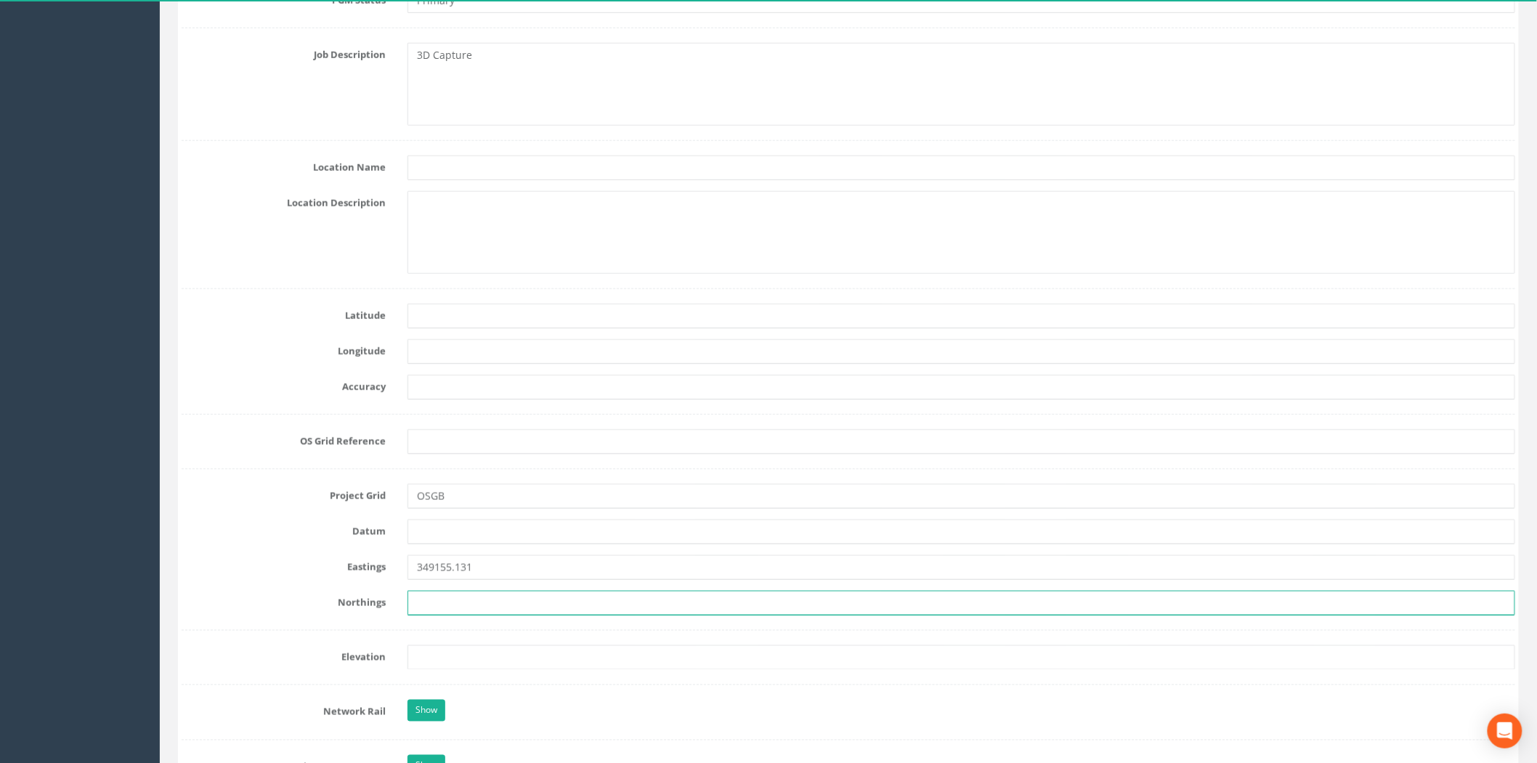
click at [453, 611] on input "text" at bounding box center [961, 602] width 1108 height 25
paste input "840498.003"
type input "840498.003"
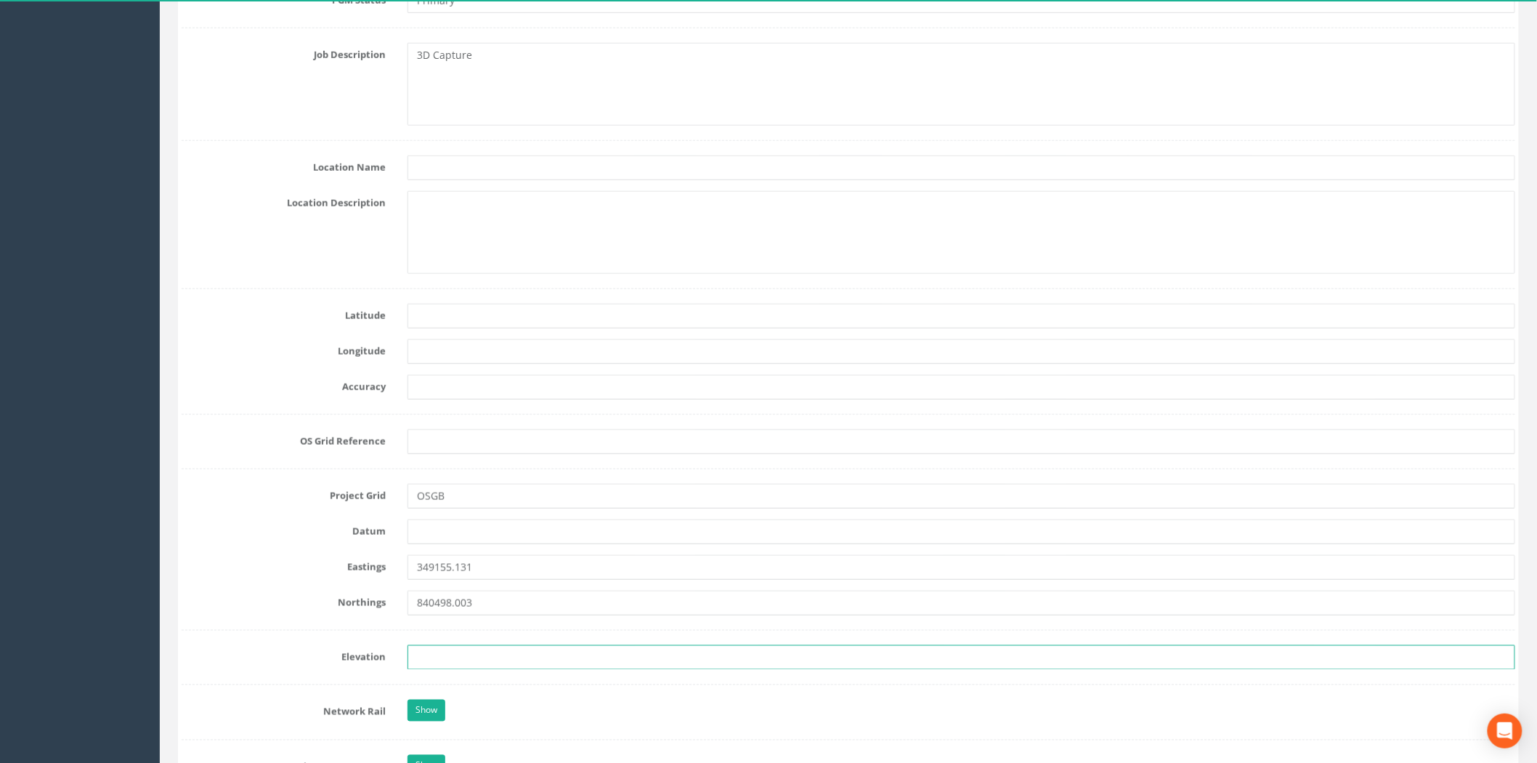
drag, startPoint x: 434, startPoint y: 649, endPoint x: 346, endPoint y: 659, distance: 87.7
click at [434, 649] on input "text" at bounding box center [961, 657] width 1108 height 25
click at [443, 666] on input "text" at bounding box center [961, 657] width 1108 height 25
paste input "164.742"
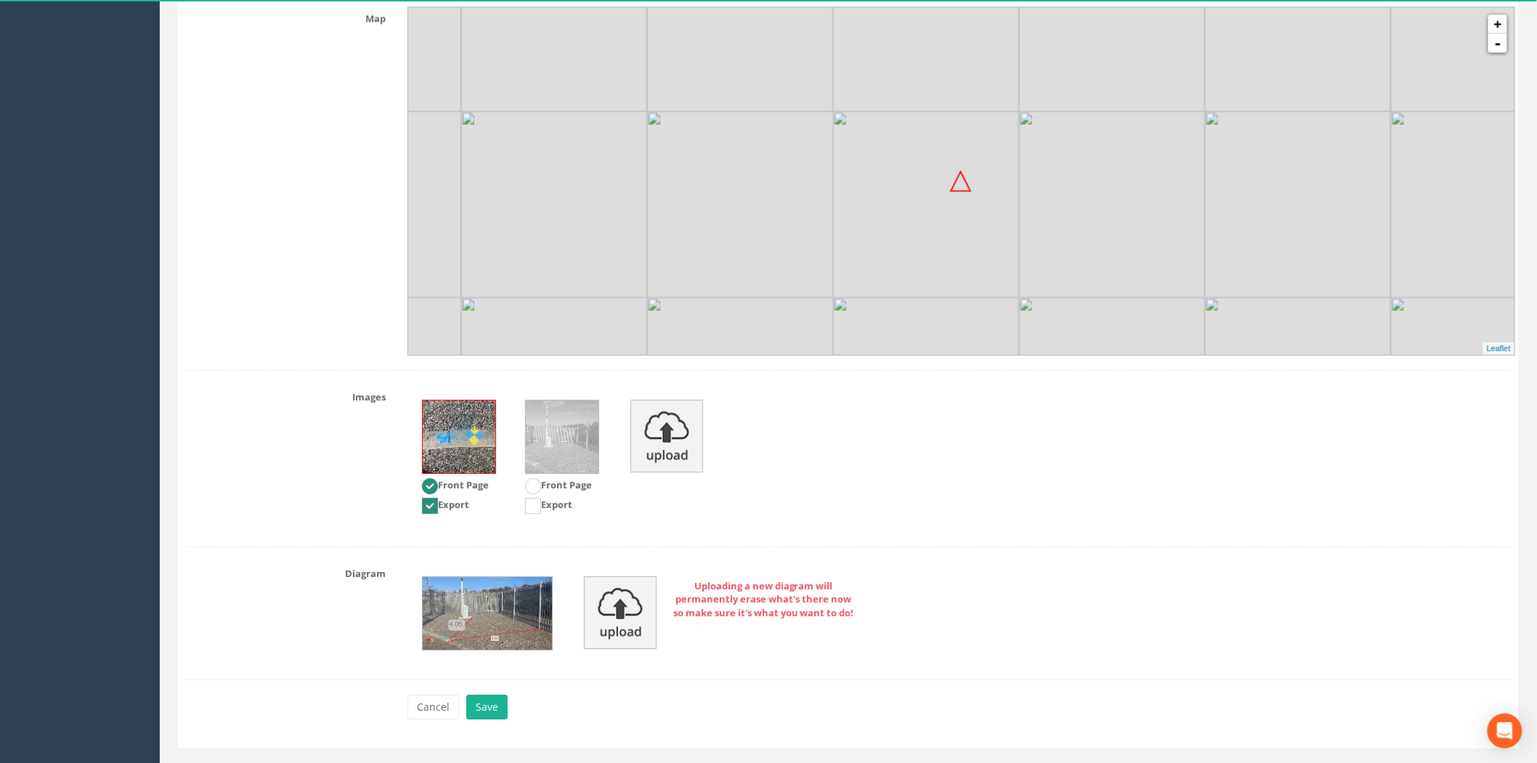
scroll to position [1707, 0]
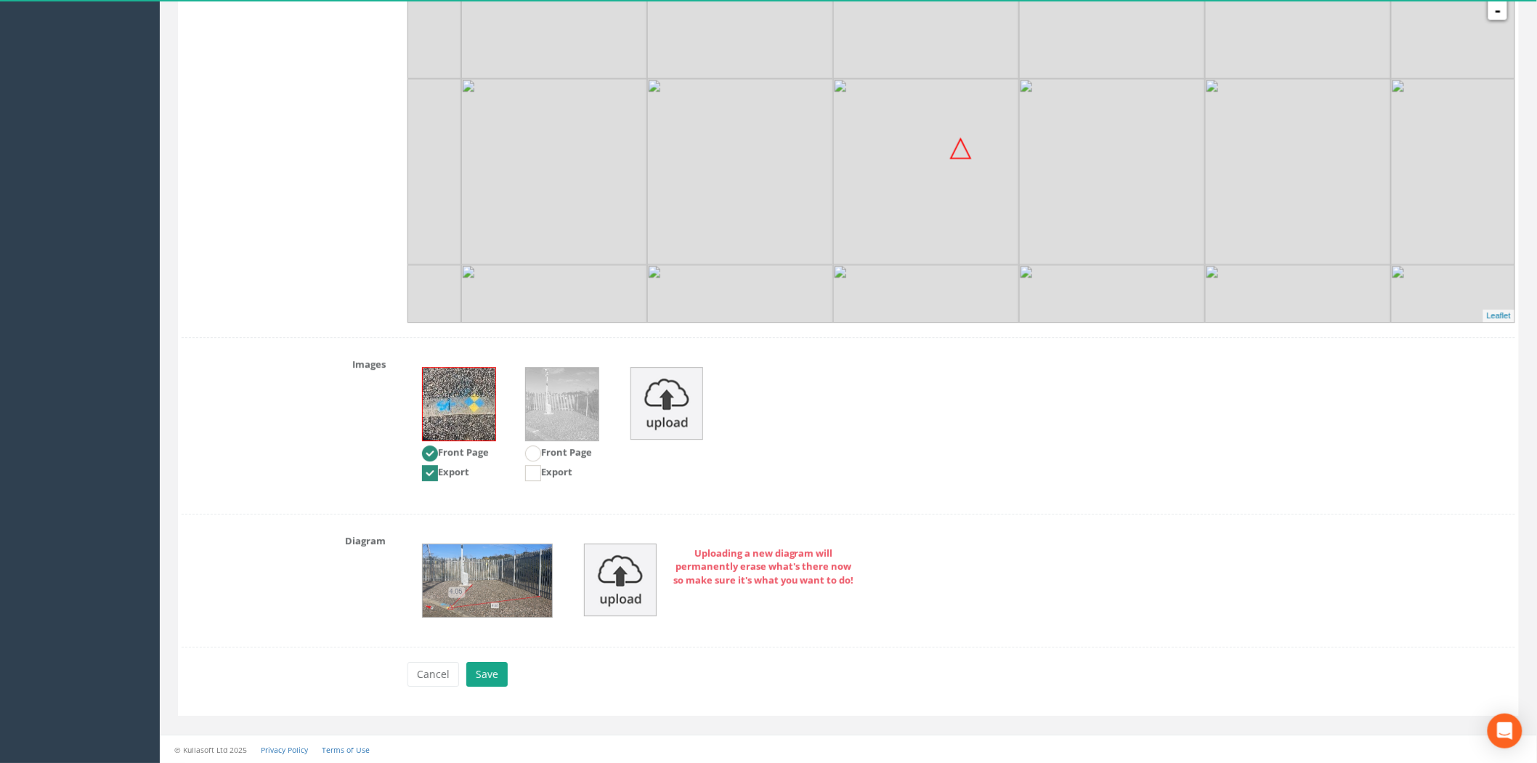
type input "164.742"
click at [485, 670] on button "Save" at bounding box center [486, 674] width 41 height 25
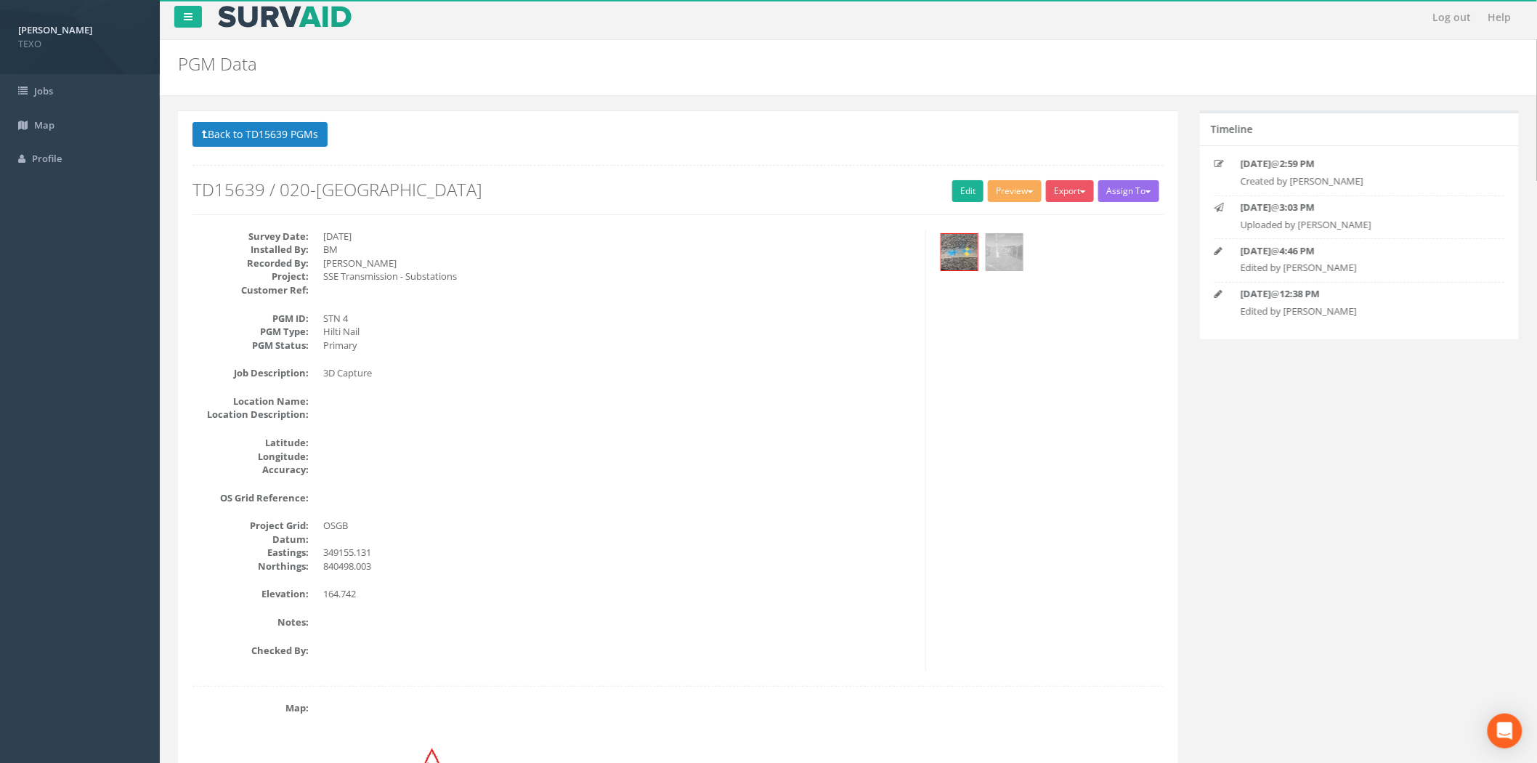
scroll to position [0, 0]
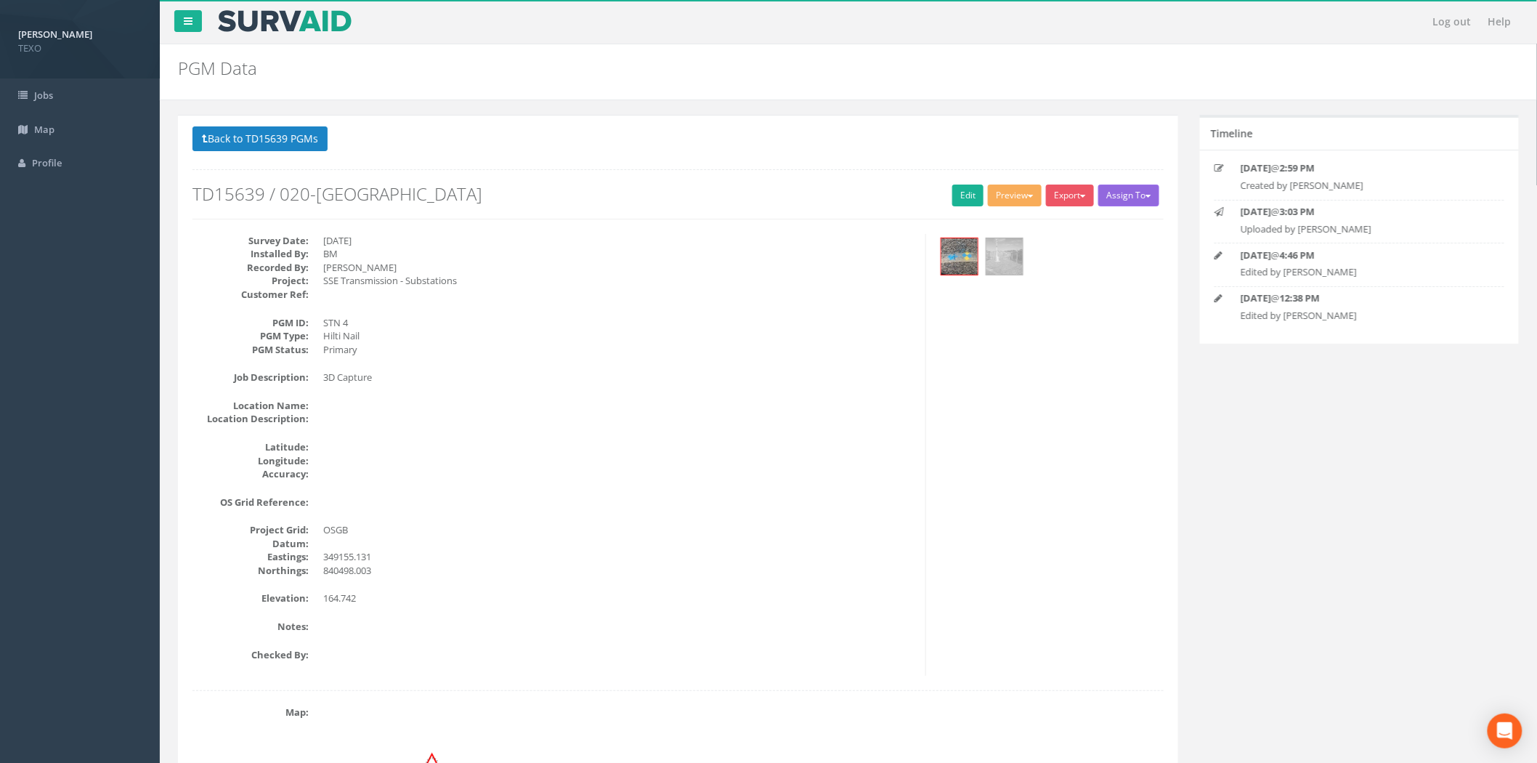
click at [1098, 204] on button "Assign To" at bounding box center [1128, 195] width 61 height 22
click at [1084, 202] on button "Export" at bounding box center [1070, 195] width 48 height 22
click at [1029, 454] on link "SurvAid Generic Grid" at bounding box center [1038, 465] width 114 height 23
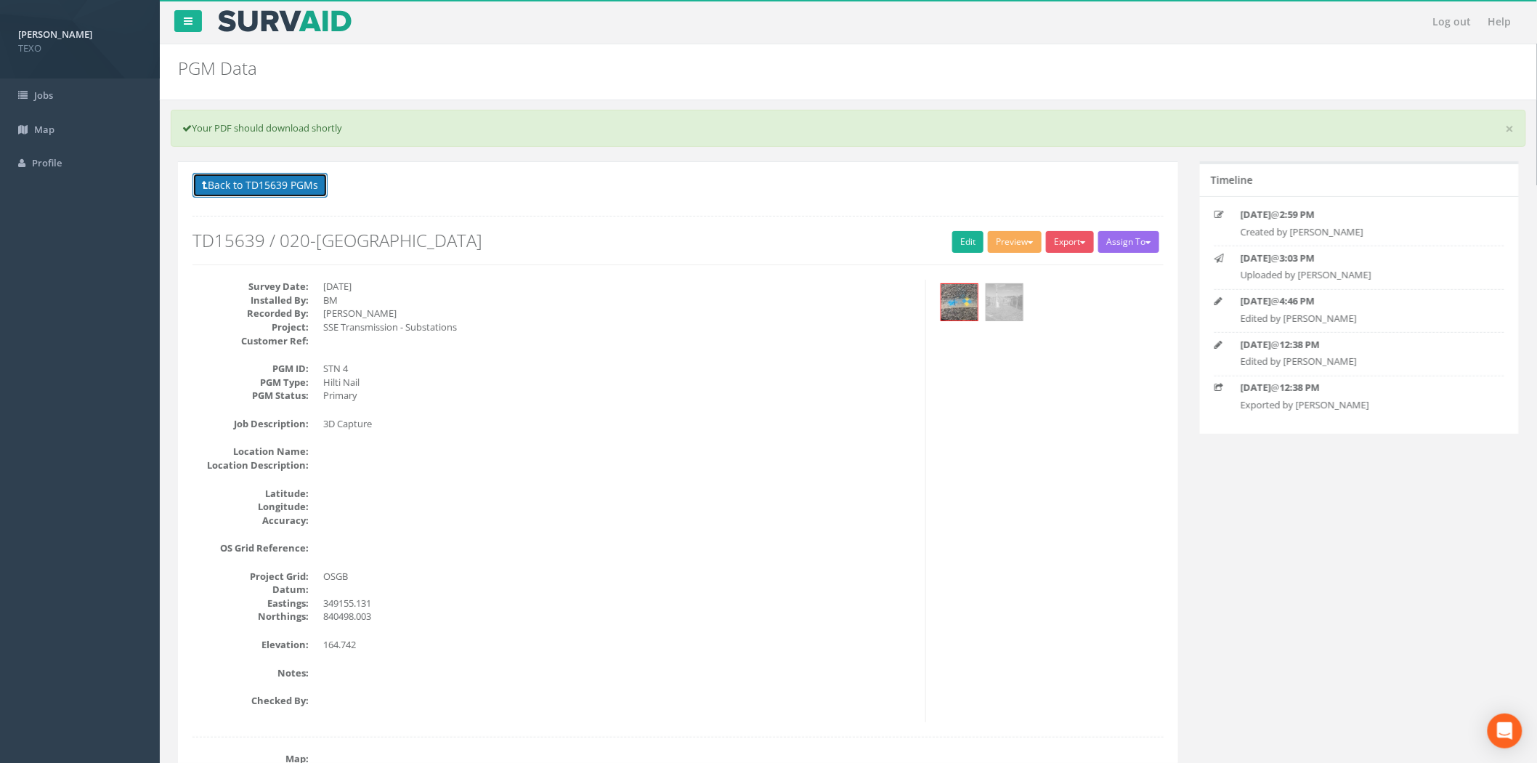
click at [291, 190] on button "Back to TD15639 PGMs" at bounding box center [259, 185] width 135 height 25
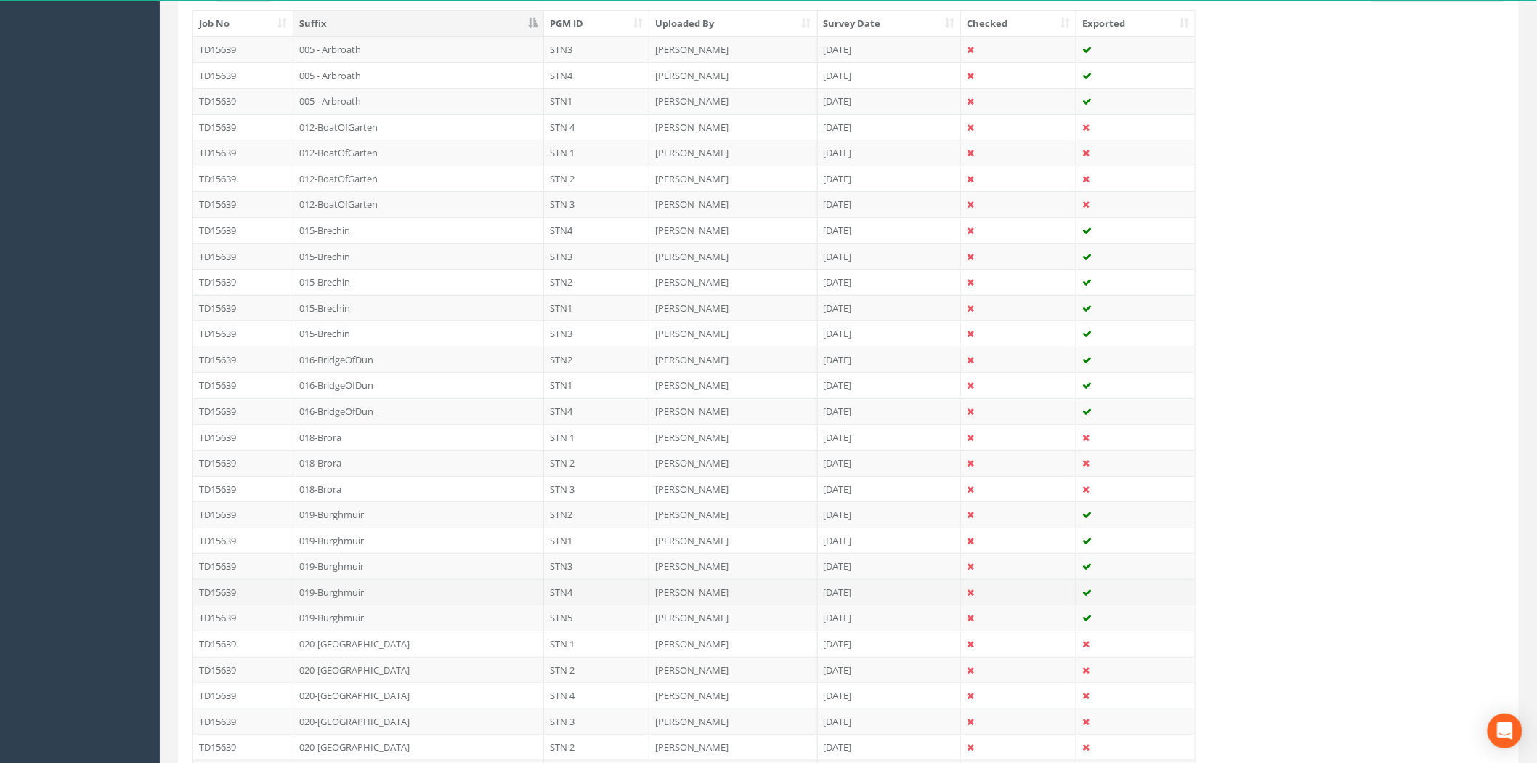
scroll to position [322, 0]
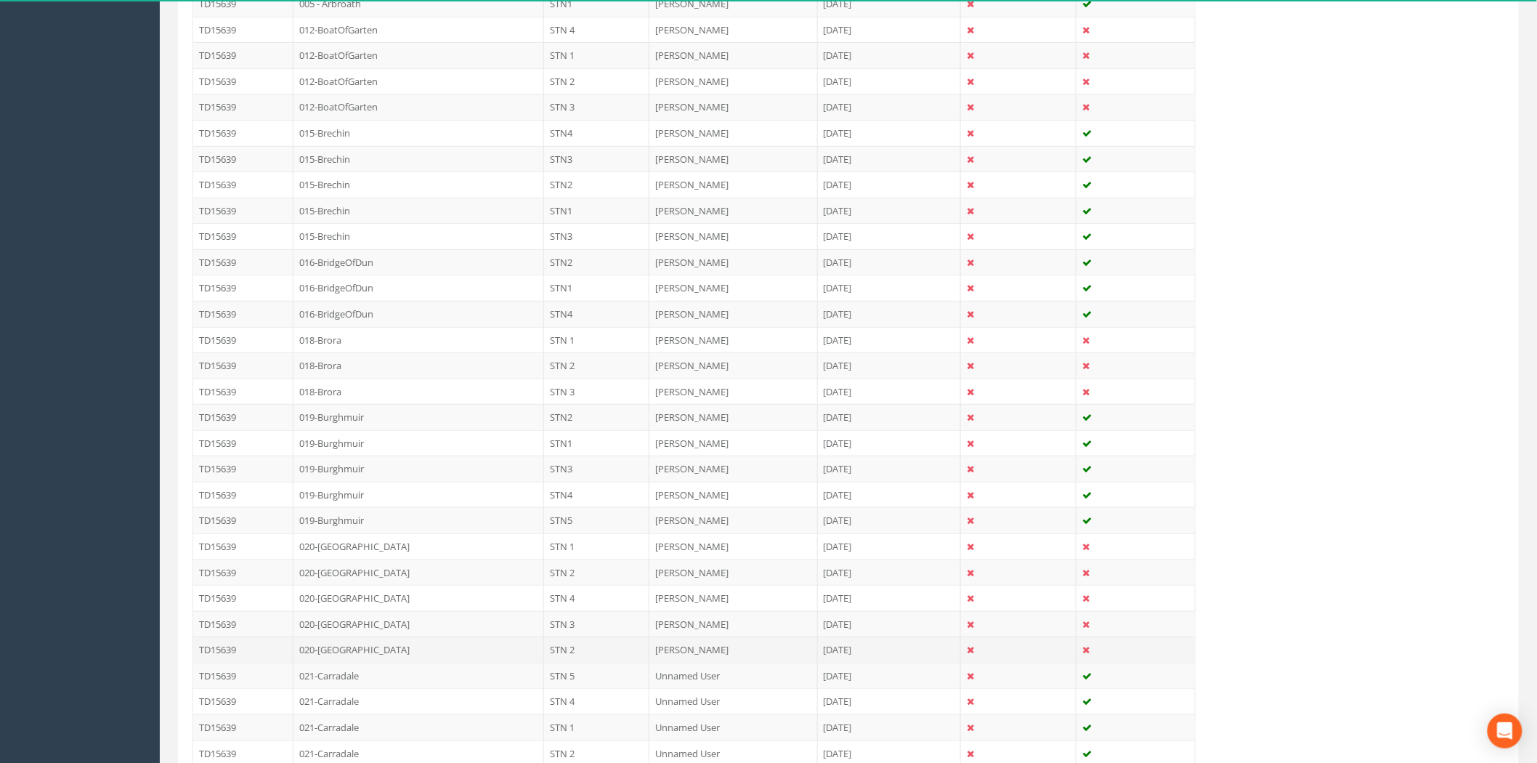
click at [423, 656] on td "020-[GEOGRAPHIC_DATA]" at bounding box center [418, 649] width 251 height 26
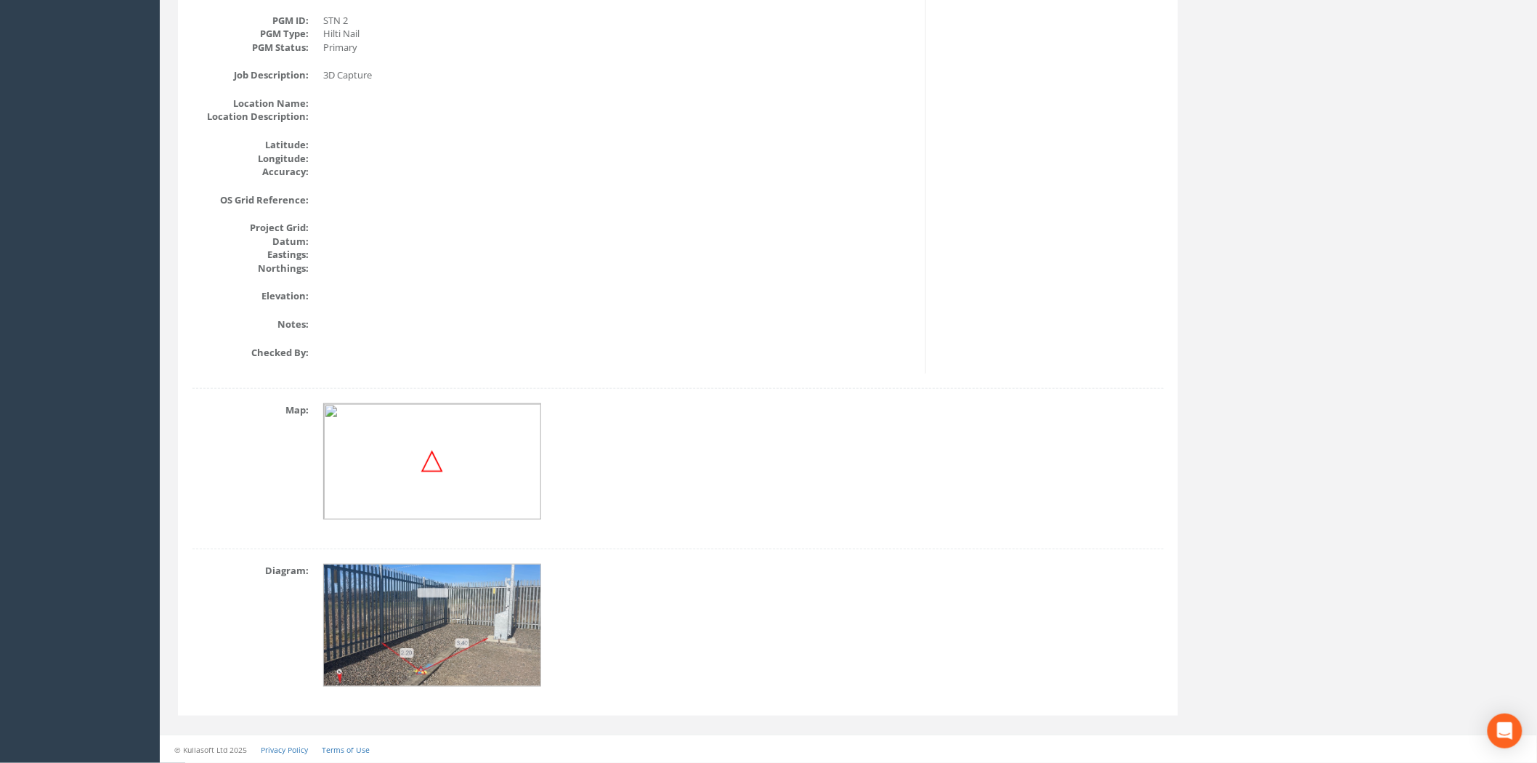
scroll to position [0, 0]
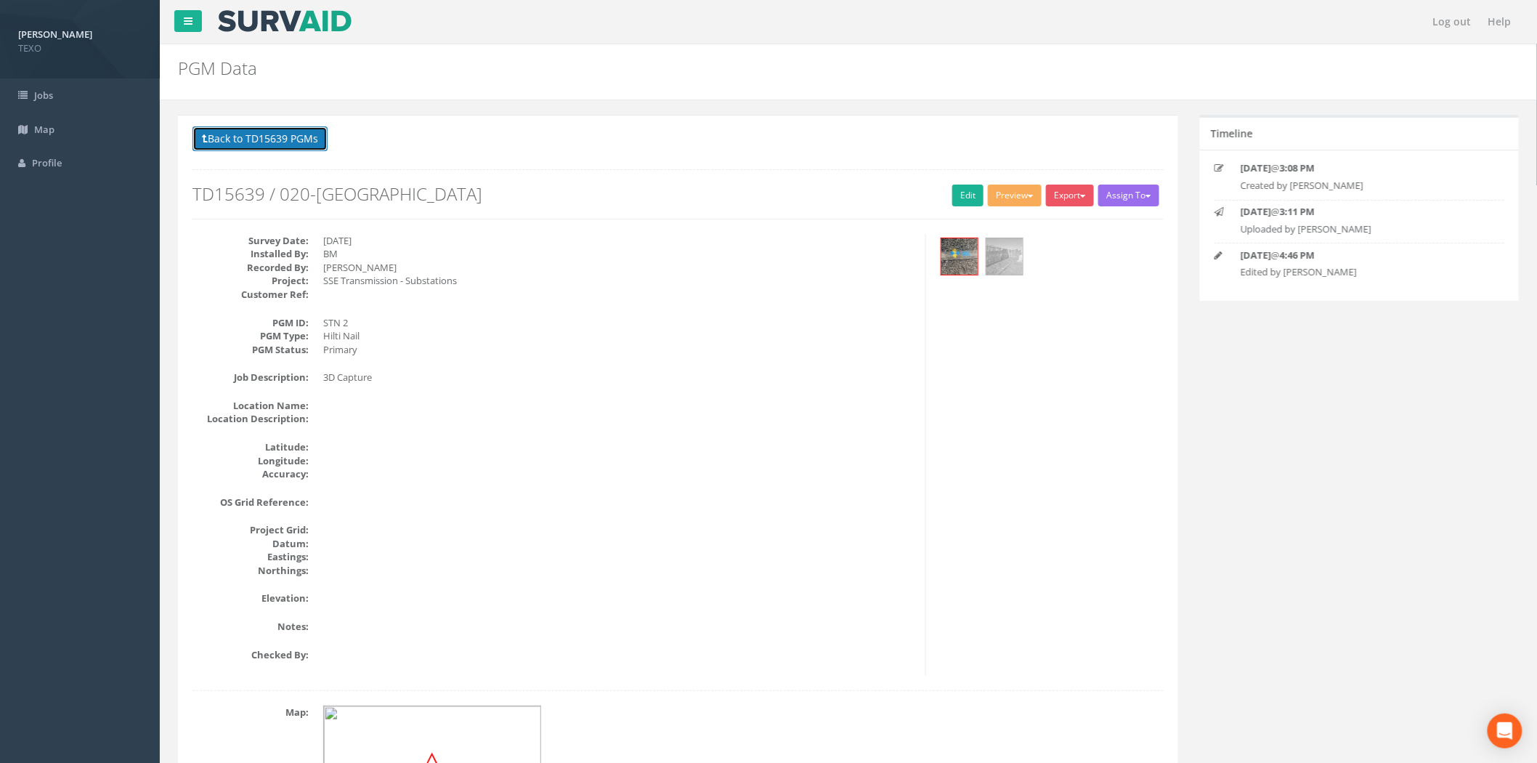
click at [277, 145] on button "Back to TD15639 PGMs" at bounding box center [259, 138] width 135 height 25
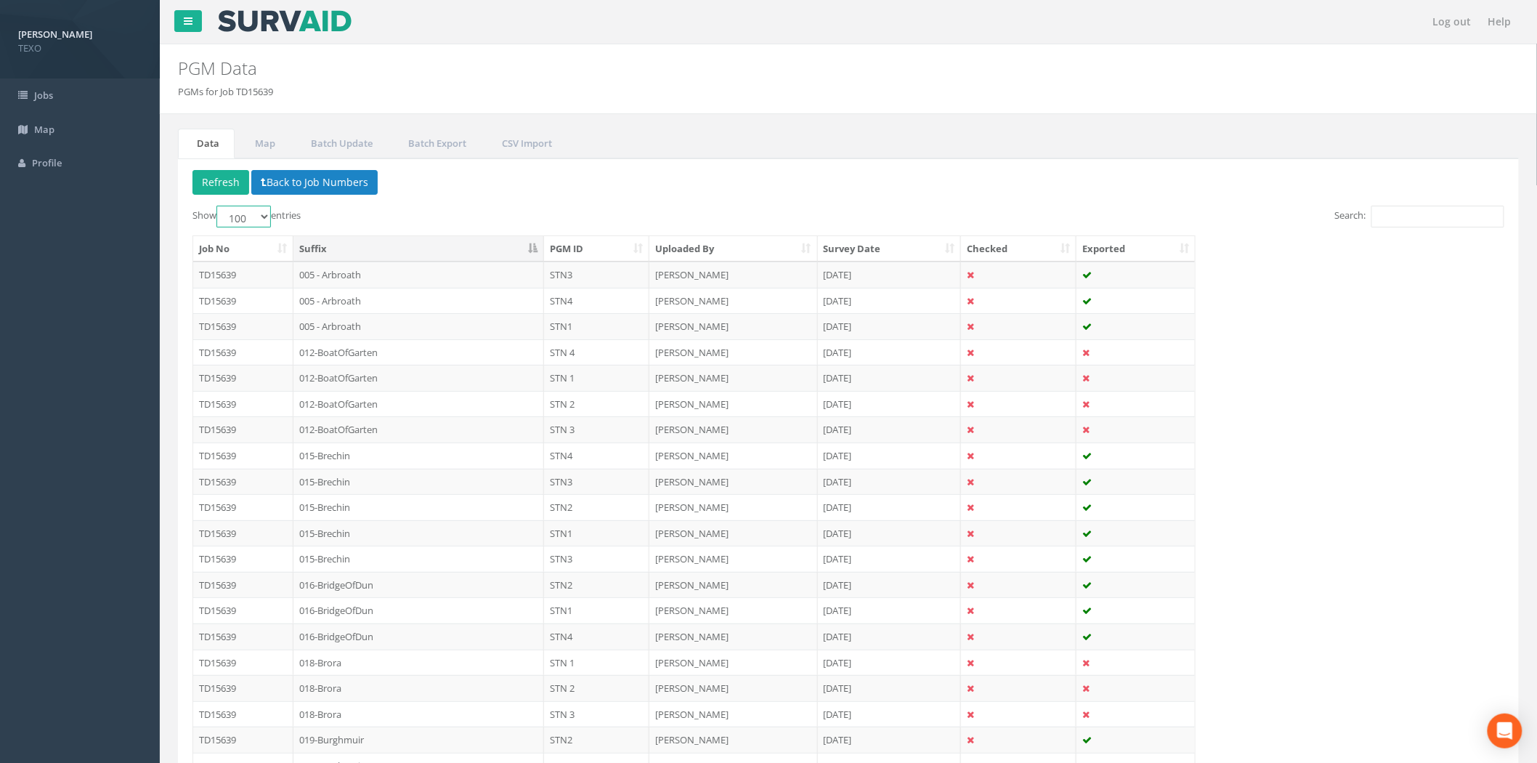
click at [251, 218] on select "10 25 50 100" at bounding box center [243, 217] width 54 height 22
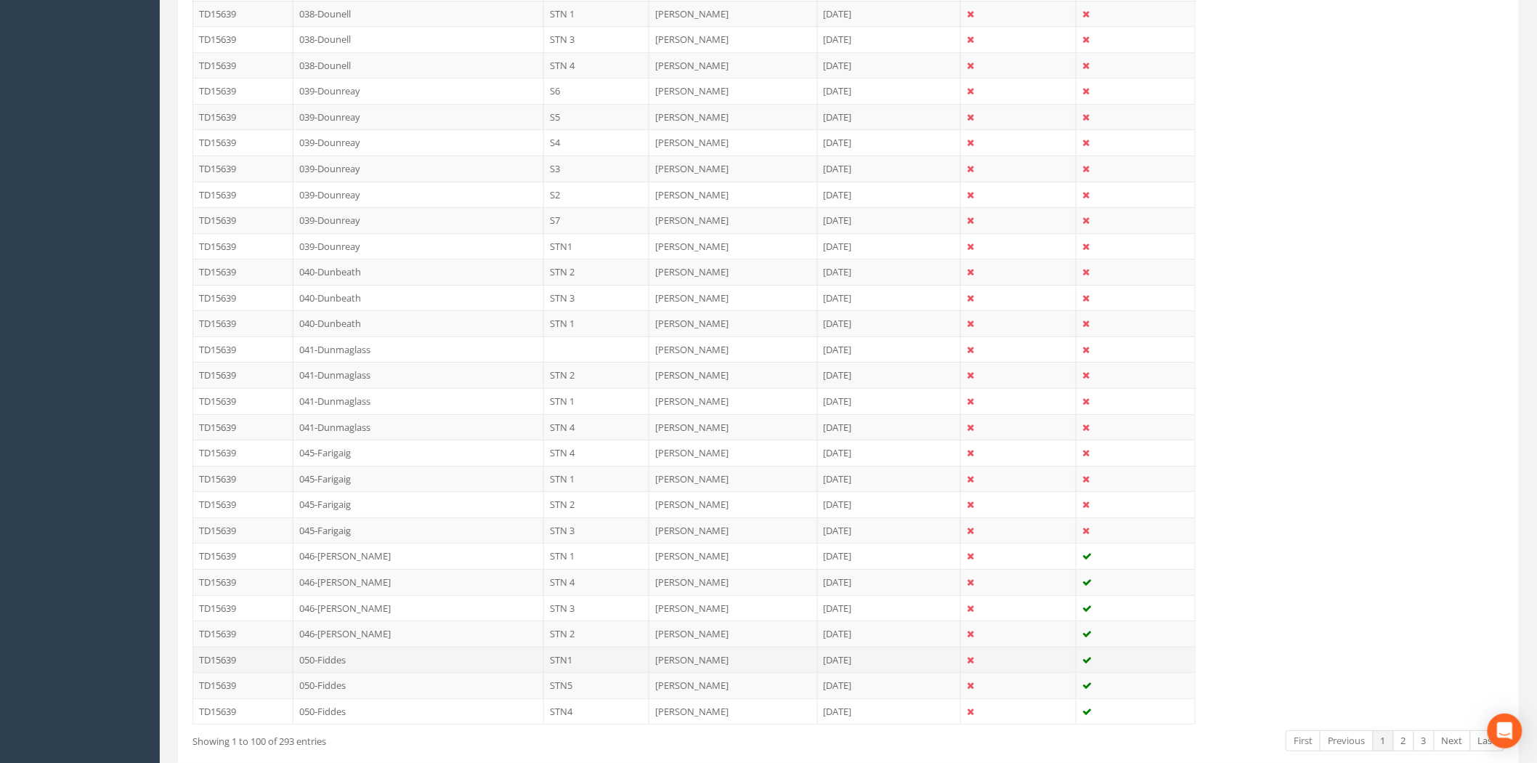
scroll to position [2204, 0]
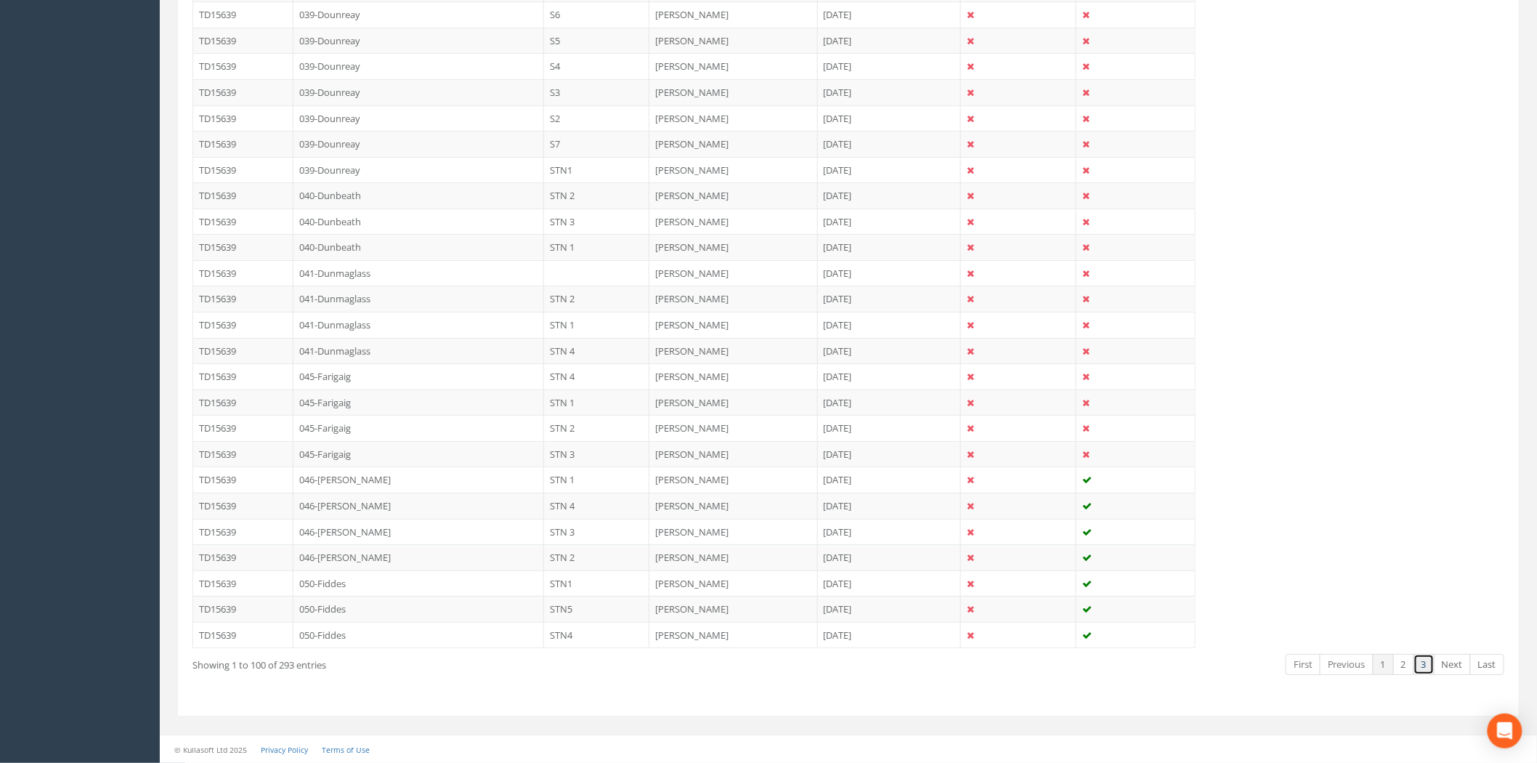
click at [1415, 666] on link "3" at bounding box center [1423, 664] width 21 height 21
